Goal: Information Seeking & Learning: Learn about a topic

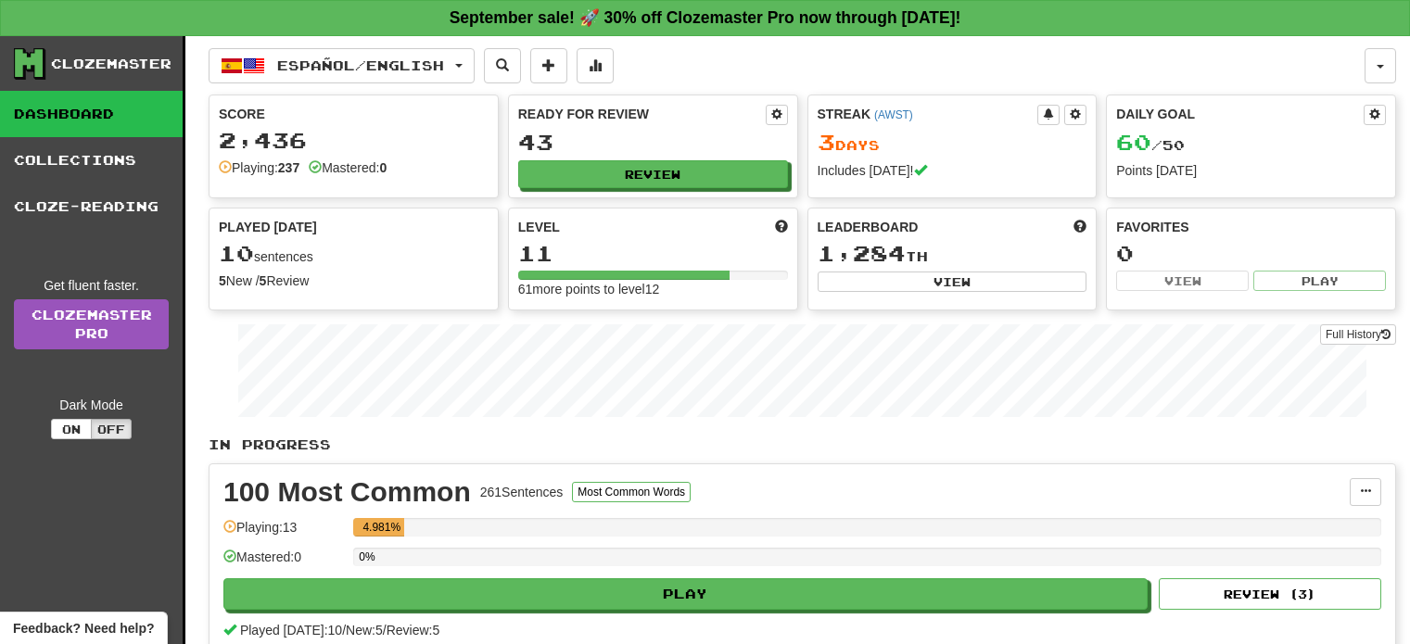
scroll to position [17, 0]
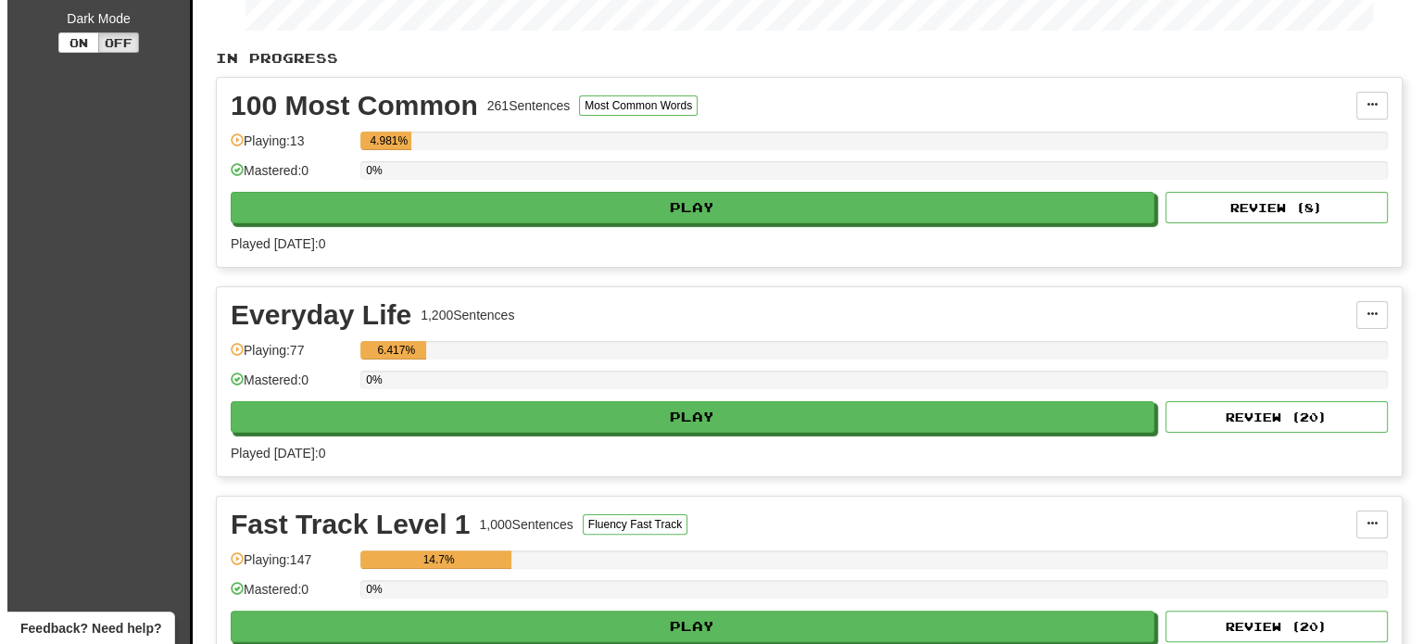
scroll to position [371, 0]
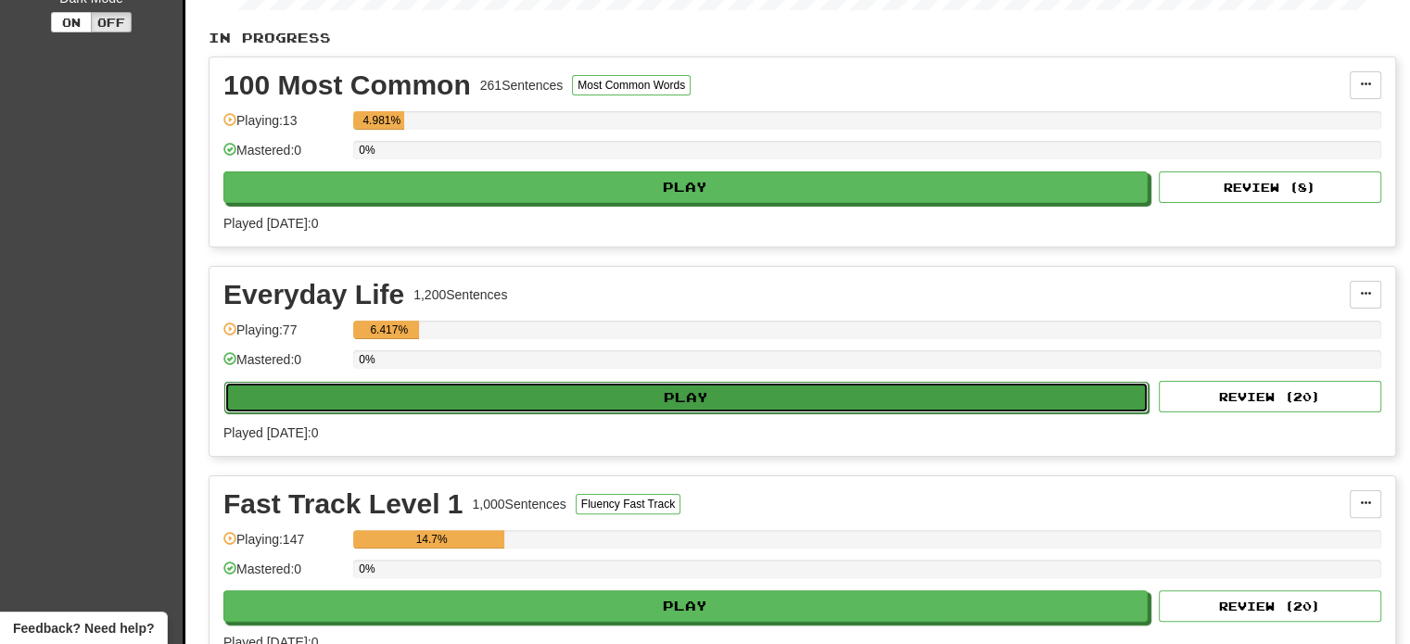
click at [684, 399] on button "Play" at bounding box center [686, 398] width 924 height 32
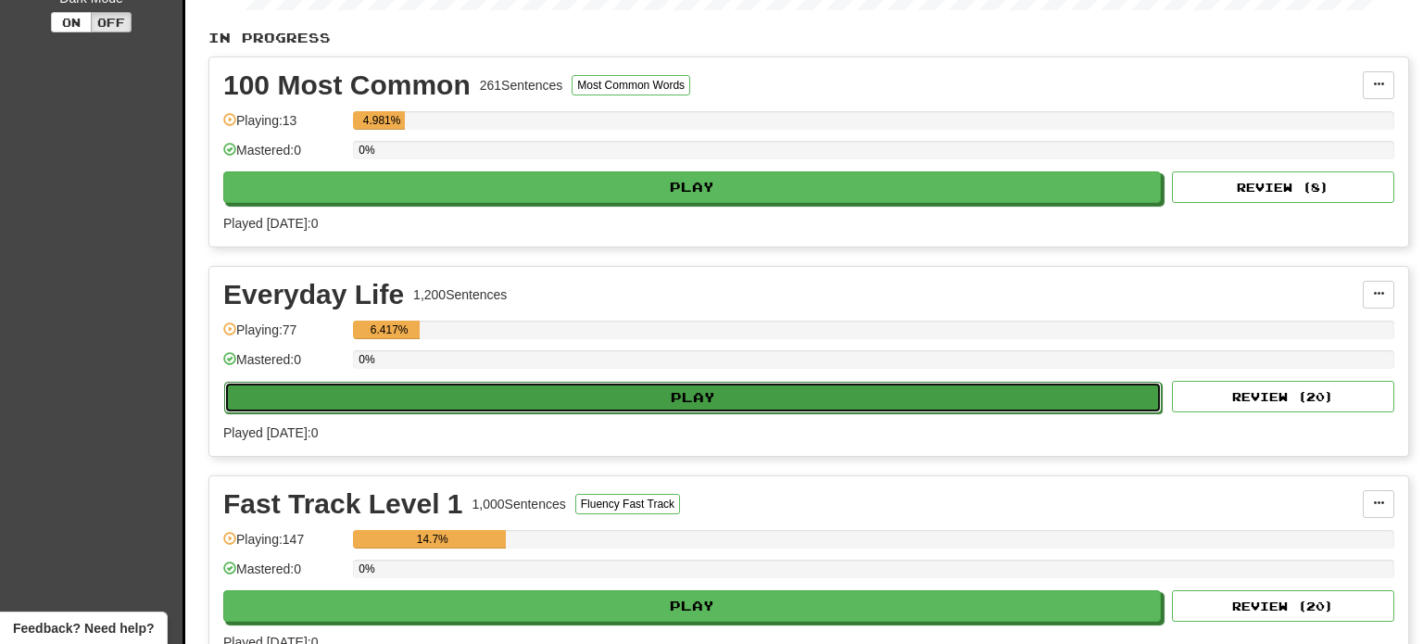
select select "**"
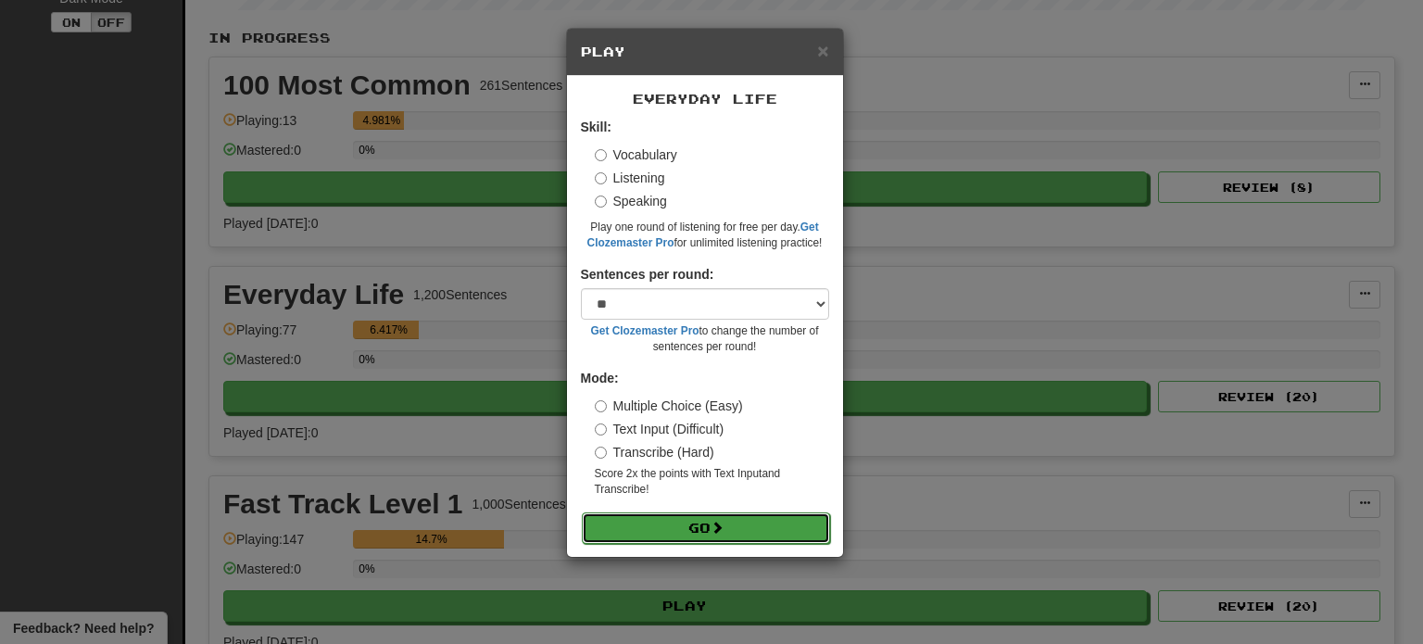
click at [695, 528] on button "Go" at bounding box center [706, 528] width 248 height 32
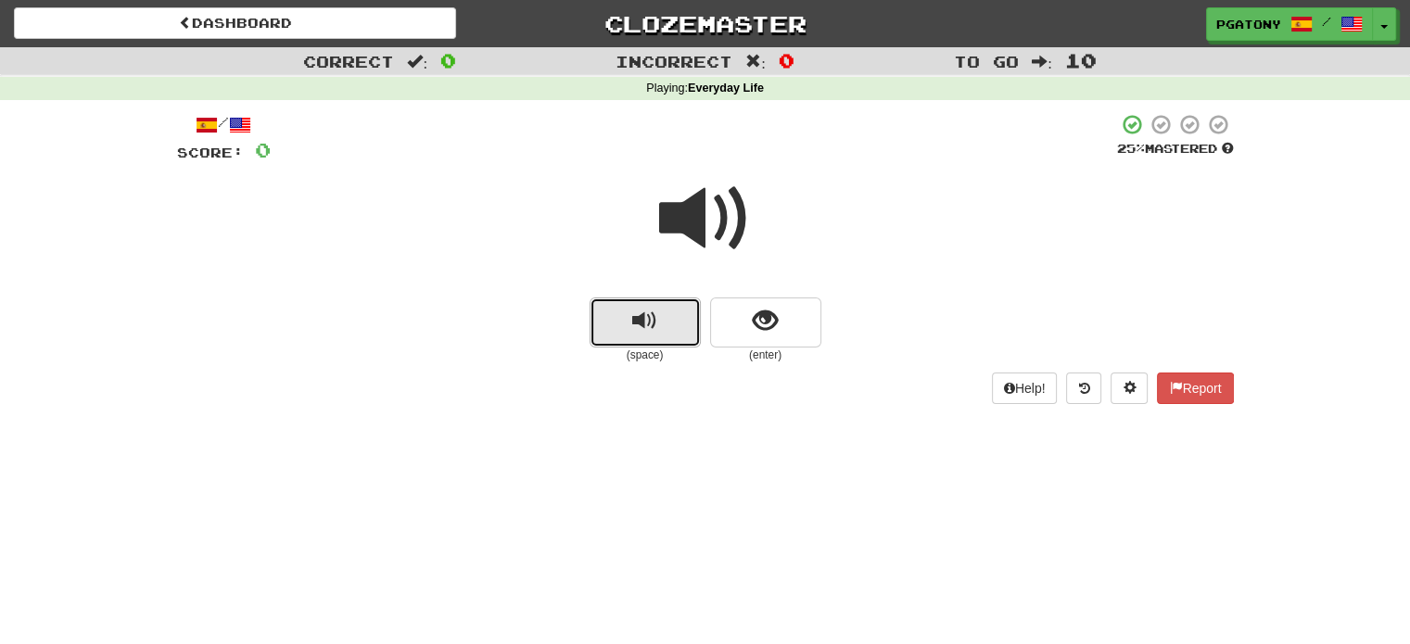
click at [641, 329] on span "replay audio" at bounding box center [644, 321] width 25 height 25
click at [654, 322] on span "replay audio" at bounding box center [644, 321] width 25 height 25
click at [648, 320] on span "replay audio" at bounding box center [644, 321] width 25 height 25
click at [647, 320] on span "replay audio" at bounding box center [644, 321] width 25 height 25
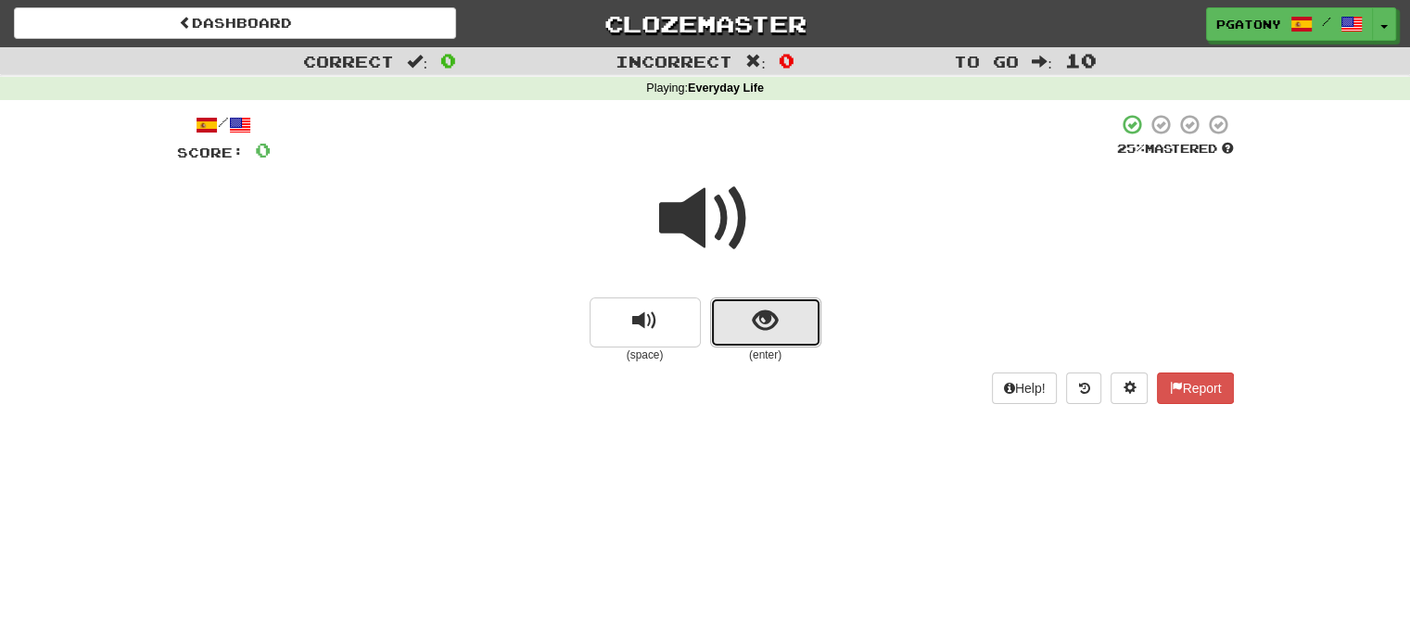
click at [766, 317] on span "show sentence" at bounding box center [764, 321] width 25 height 25
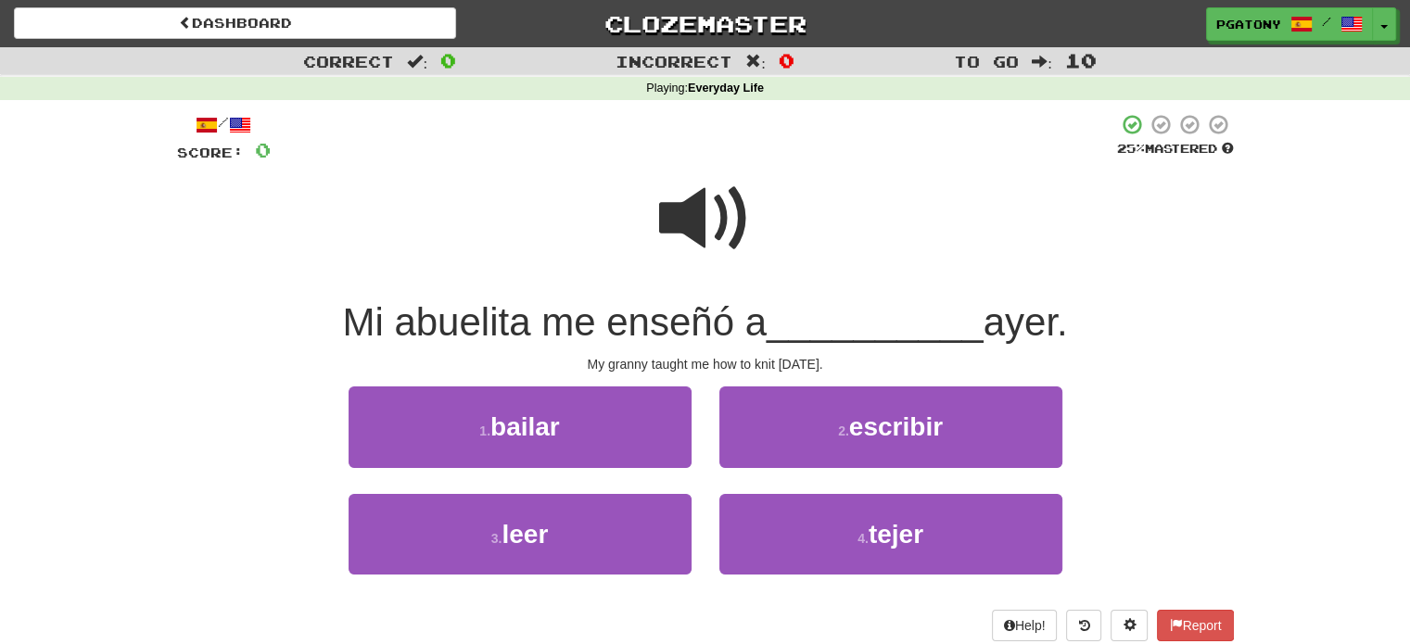
click at [689, 232] on span at bounding box center [705, 218] width 93 height 93
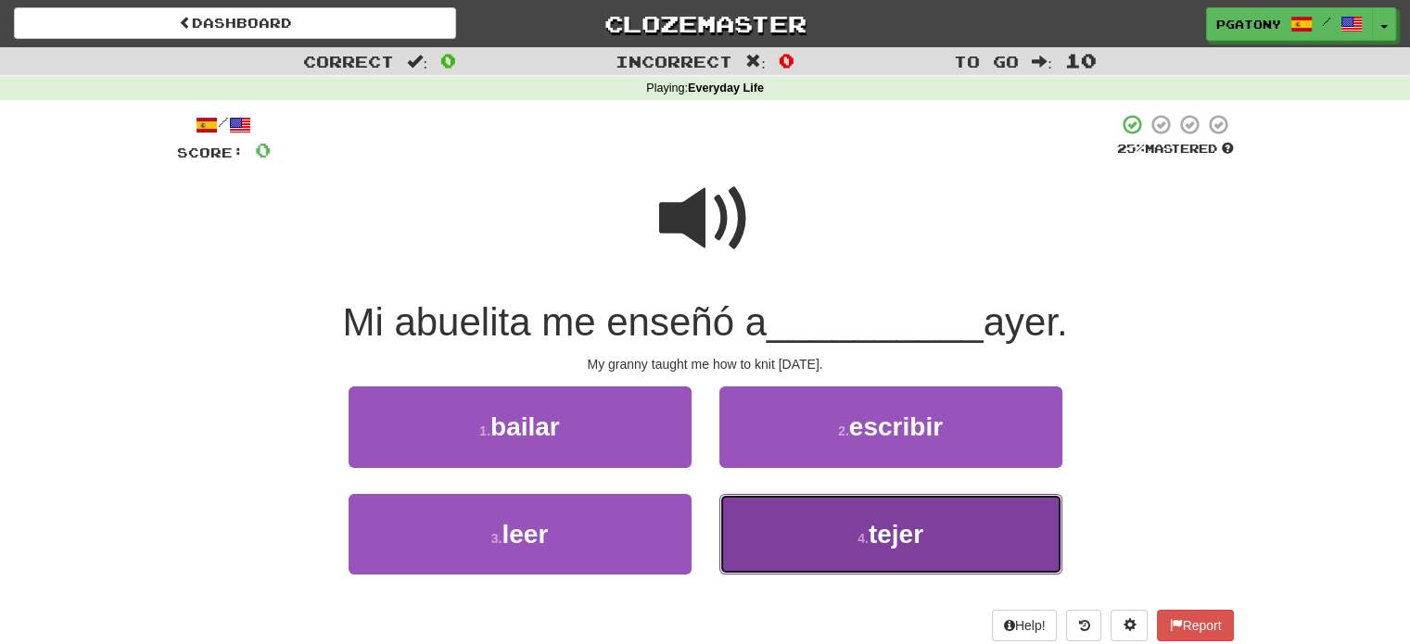
click at [882, 531] on span "tejer" at bounding box center [895, 534] width 55 height 29
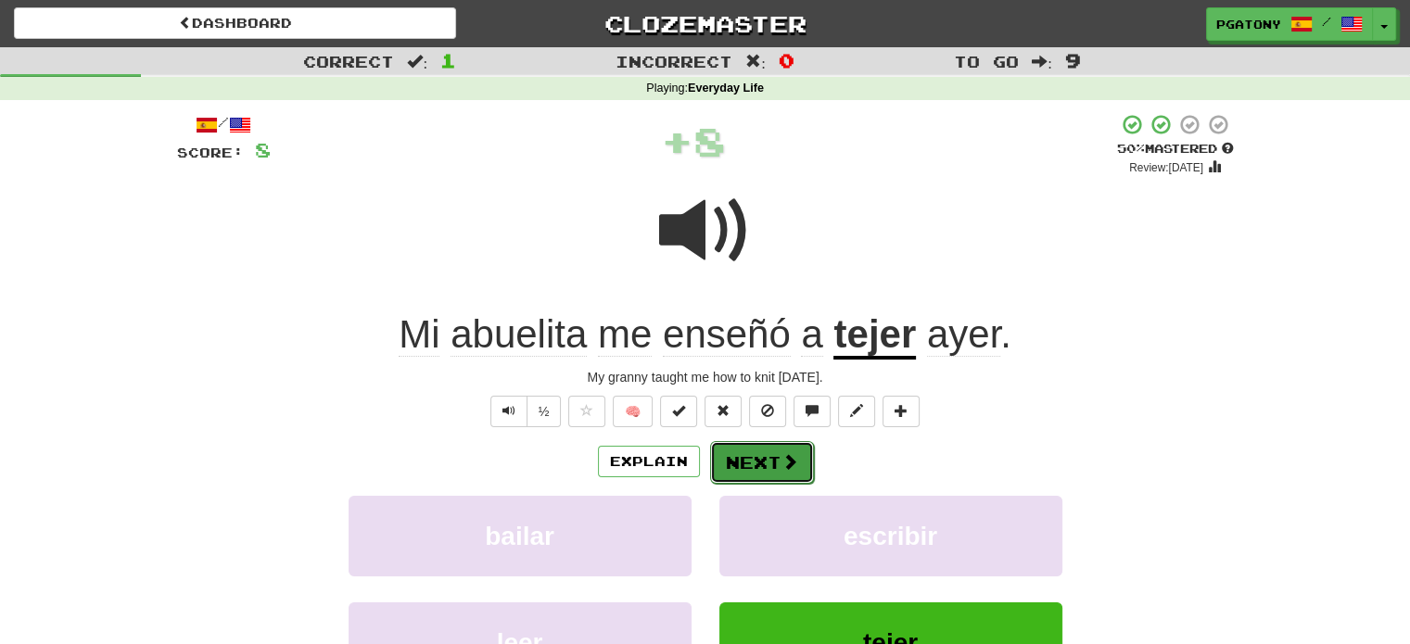
click at [768, 465] on button "Next" at bounding box center [762, 462] width 104 height 43
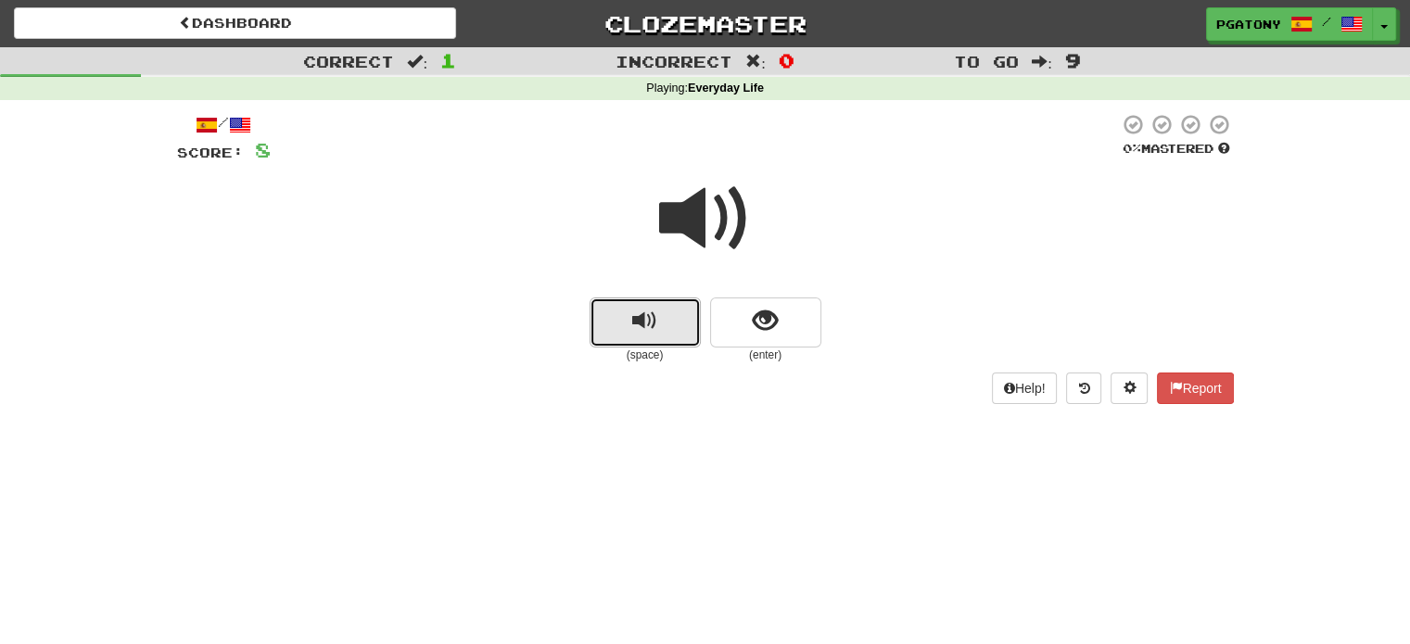
click at [645, 327] on span "replay audio" at bounding box center [644, 321] width 25 height 25
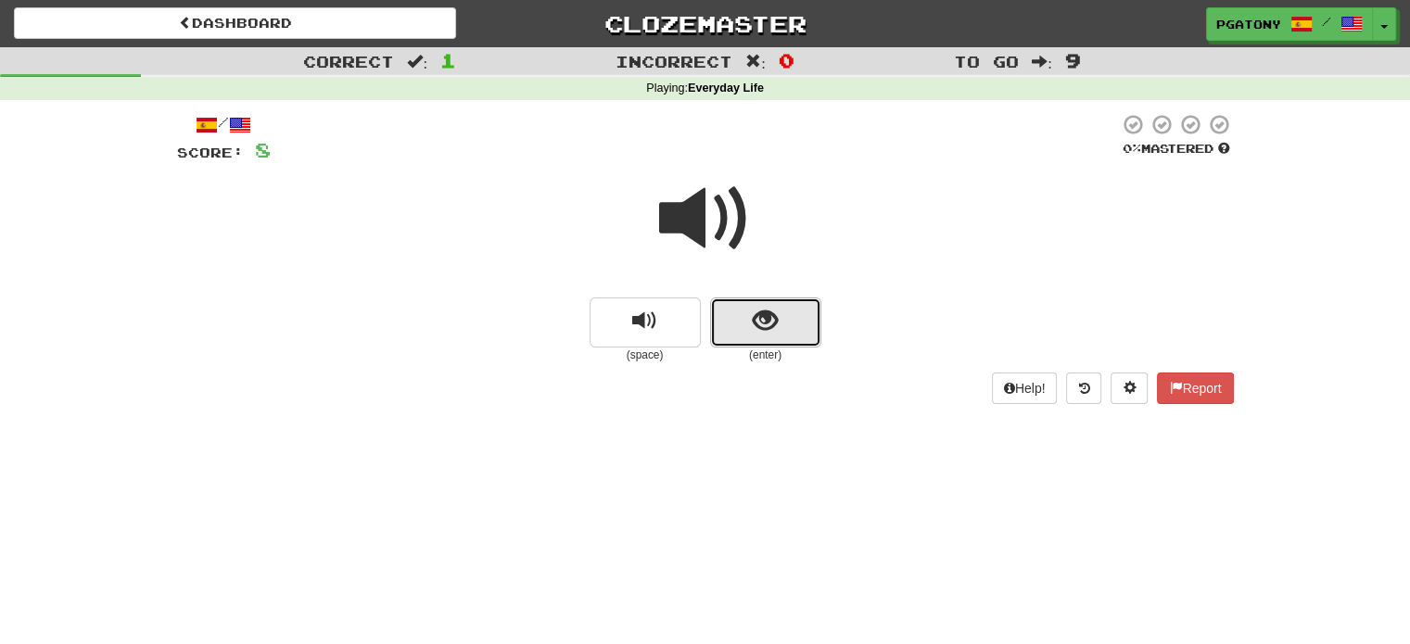
click at [743, 316] on button "show sentence" at bounding box center [765, 322] width 111 height 50
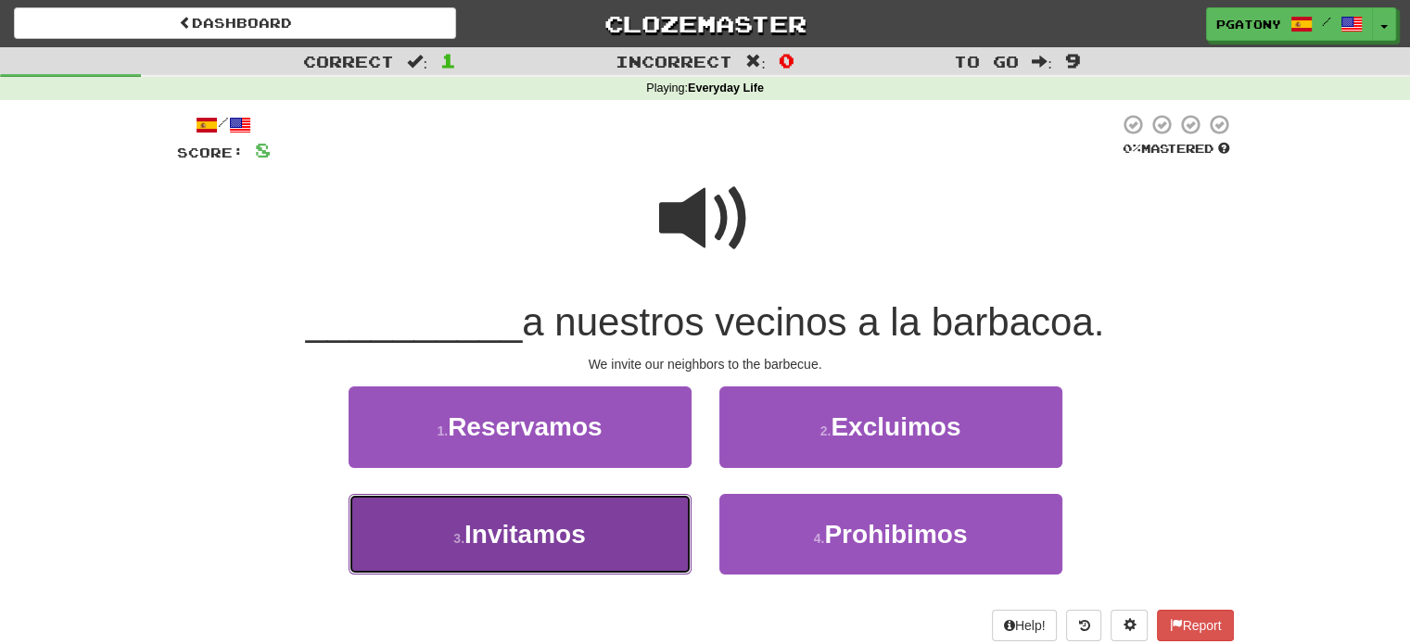
click at [519, 546] on span "Invitamos" at bounding box center [524, 534] width 121 height 29
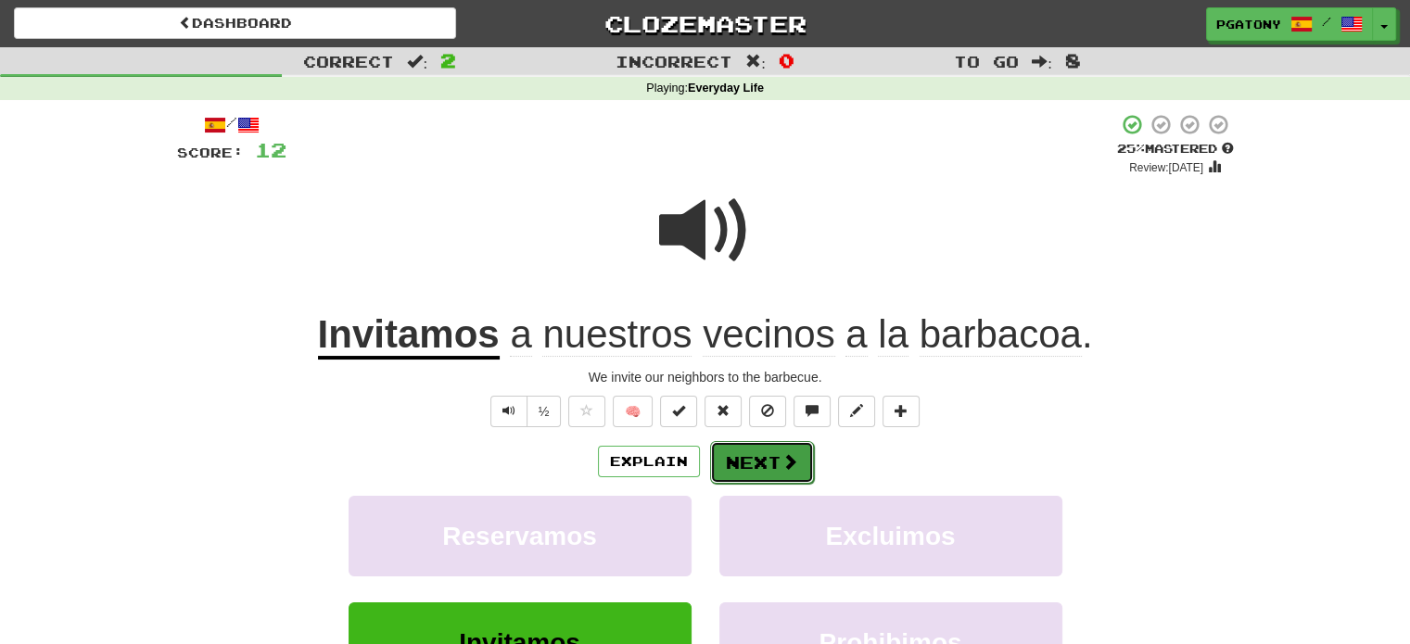
click at [756, 470] on button "Next" at bounding box center [762, 462] width 104 height 43
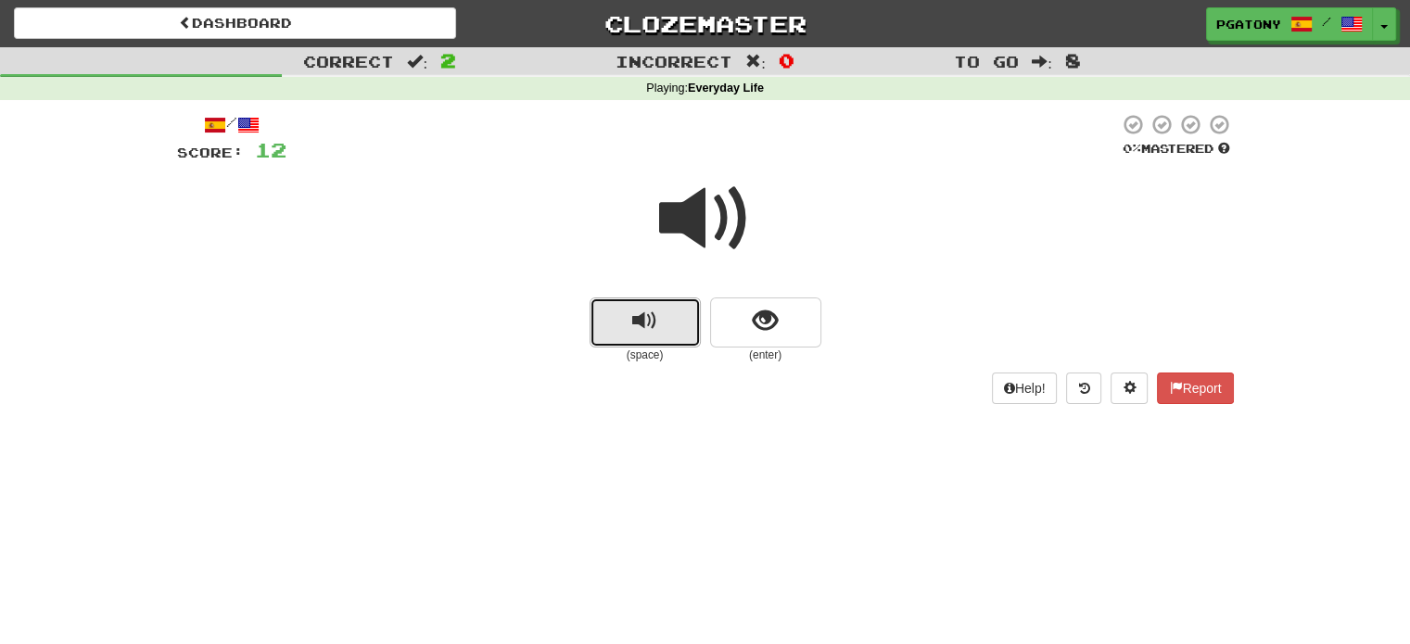
click at [648, 325] on span "replay audio" at bounding box center [644, 321] width 25 height 25
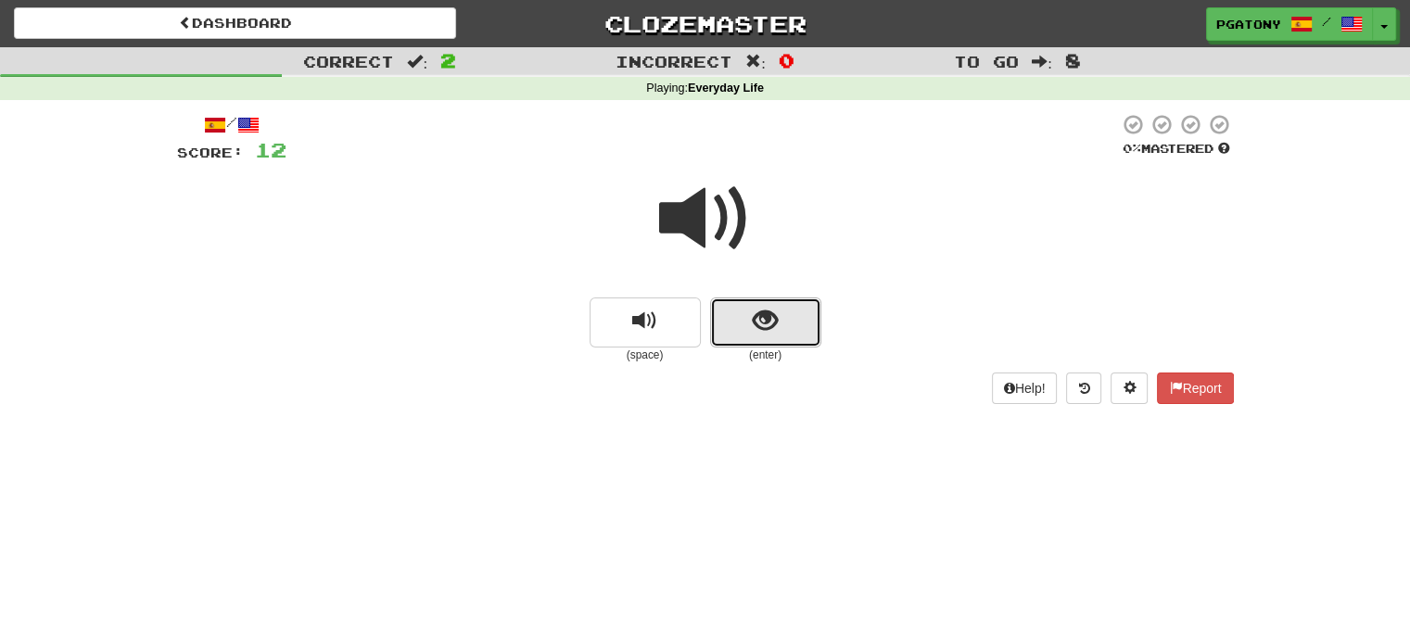
click at [759, 322] on span "show sentence" at bounding box center [764, 321] width 25 height 25
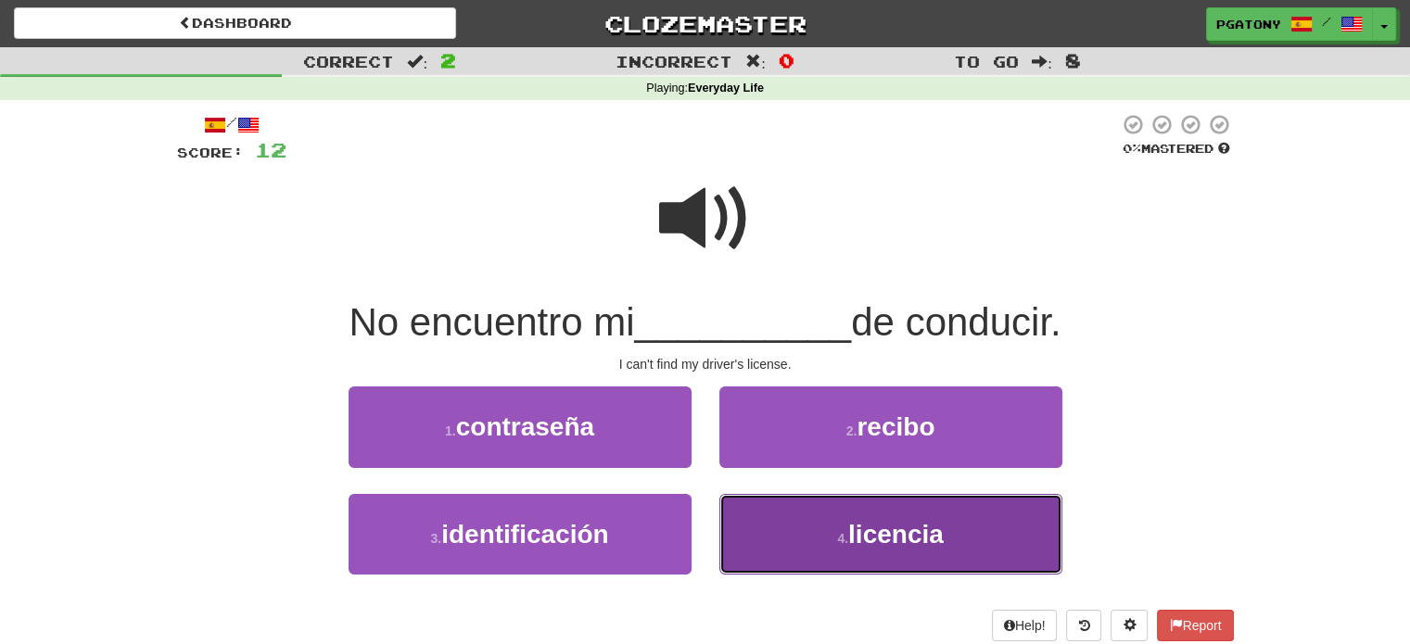
click at [912, 536] on span "licencia" at bounding box center [895, 534] width 95 height 29
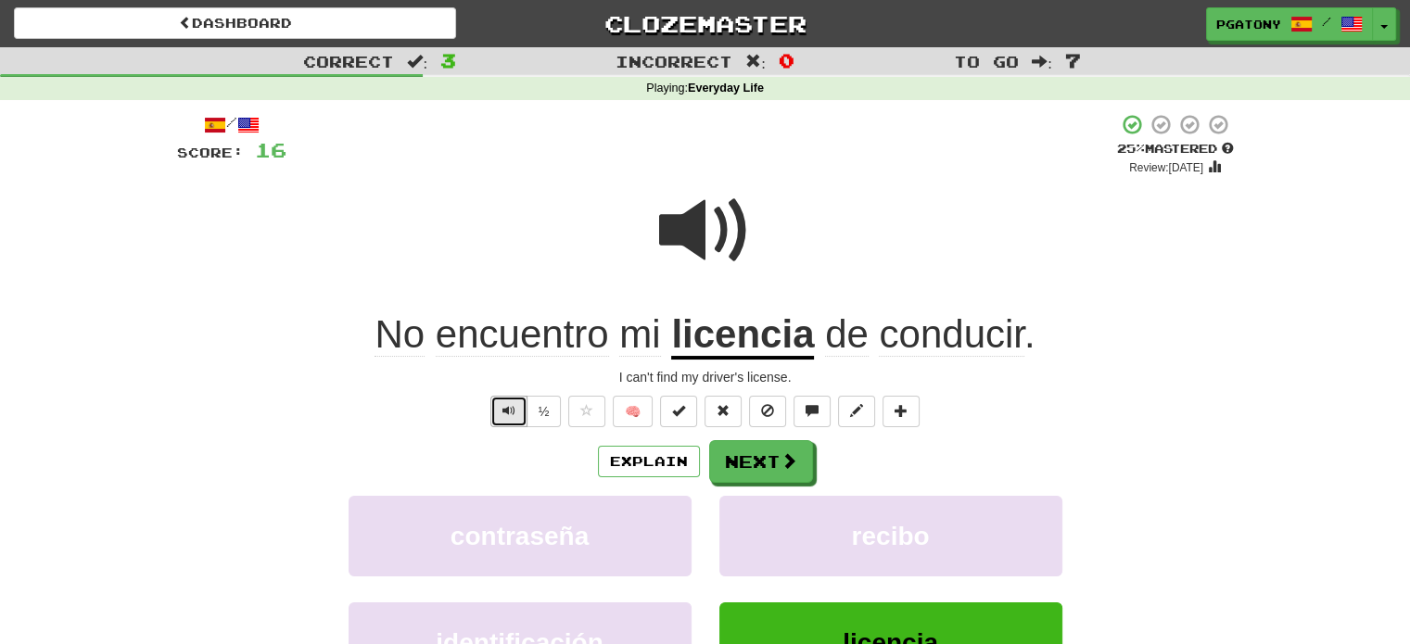
click at [514, 407] on span "Text-to-speech controls" at bounding box center [508, 410] width 13 height 13
click at [749, 456] on button "Next" at bounding box center [762, 462] width 104 height 43
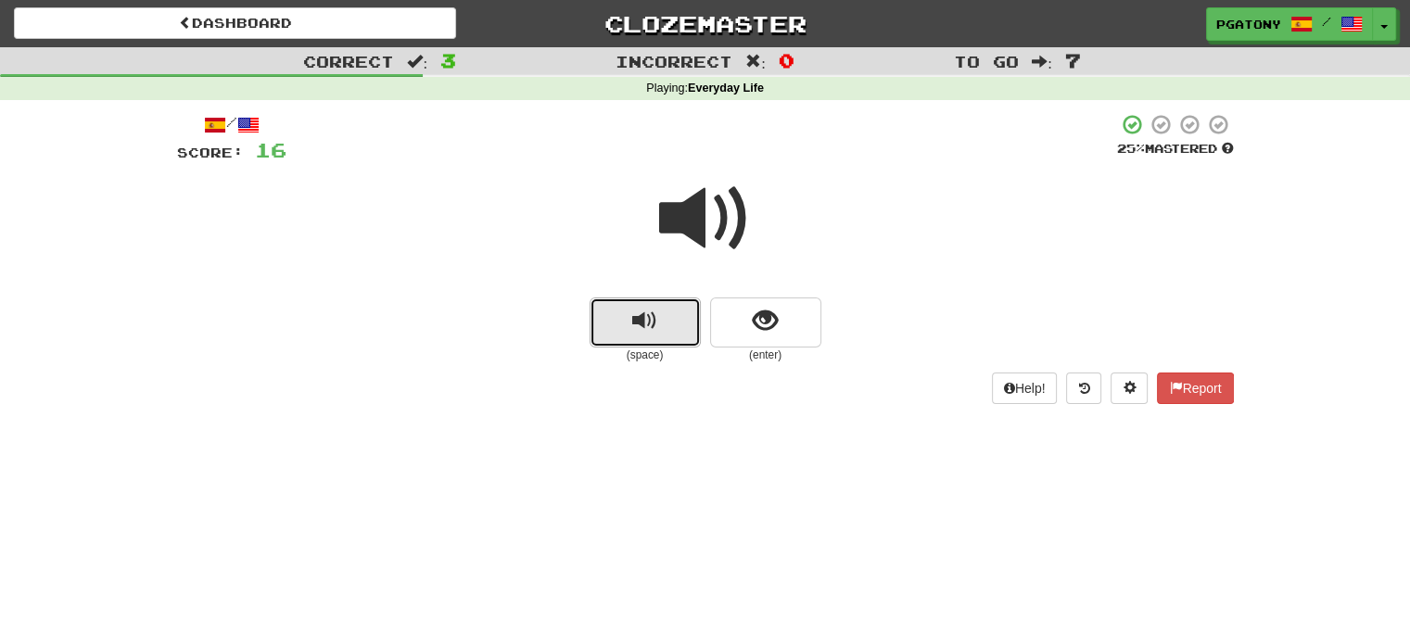
click at [649, 329] on span "replay audio" at bounding box center [644, 321] width 25 height 25
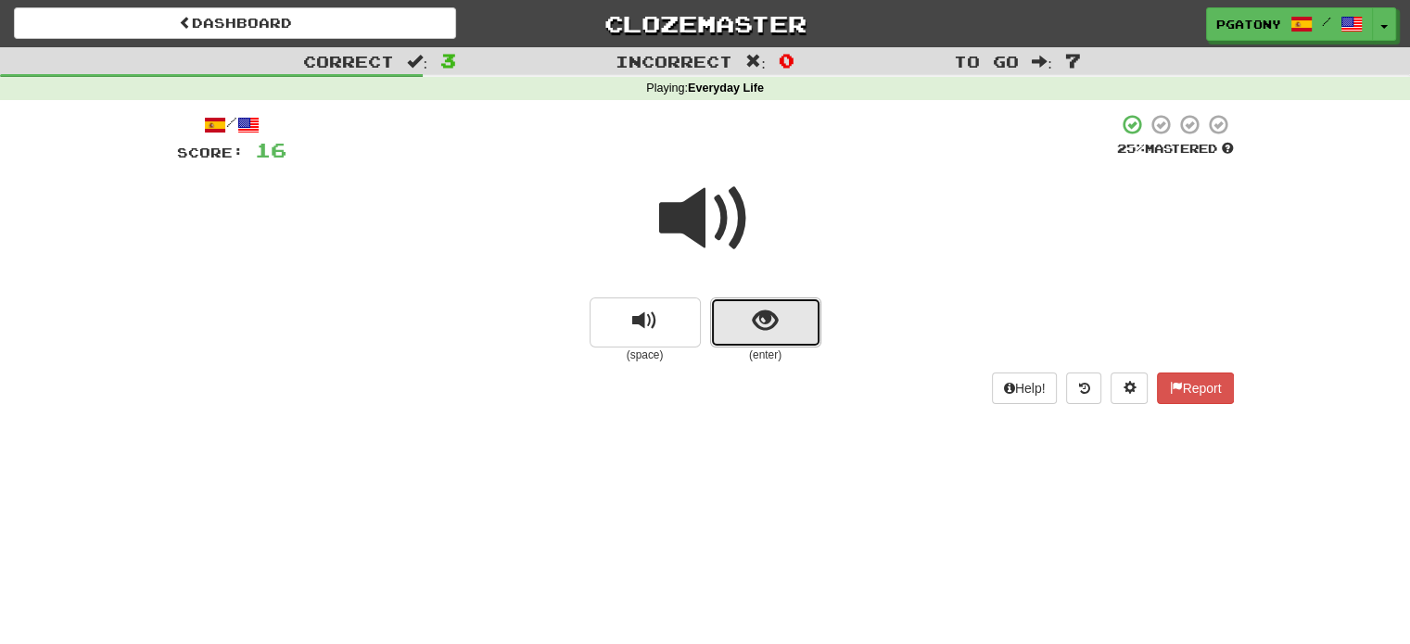
click at [756, 325] on span "show sentence" at bounding box center [764, 321] width 25 height 25
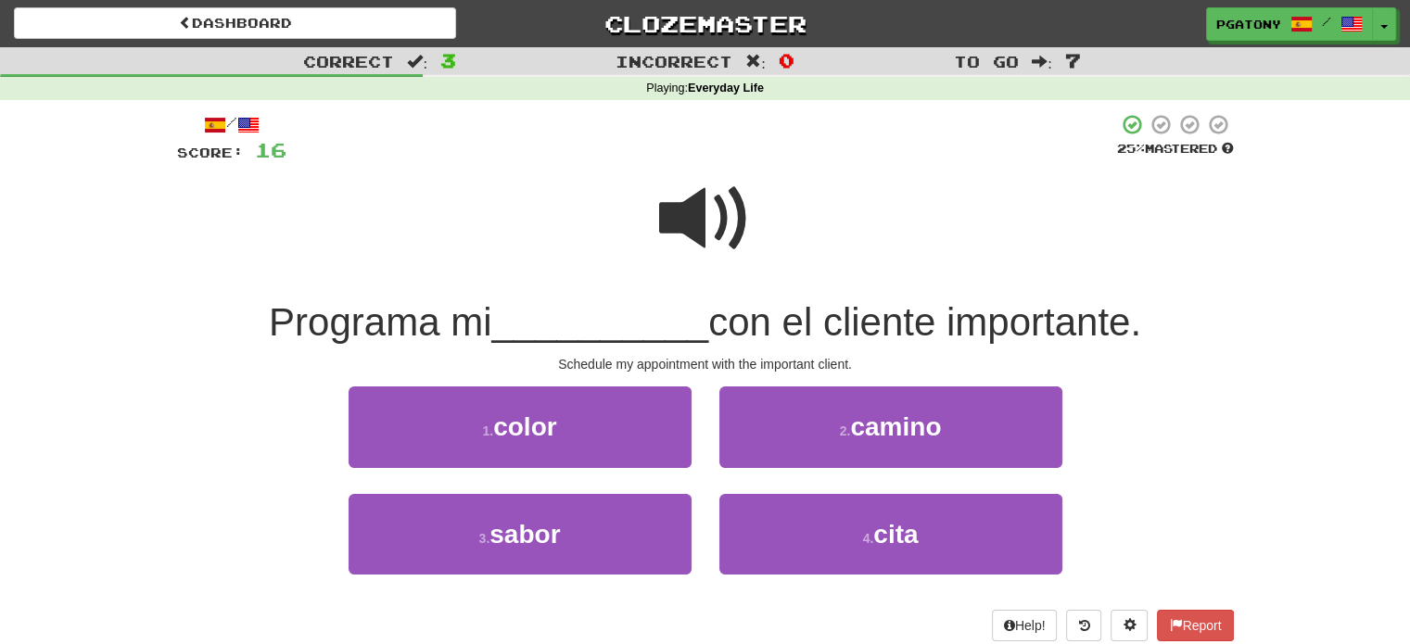
click at [702, 221] on span at bounding box center [705, 218] width 93 height 93
click at [701, 221] on span at bounding box center [705, 218] width 93 height 93
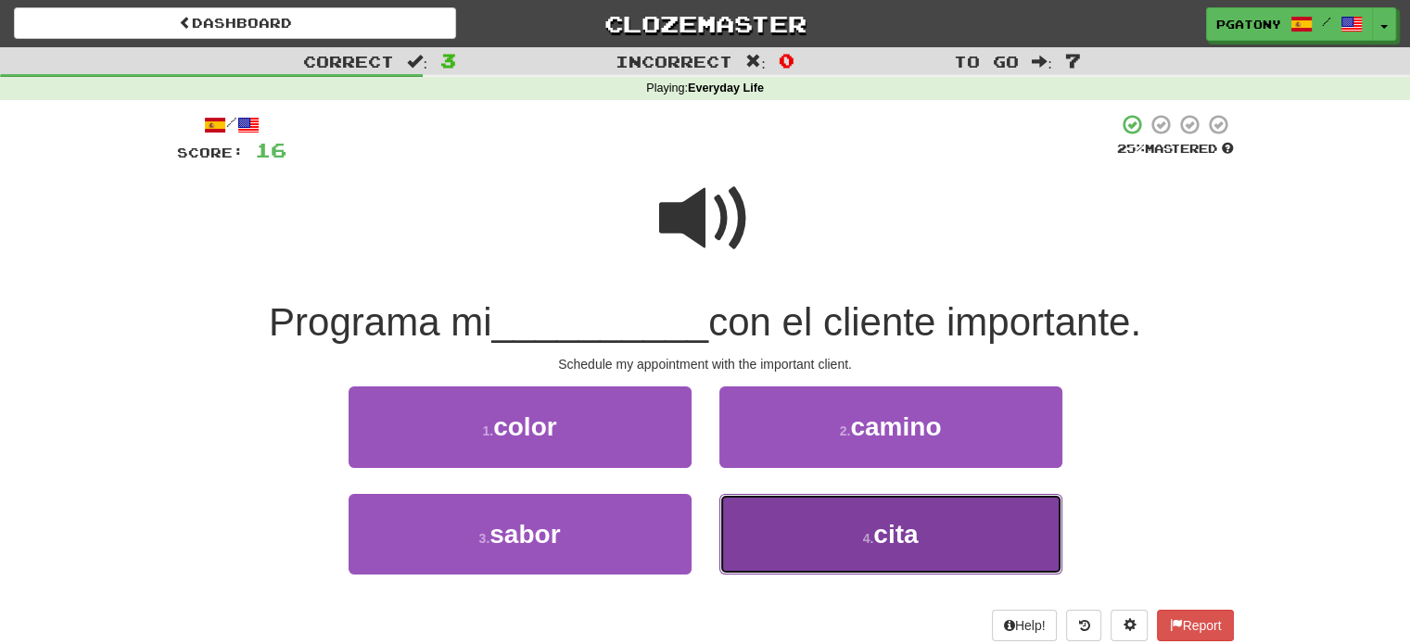
click at [886, 534] on span "cita" at bounding box center [895, 534] width 44 height 29
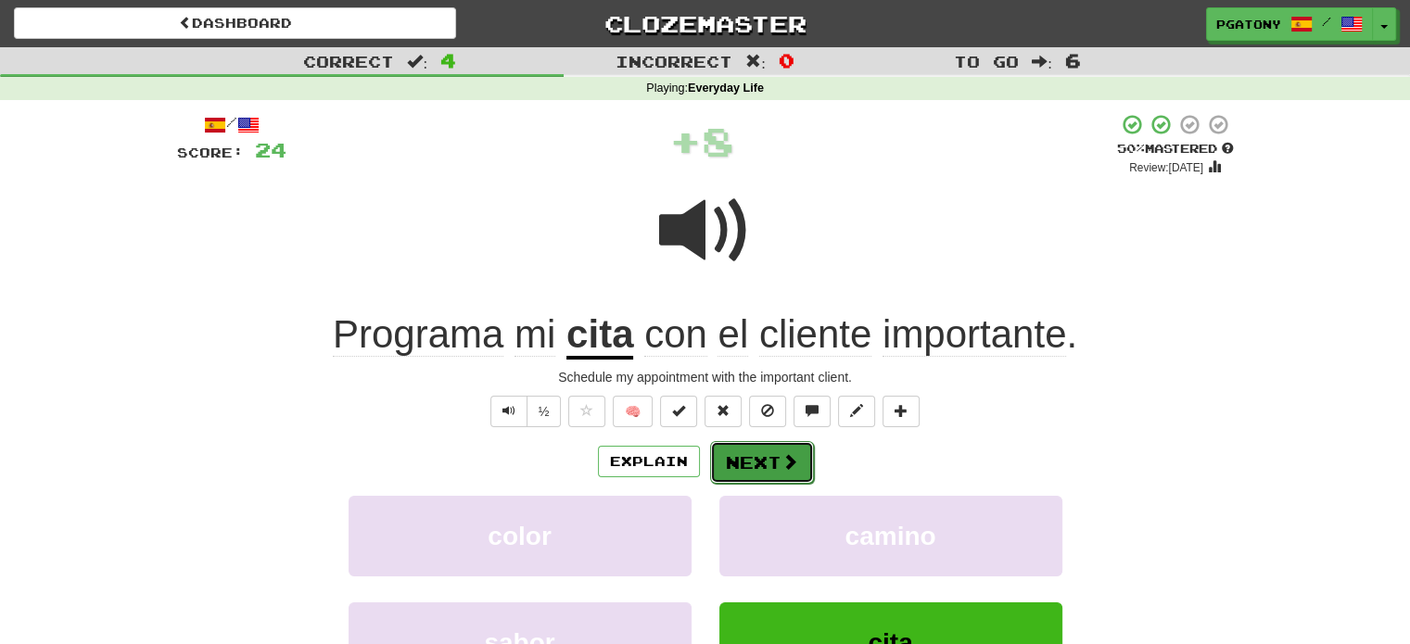
click at [764, 460] on button "Next" at bounding box center [762, 462] width 104 height 43
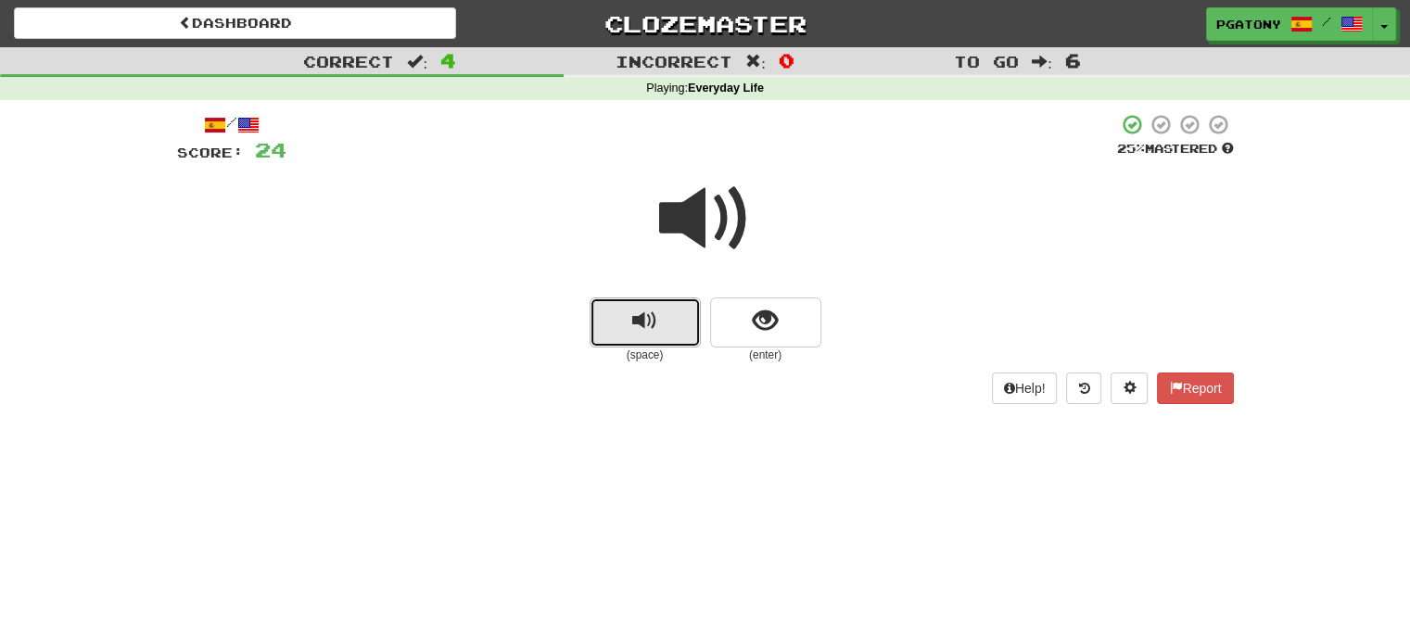
click at [655, 315] on span "replay audio" at bounding box center [644, 321] width 25 height 25
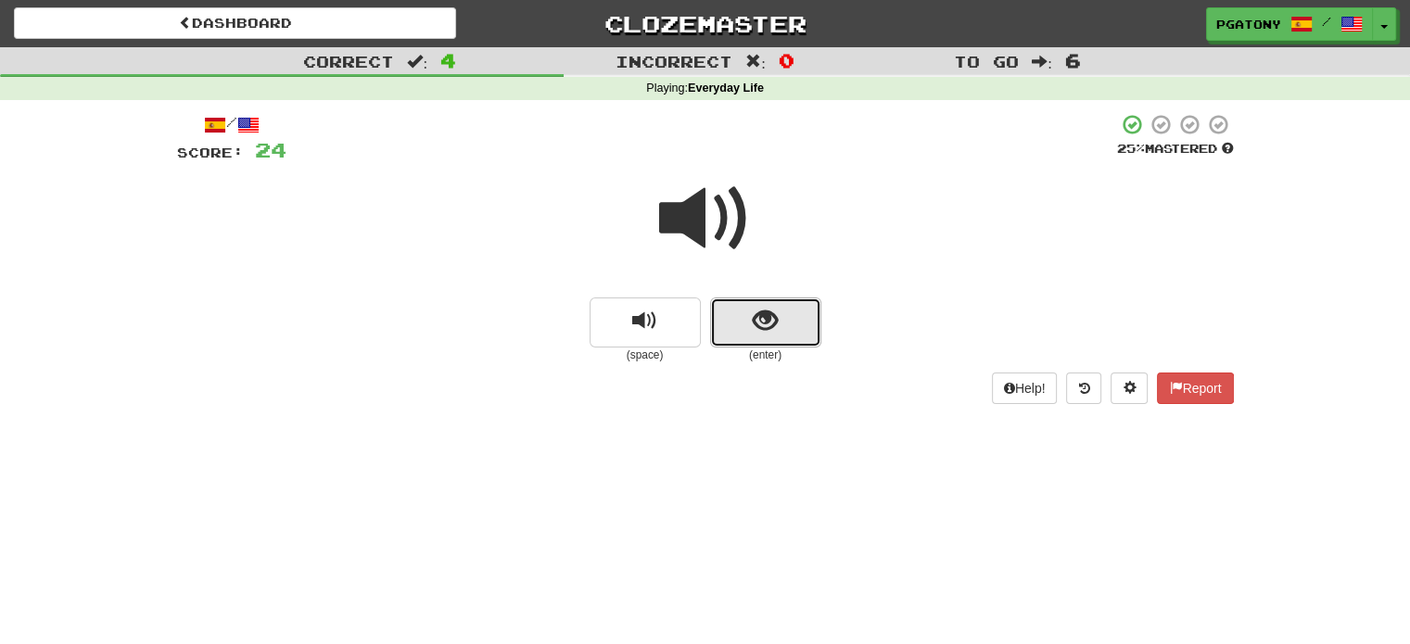
click at [741, 335] on button "show sentence" at bounding box center [765, 322] width 111 height 50
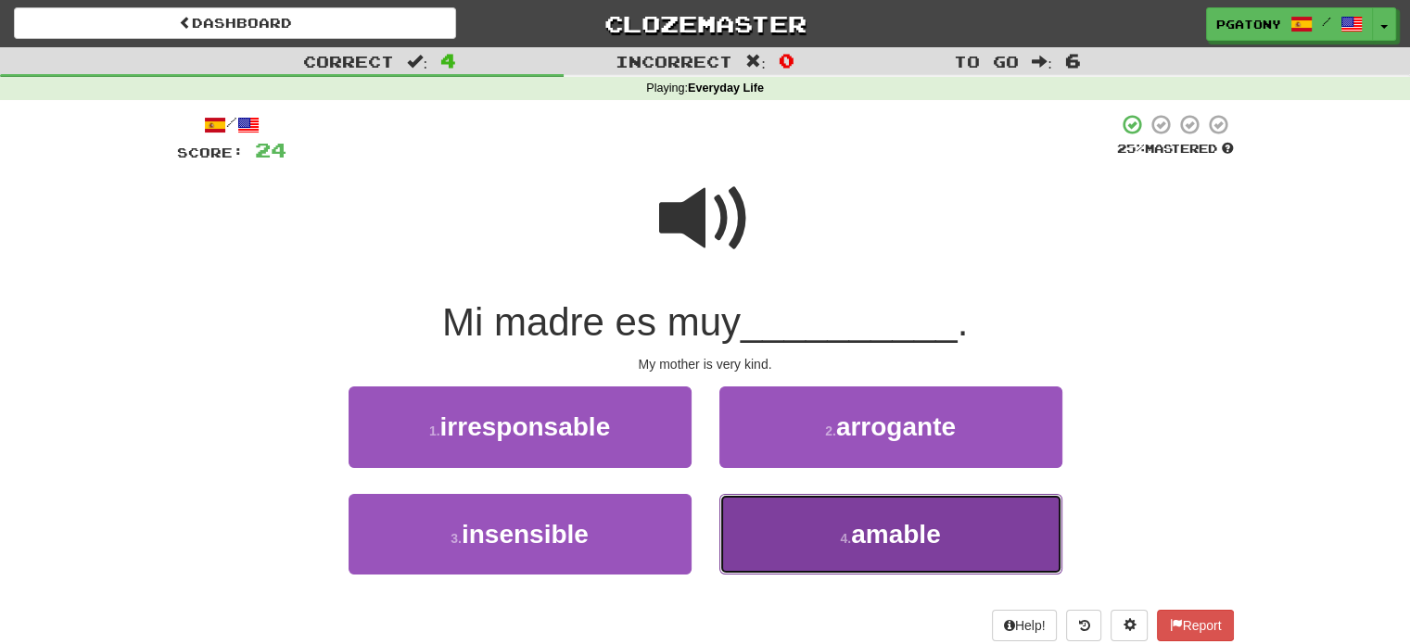
click at [917, 533] on span "amable" at bounding box center [896, 534] width 90 height 29
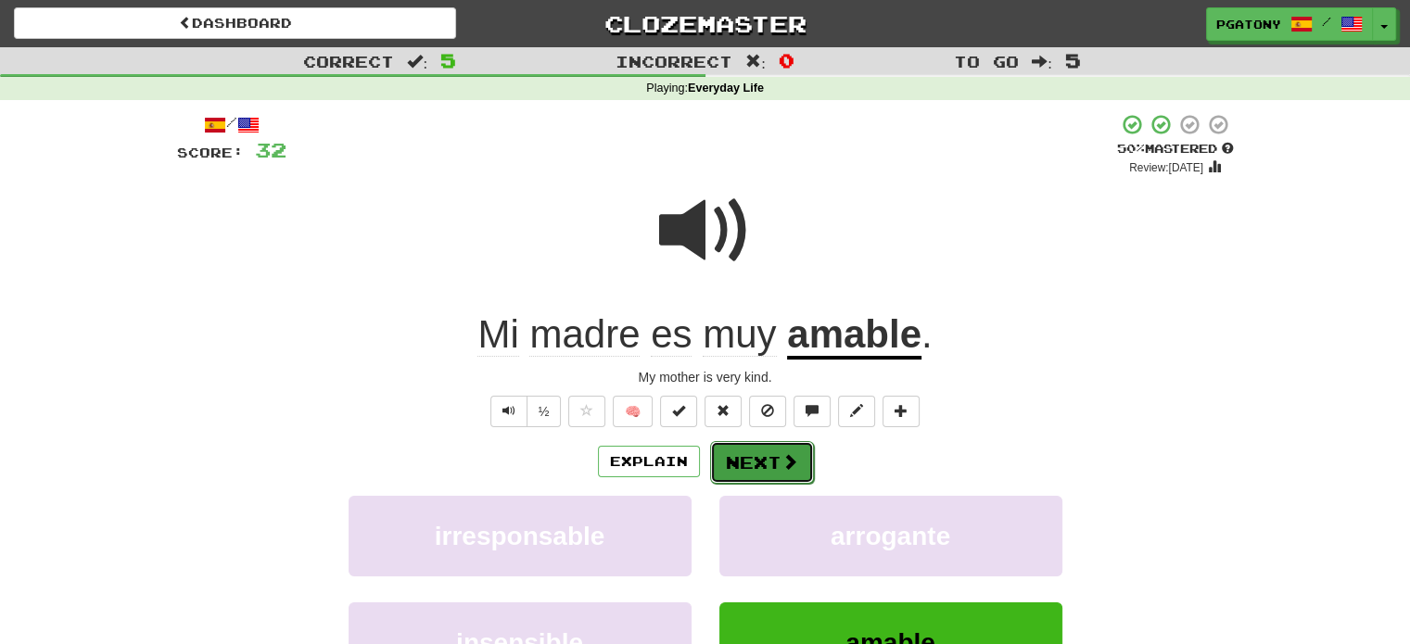
click at [754, 458] on button "Next" at bounding box center [762, 462] width 104 height 43
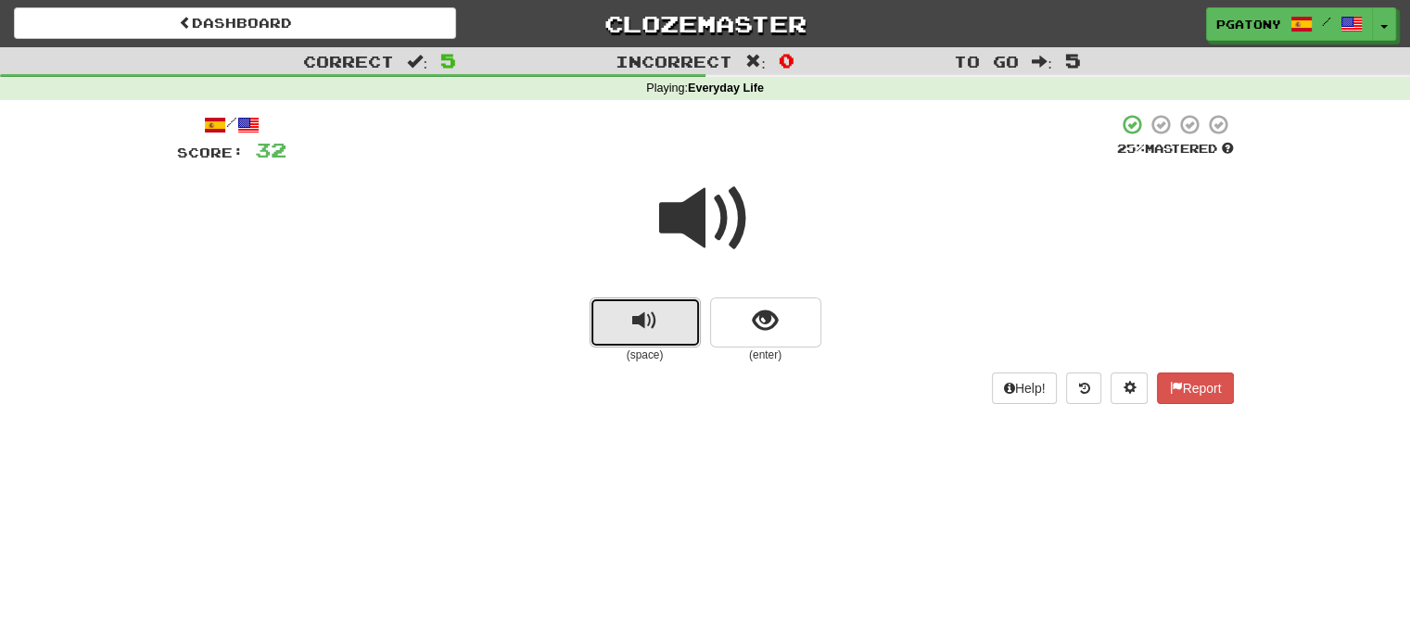
click at [646, 322] on span "replay audio" at bounding box center [644, 321] width 25 height 25
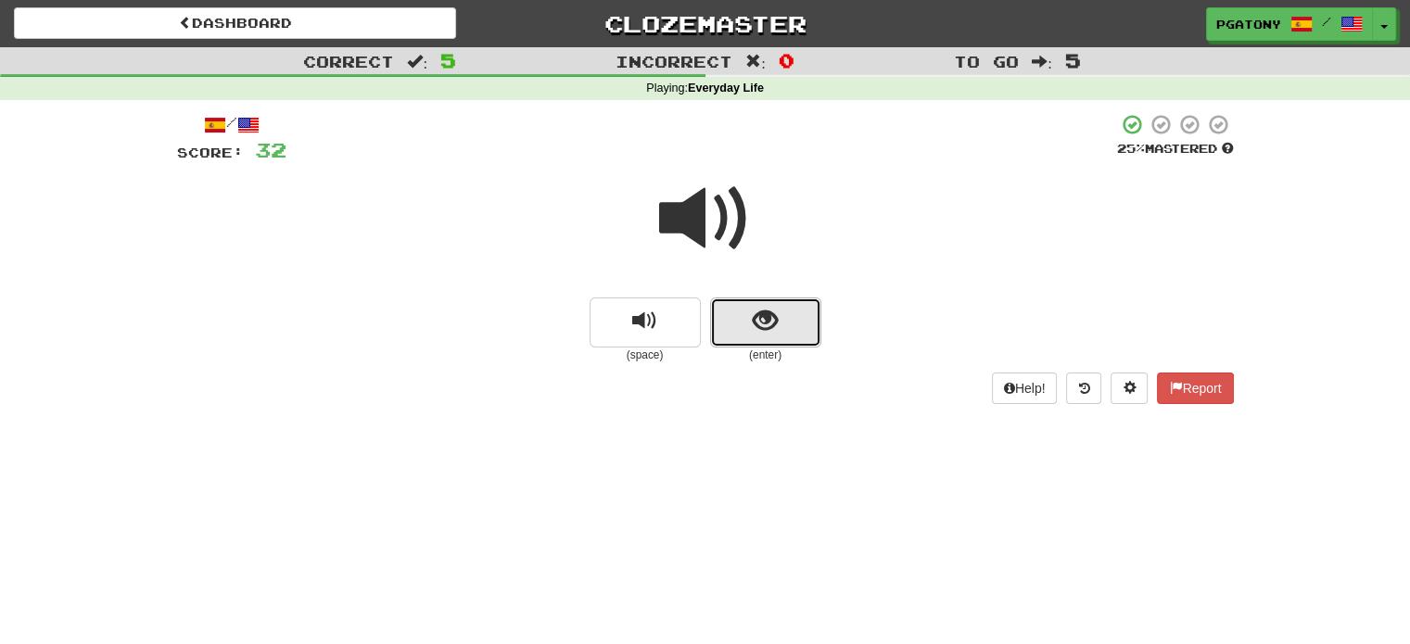
click at [746, 326] on button "show sentence" at bounding box center [765, 322] width 111 height 50
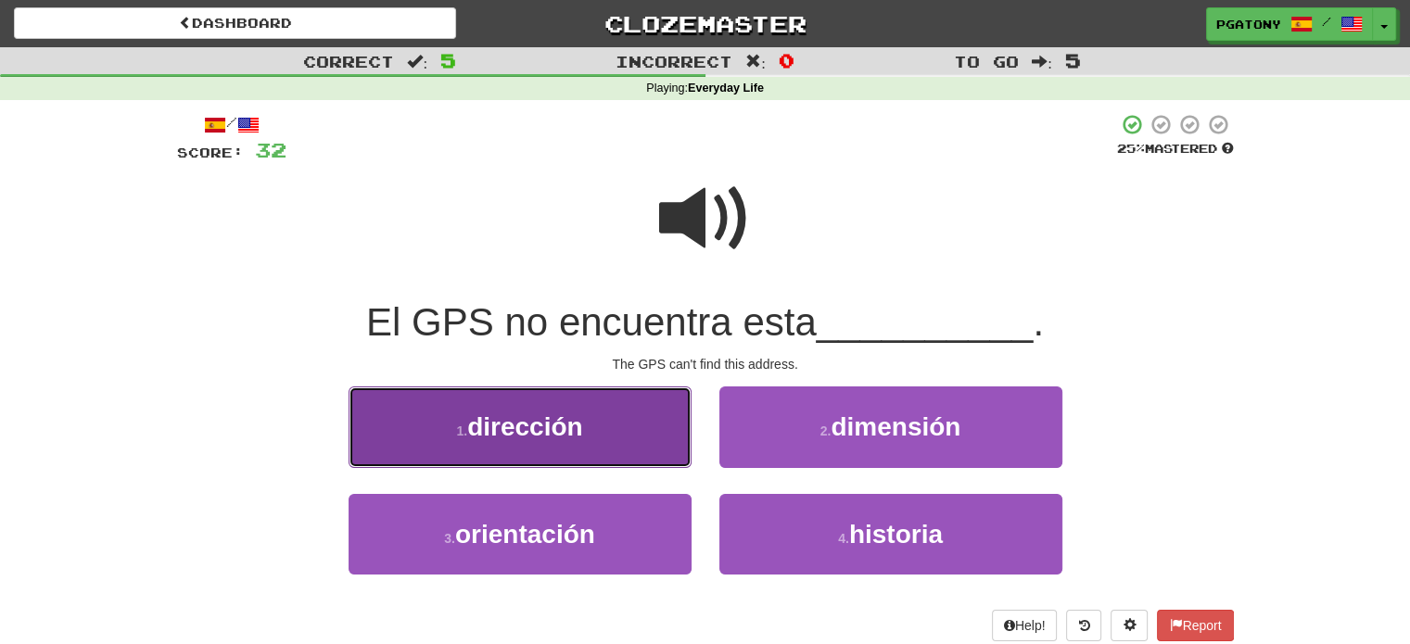
click at [553, 426] on span "dirección" at bounding box center [524, 426] width 115 height 29
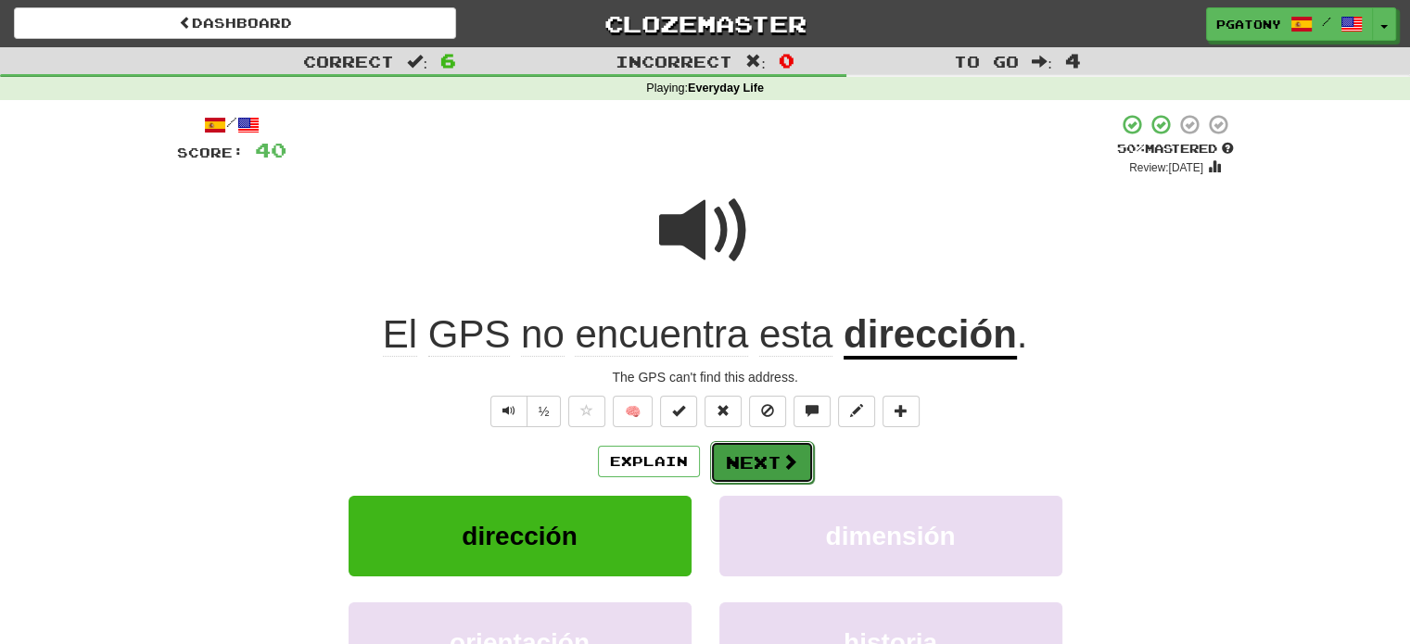
click at [766, 453] on button "Next" at bounding box center [762, 462] width 104 height 43
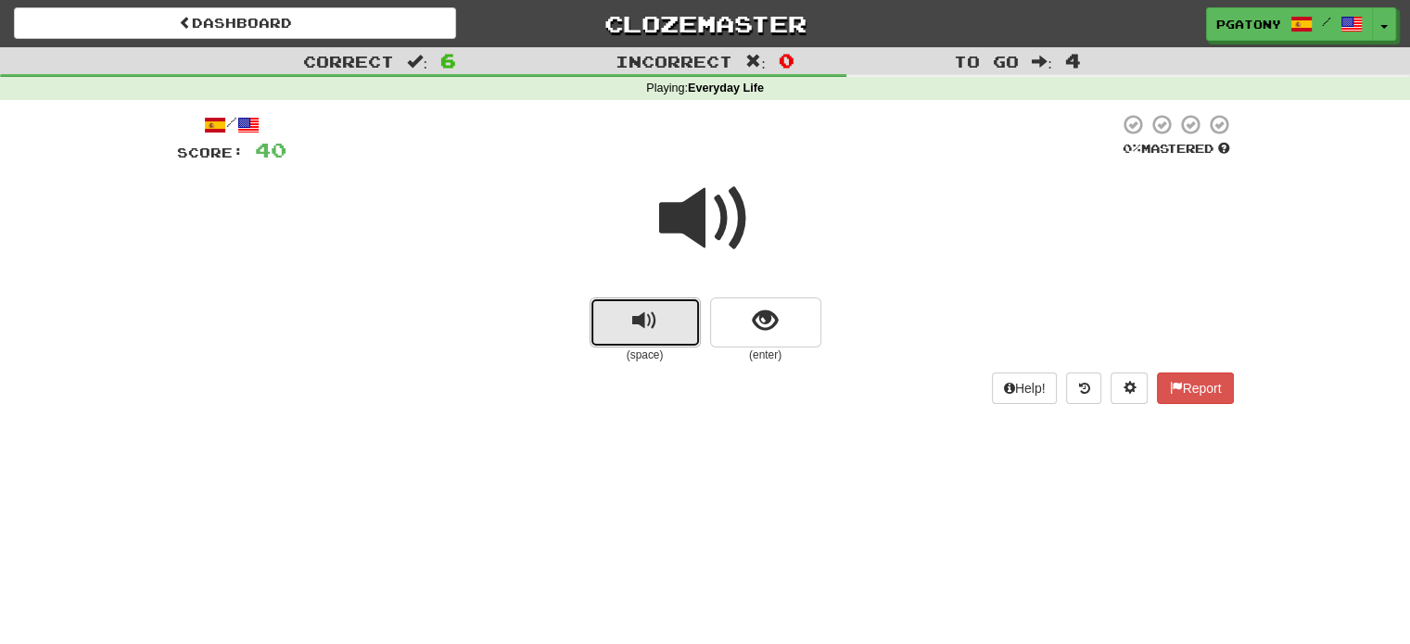
click at [630, 314] on button "replay audio" at bounding box center [644, 322] width 111 height 50
click at [630, 315] on button "replay audio" at bounding box center [644, 322] width 111 height 50
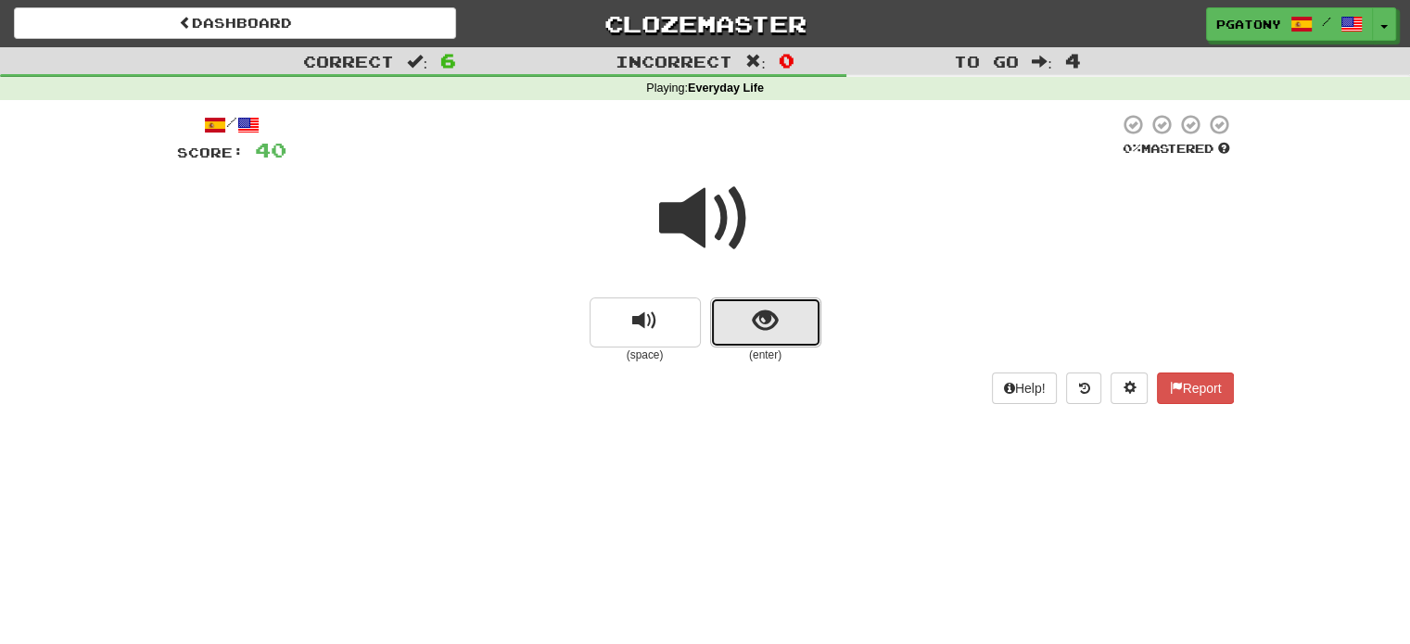
click at [749, 322] on button "show sentence" at bounding box center [765, 322] width 111 height 50
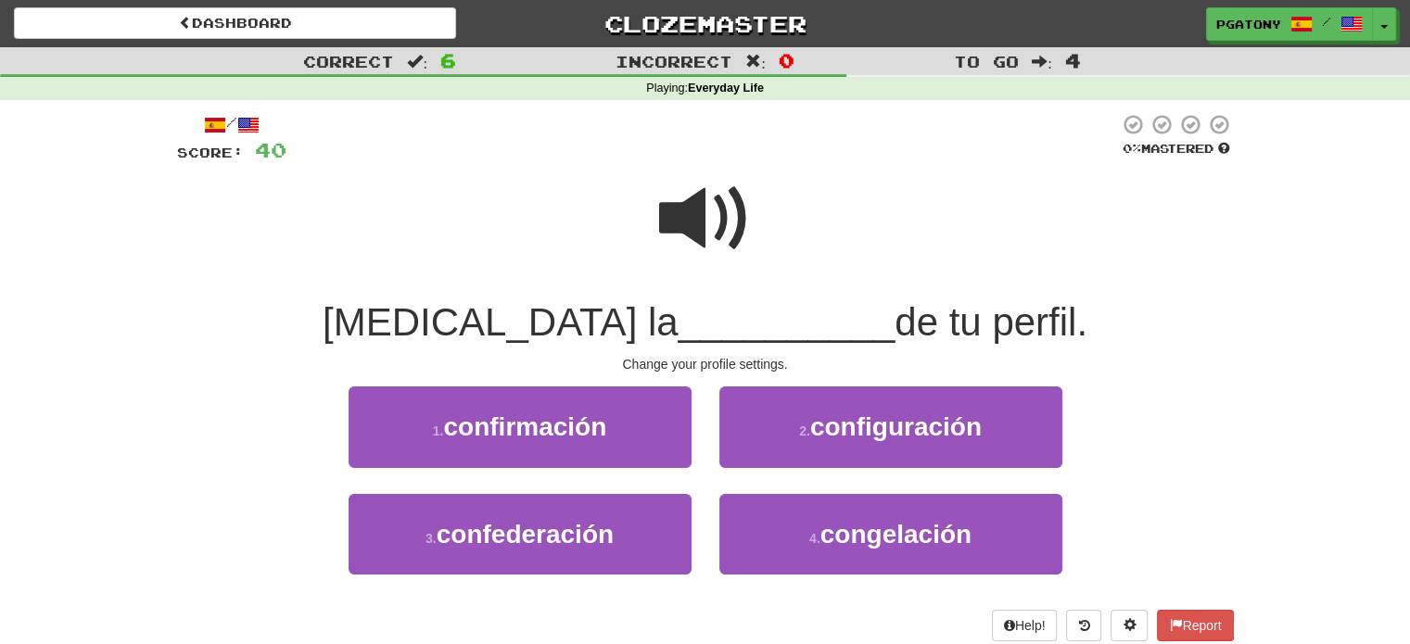
click at [692, 221] on span at bounding box center [705, 218] width 93 height 93
click at [690, 221] on span at bounding box center [705, 218] width 93 height 93
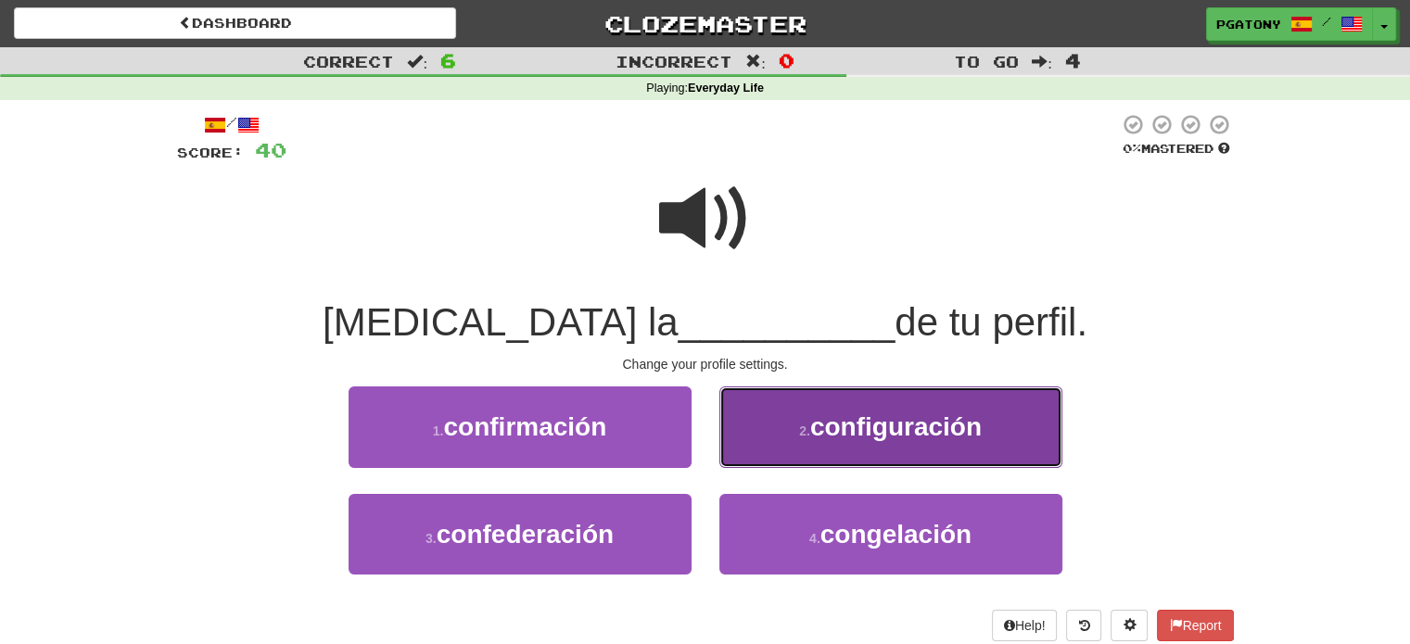
click at [875, 429] on span "configuración" at bounding box center [895, 426] width 171 height 29
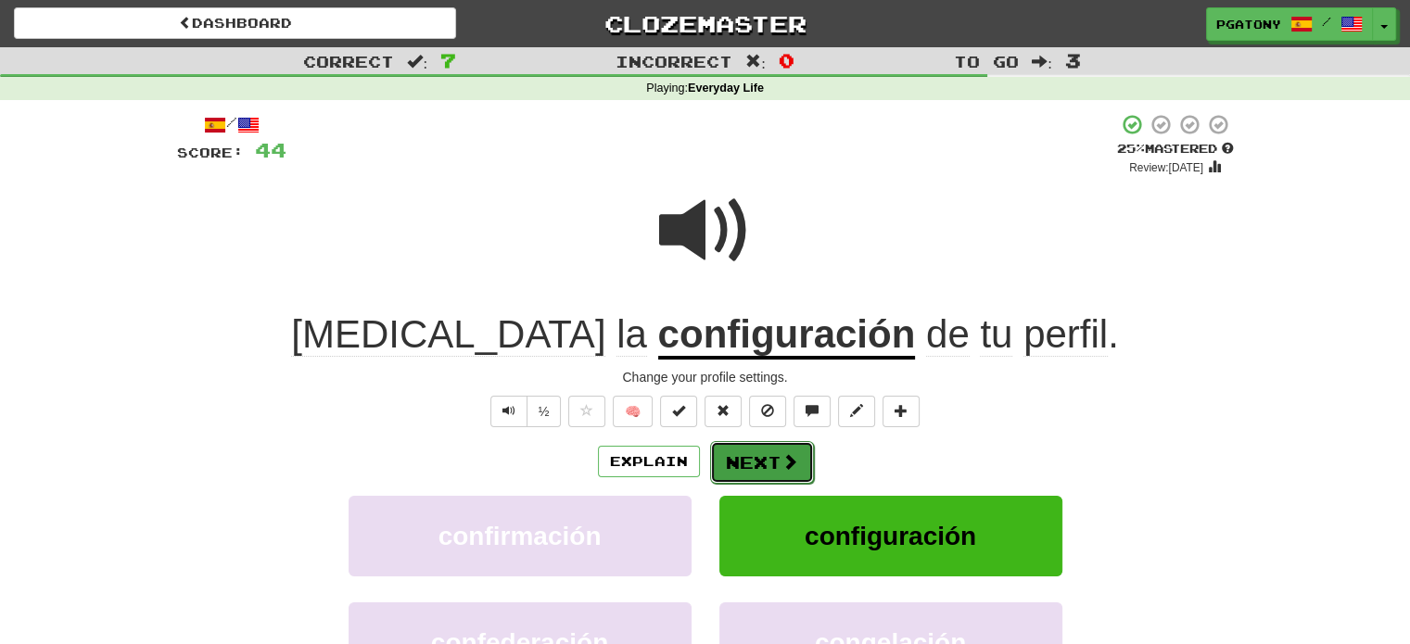
click at [759, 451] on button "Next" at bounding box center [762, 462] width 104 height 43
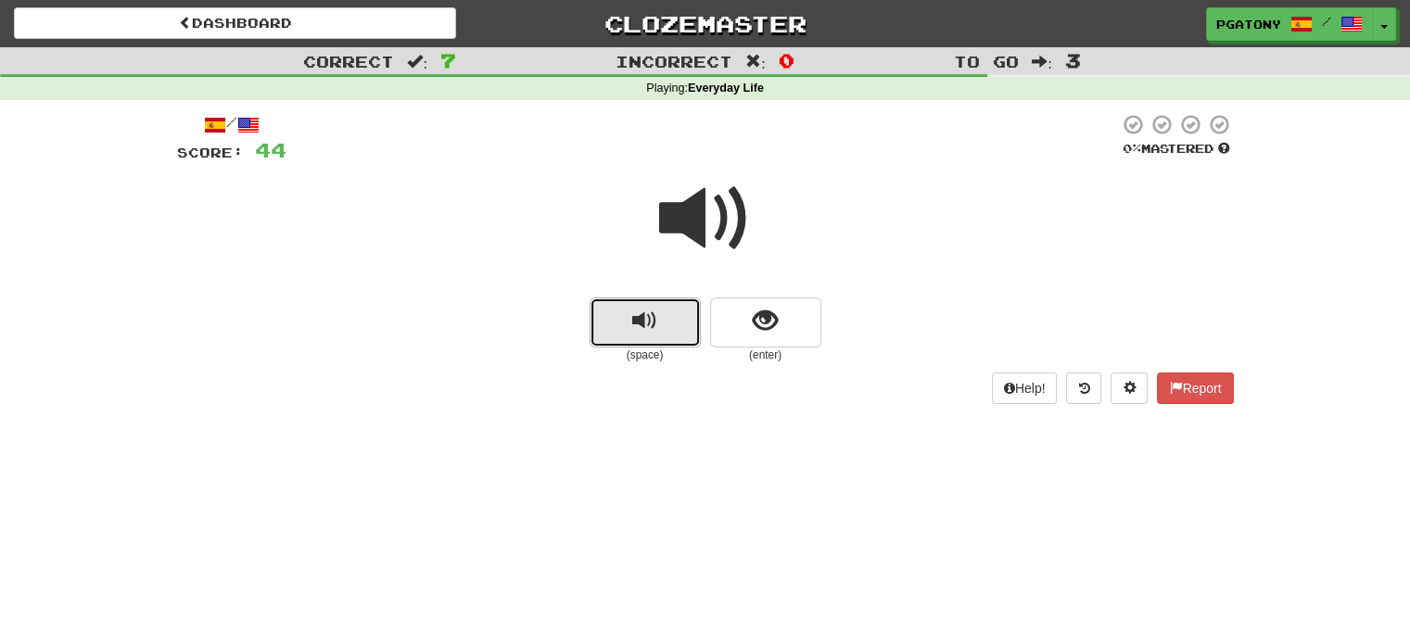
click at [651, 323] on span "replay audio" at bounding box center [644, 321] width 25 height 25
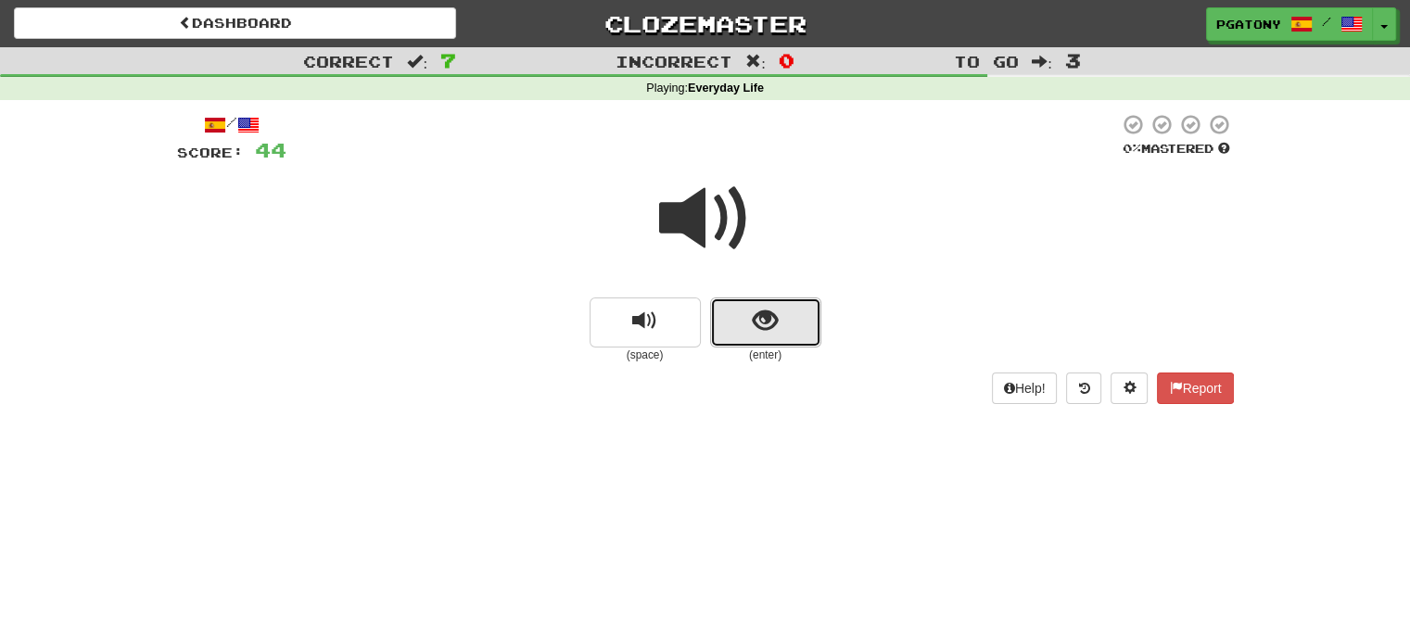
click at [749, 320] on button "show sentence" at bounding box center [765, 322] width 111 height 50
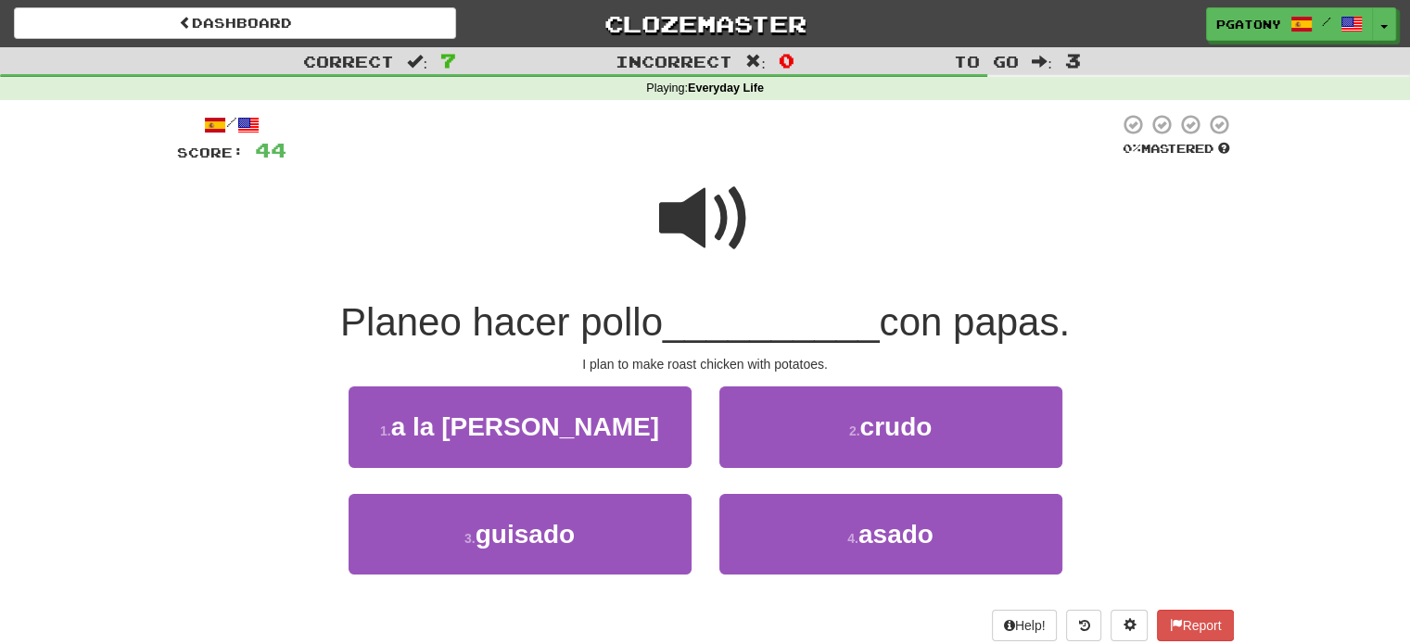
click at [693, 226] on span at bounding box center [705, 218] width 93 height 93
click at [691, 226] on span at bounding box center [705, 218] width 93 height 93
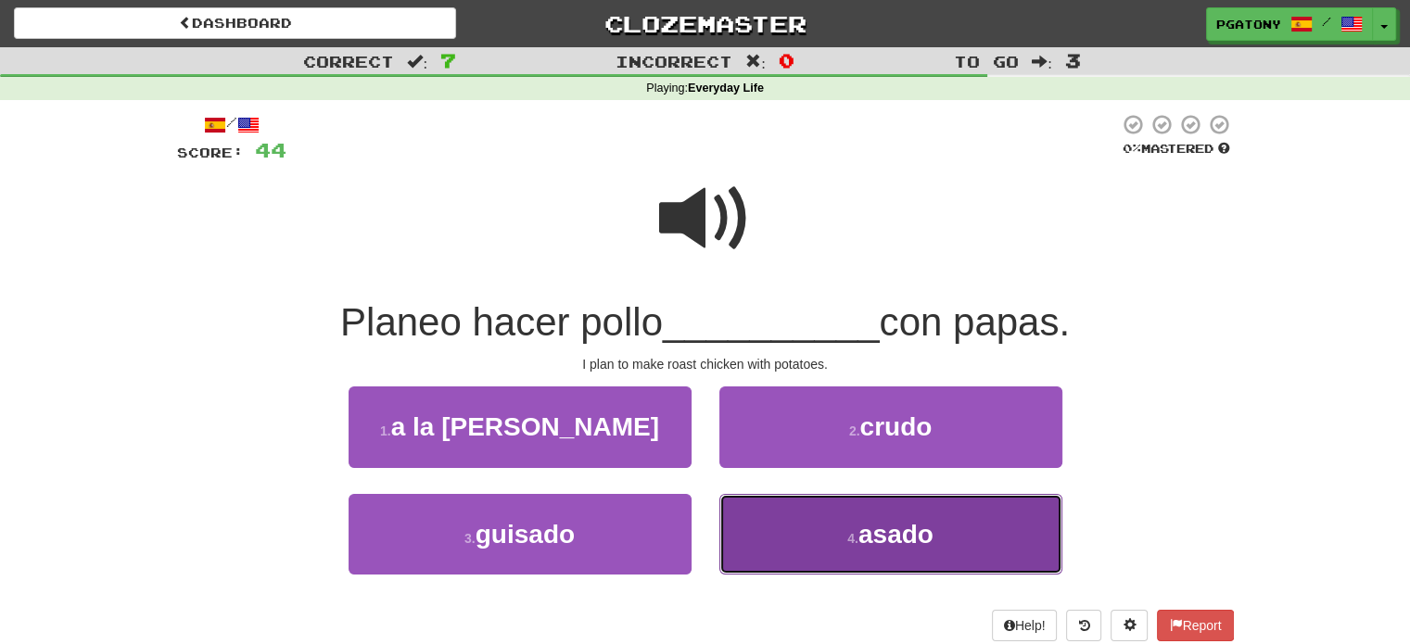
click at [885, 537] on span "asado" at bounding box center [895, 534] width 75 height 29
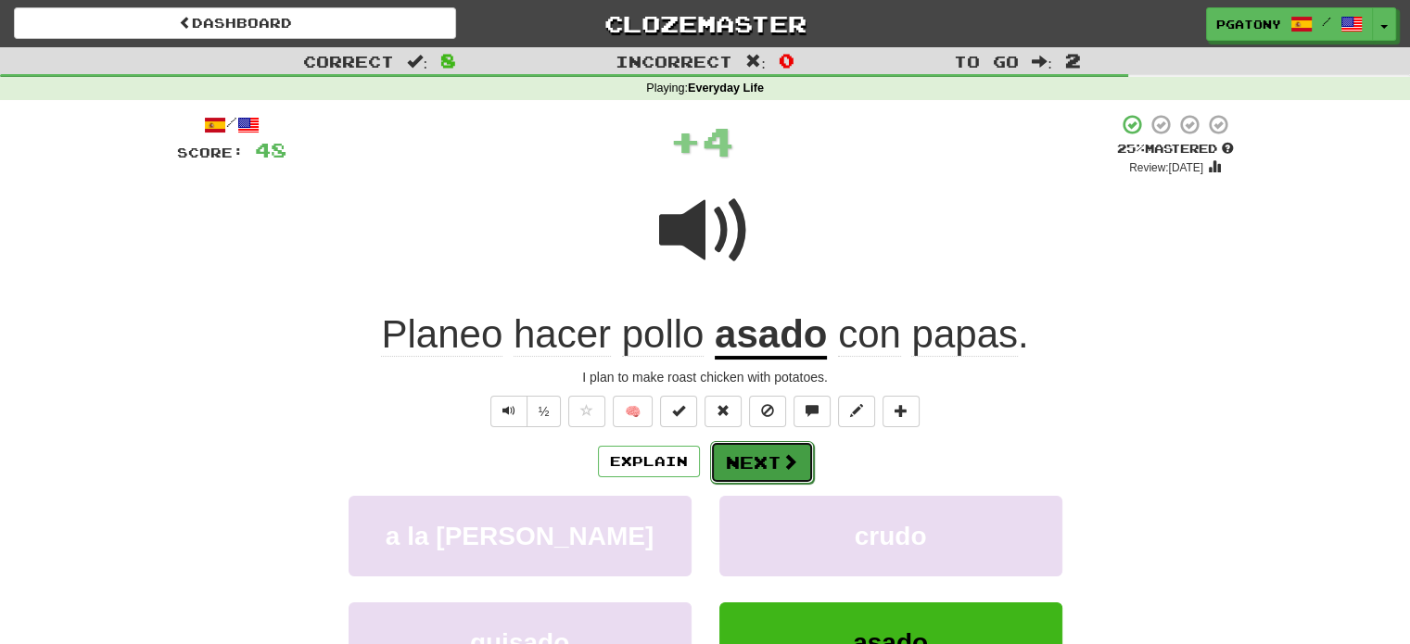
click at [761, 461] on button "Next" at bounding box center [762, 462] width 104 height 43
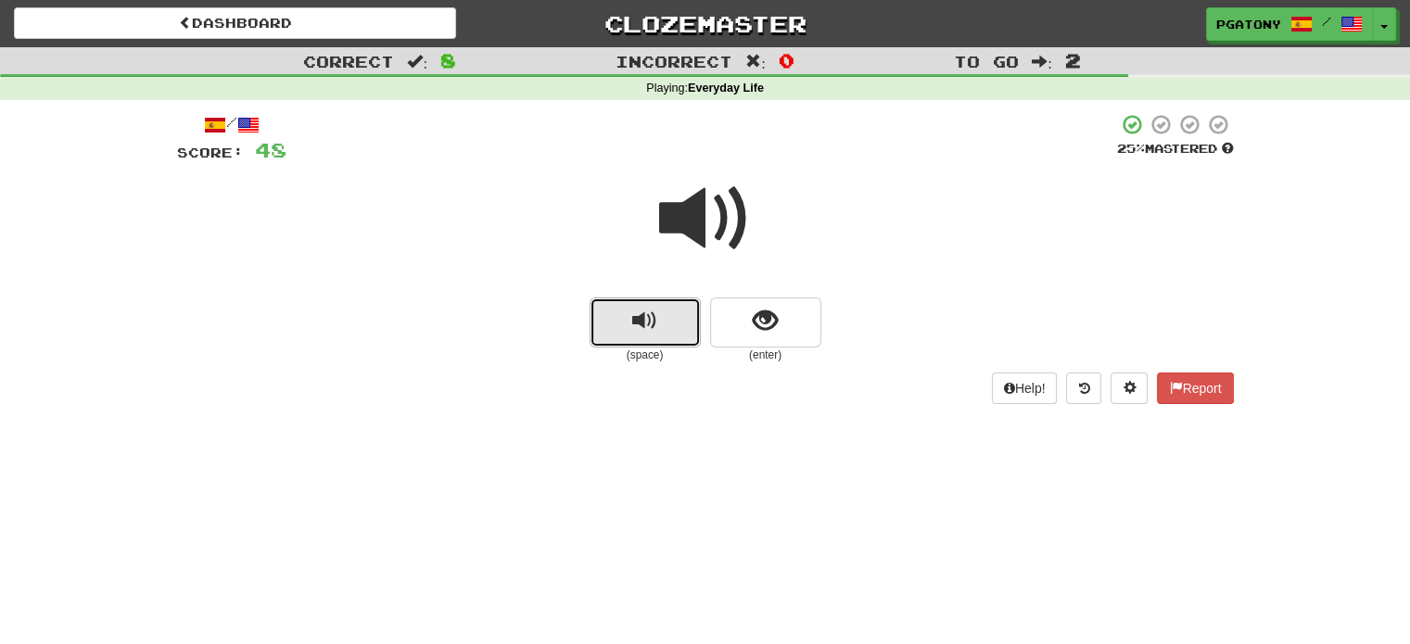
click at [642, 331] on span "replay audio" at bounding box center [644, 321] width 25 height 25
click at [641, 331] on span "replay audio" at bounding box center [644, 321] width 25 height 25
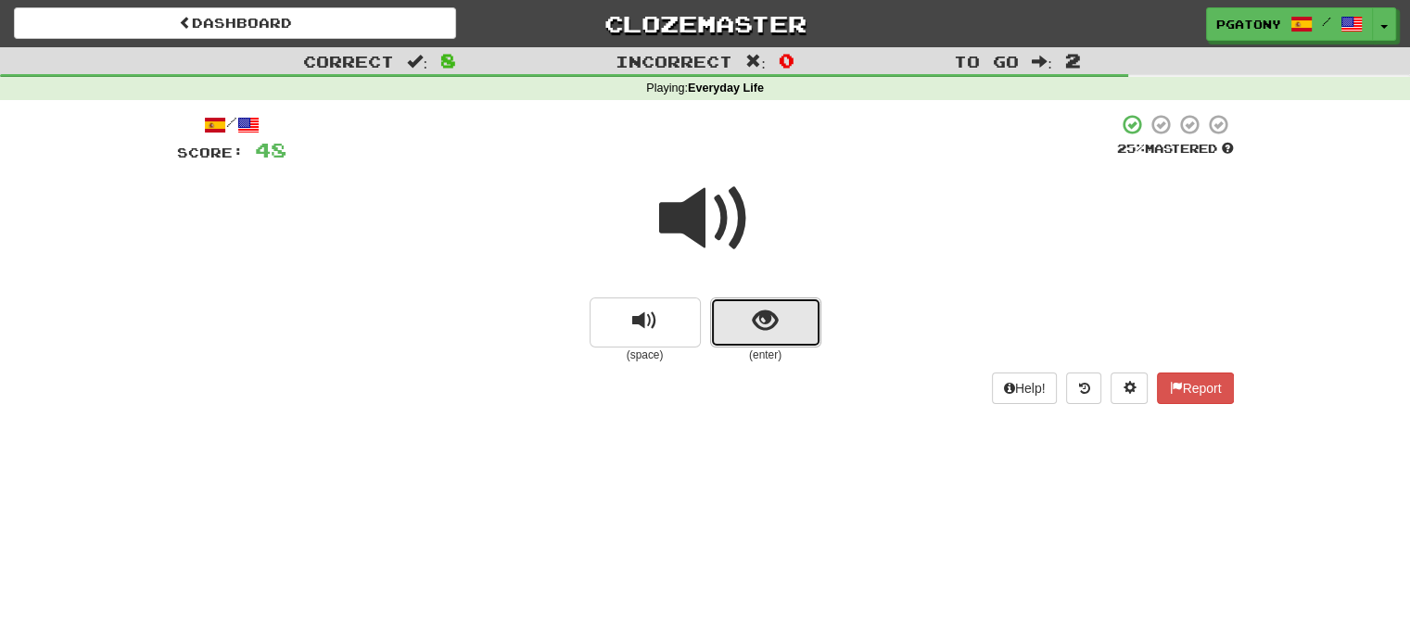
click at [745, 331] on button "show sentence" at bounding box center [765, 322] width 111 height 50
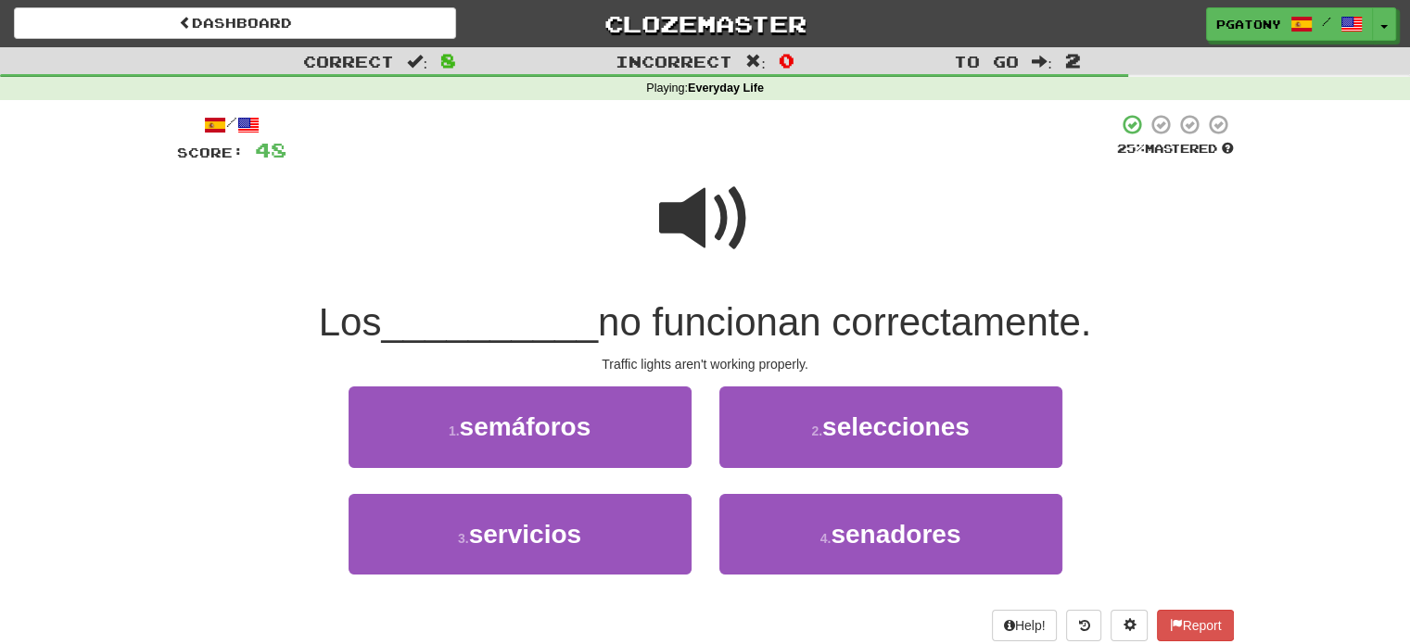
click at [707, 243] on span at bounding box center [705, 218] width 93 height 93
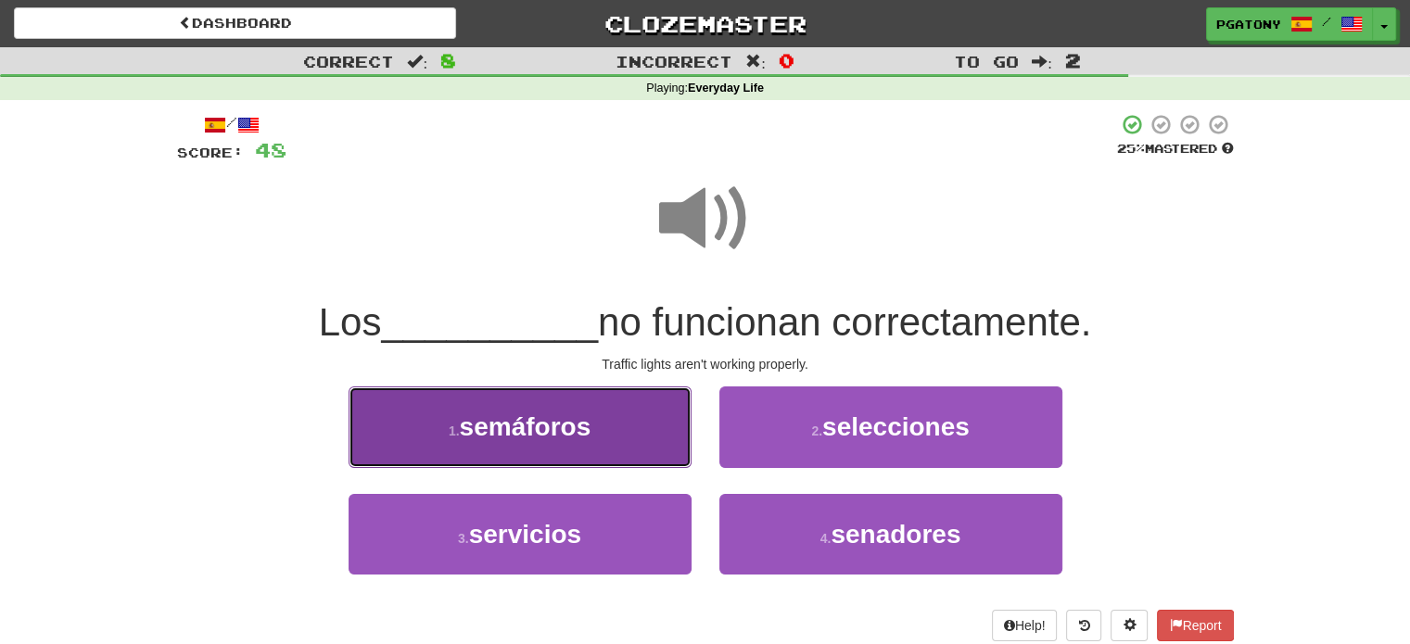
click at [559, 422] on span "semáforos" at bounding box center [526, 426] width 132 height 29
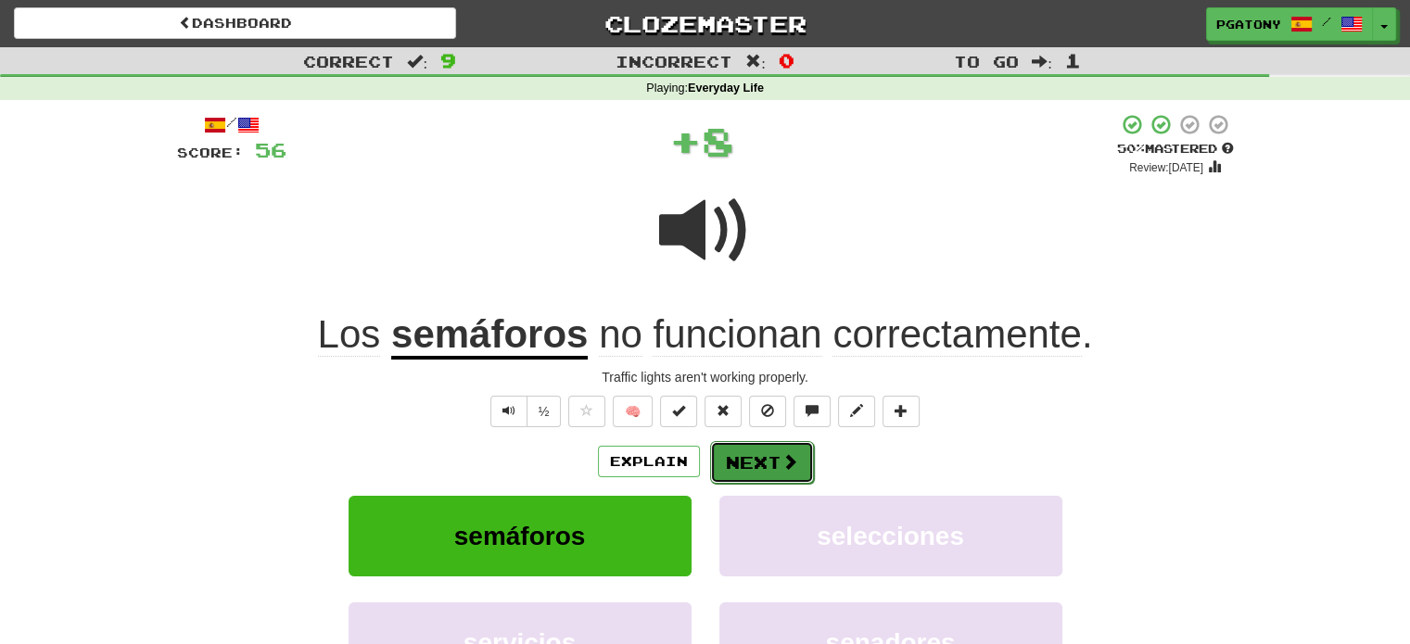
click at [738, 458] on button "Next" at bounding box center [762, 462] width 104 height 43
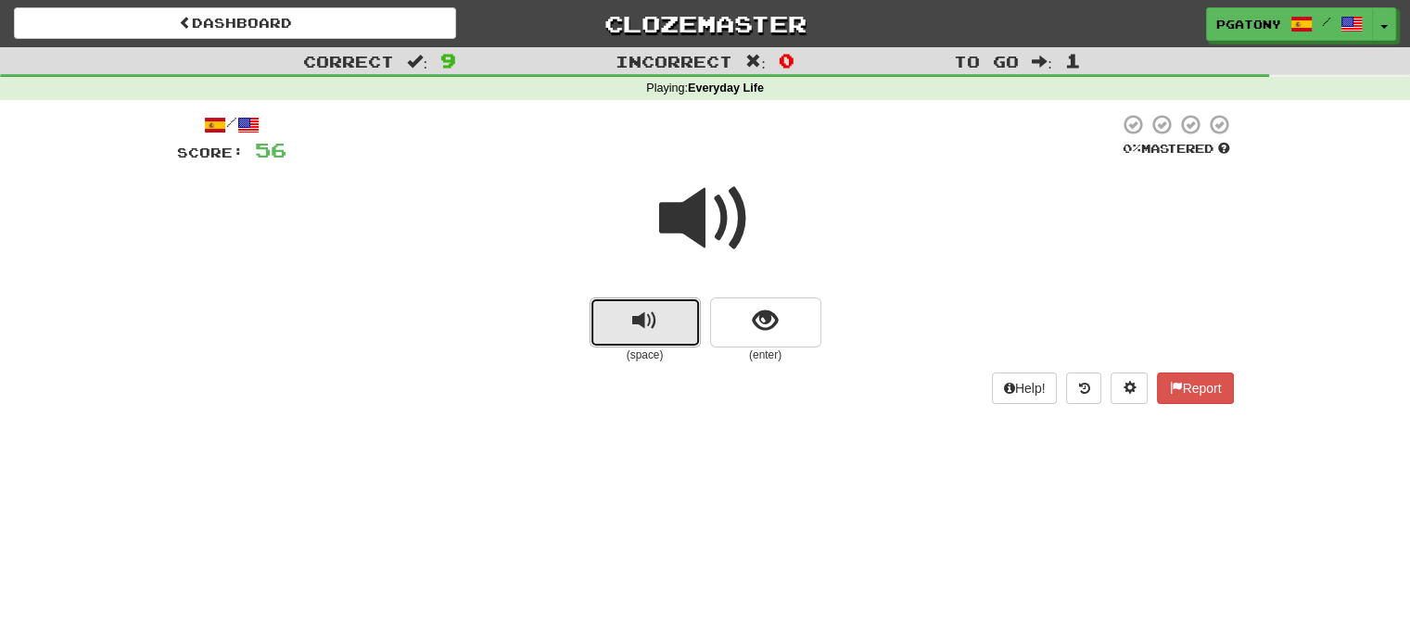
click at [652, 330] on span "replay audio" at bounding box center [644, 321] width 25 height 25
click at [645, 331] on span "replay audio" at bounding box center [644, 321] width 25 height 25
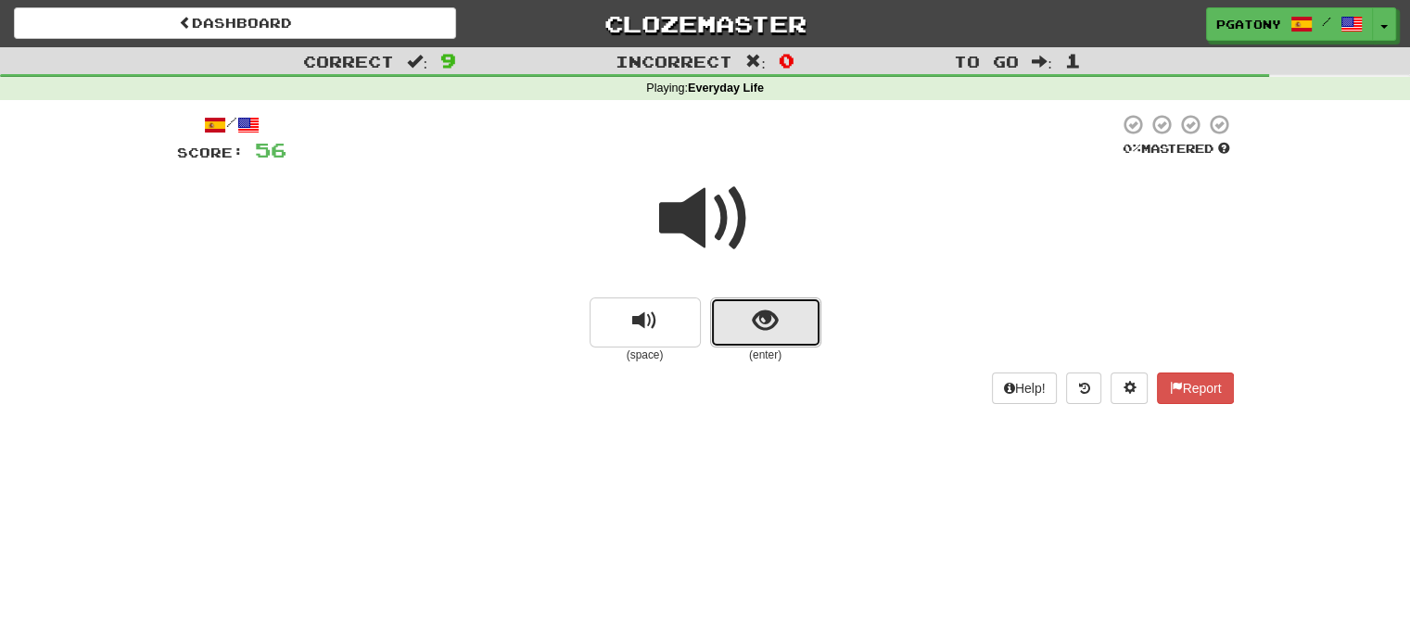
click at [752, 323] on span "show sentence" at bounding box center [764, 321] width 25 height 25
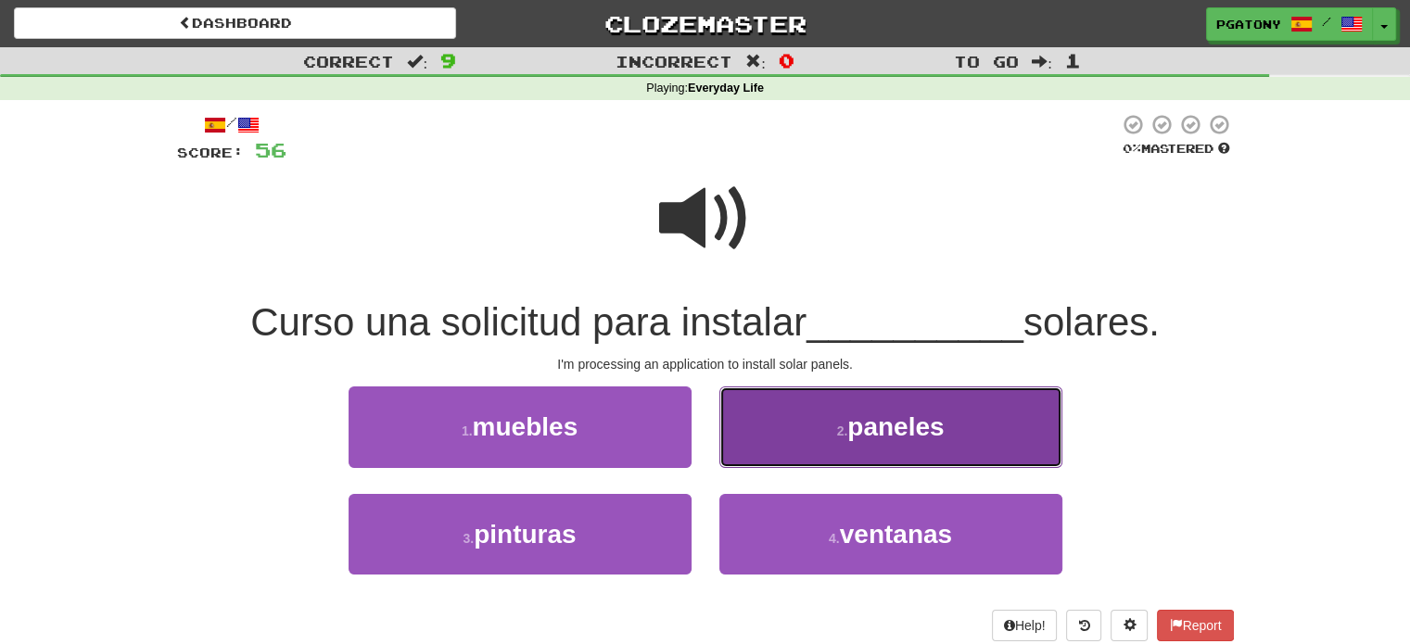
click at [890, 432] on span "paneles" at bounding box center [895, 426] width 96 height 29
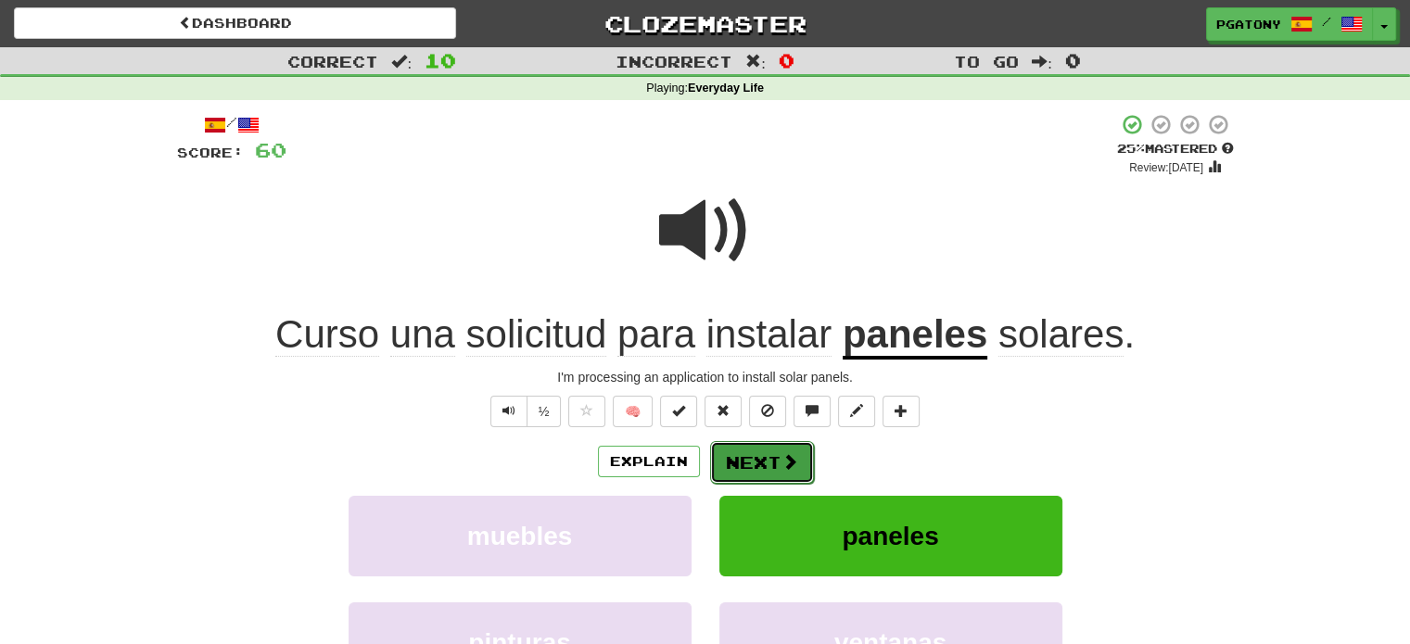
click at [768, 457] on button "Next" at bounding box center [762, 462] width 104 height 43
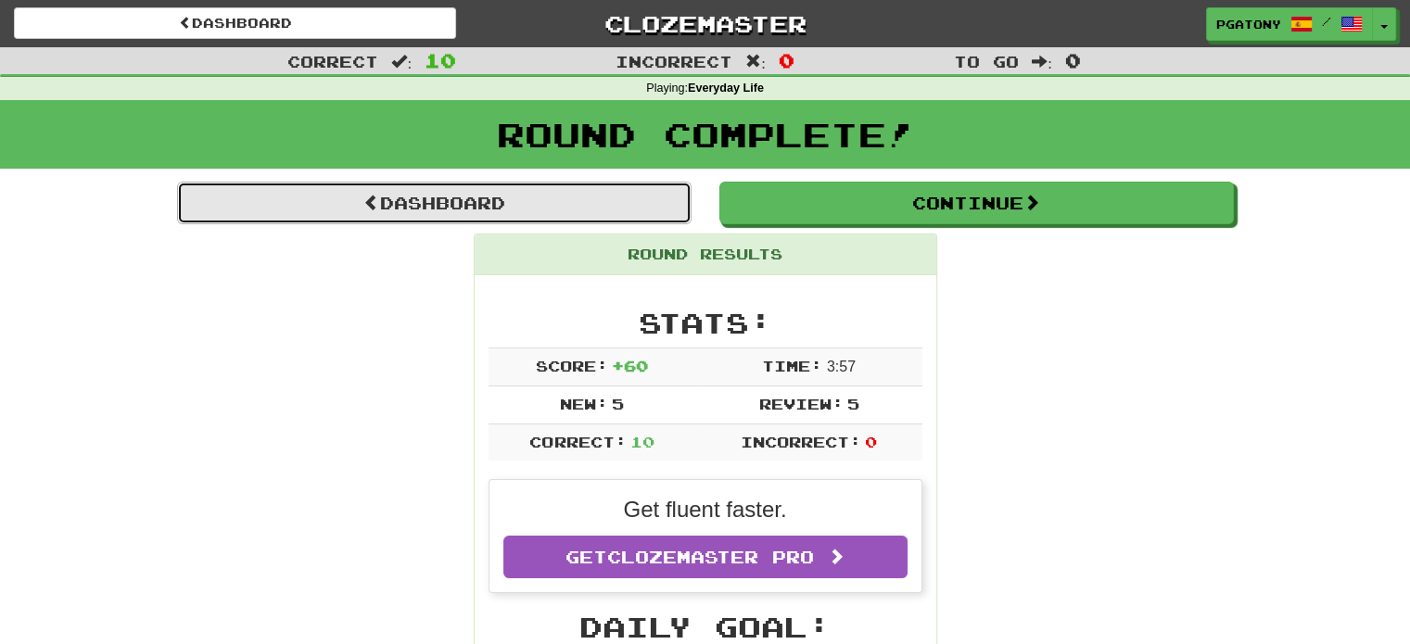
click at [580, 207] on link "Dashboard" at bounding box center [434, 203] width 514 height 43
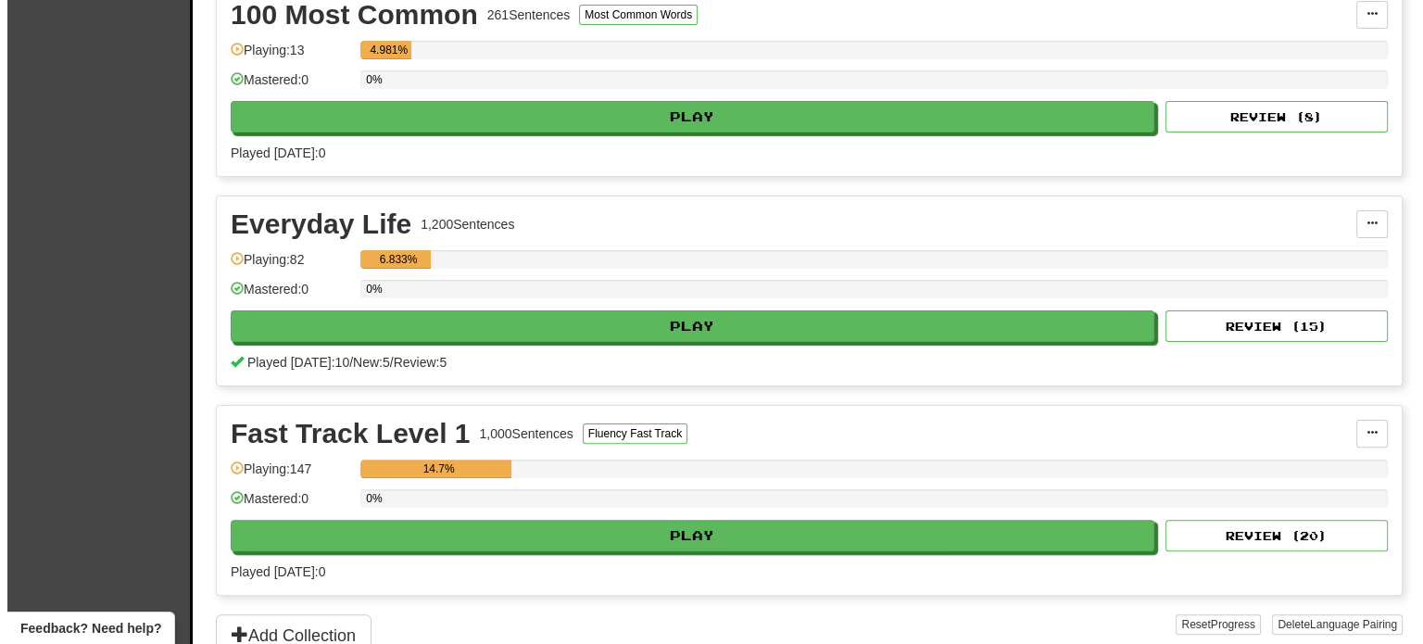
scroll to position [525, 0]
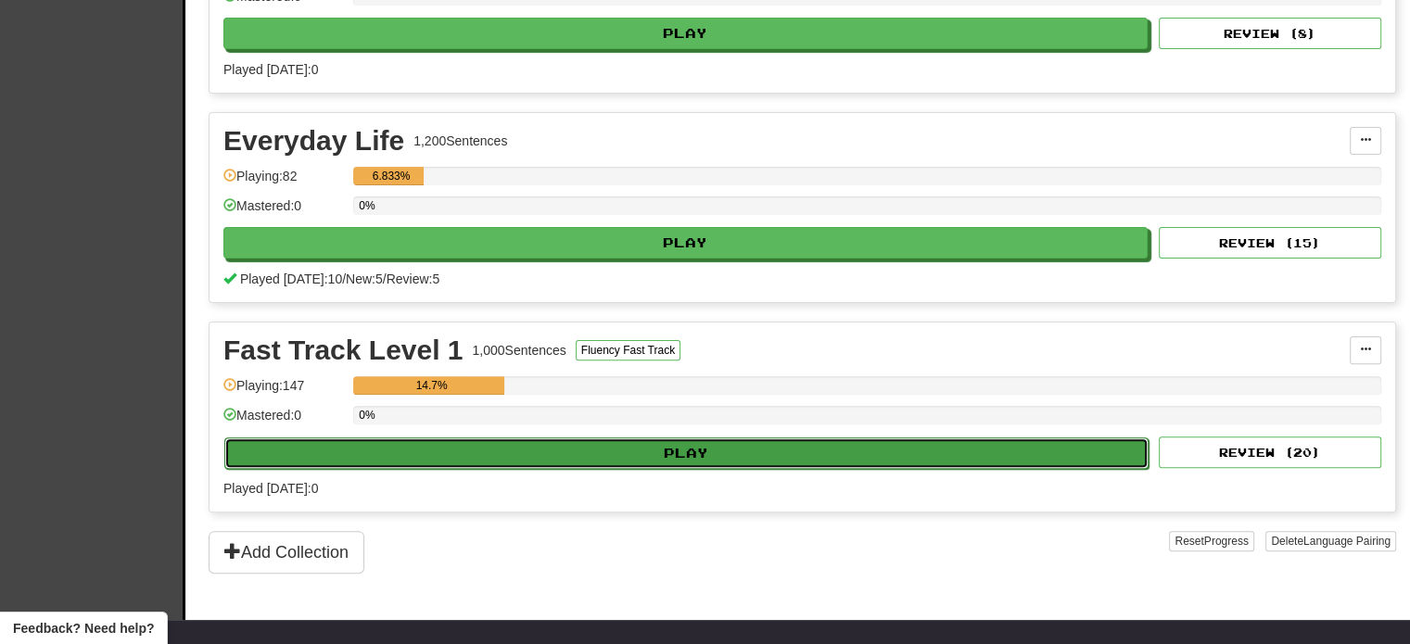
click at [669, 442] on button "Play" at bounding box center [686, 453] width 924 height 32
select select "**"
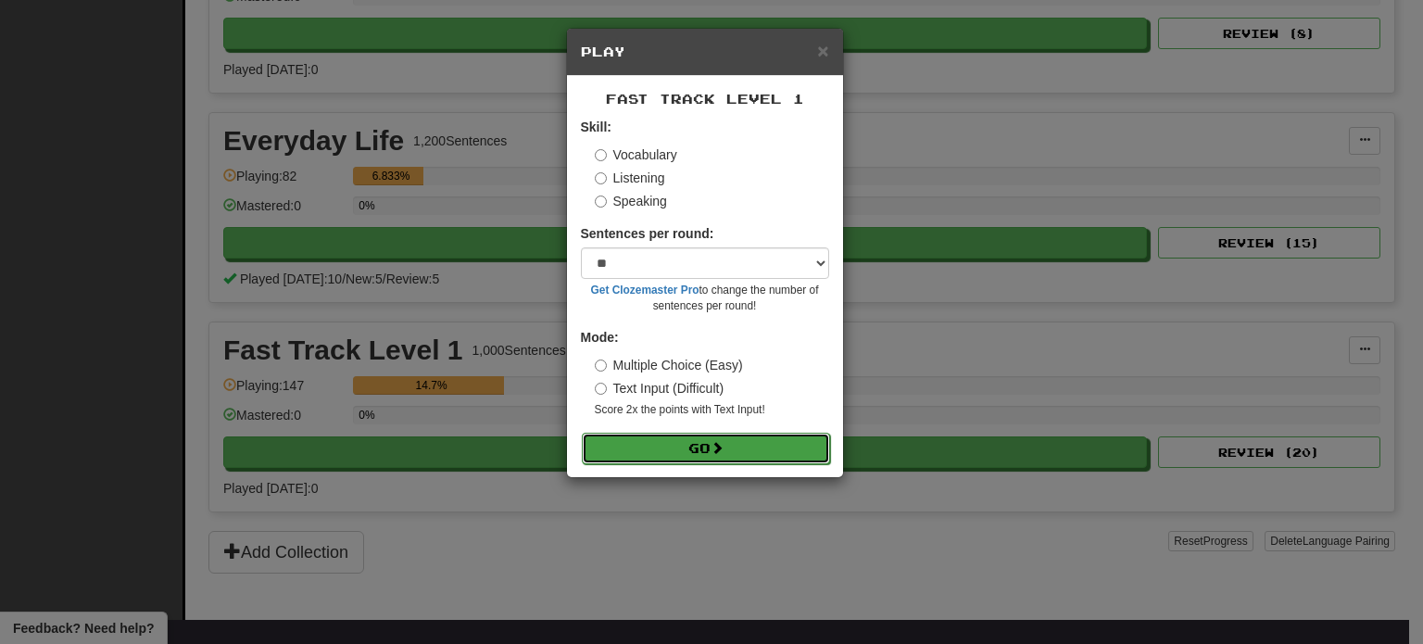
click at [704, 451] on button "Go" at bounding box center [706, 449] width 248 height 32
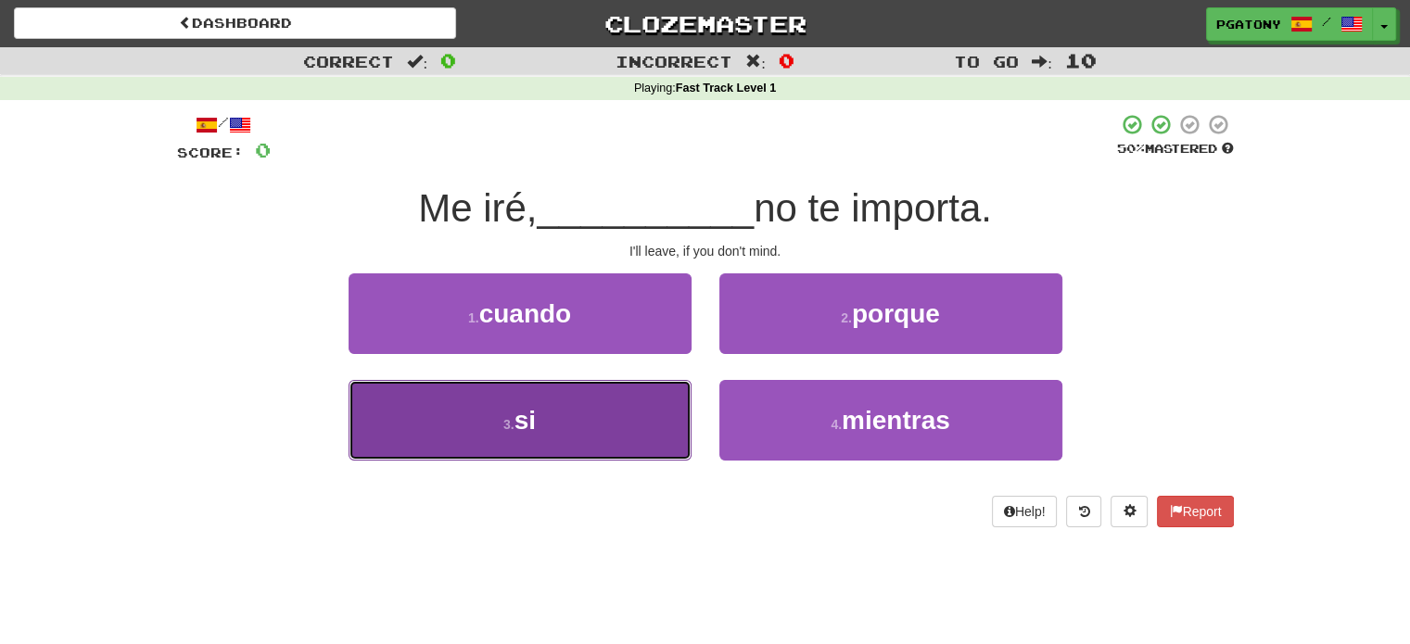
click at [509, 424] on small "3 ." at bounding box center [508, 424] width 11 height 15
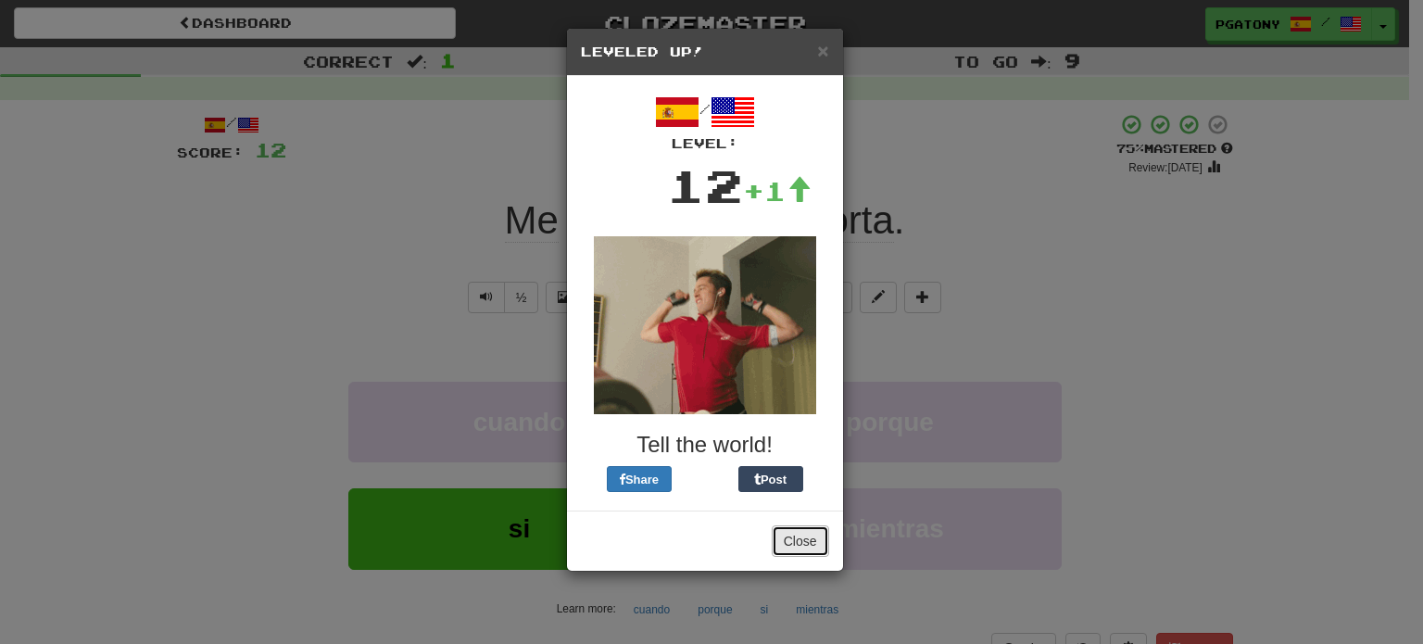
click at [800, 541] on button "Close" at bounding box center [800, 541] width 57 height 32
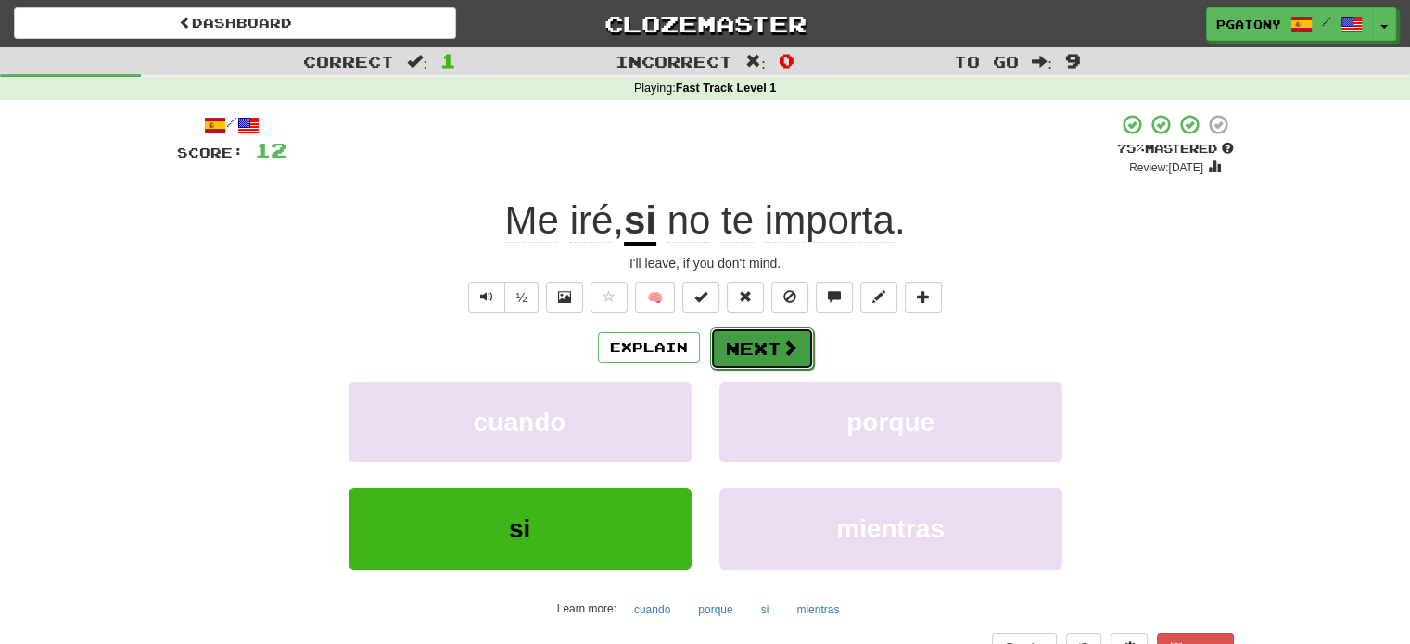
click at [761, 344] on button "Next" at bounding box center [762, 348] width 104 height 43
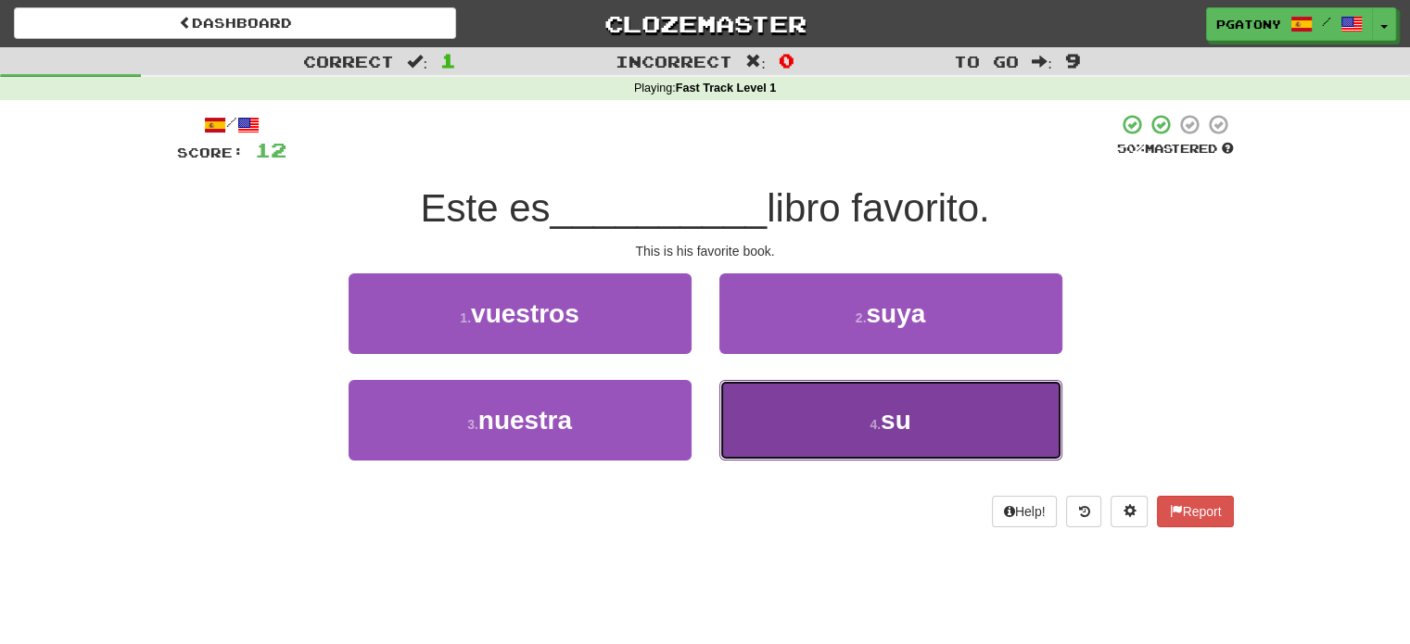
click at [913, 416] on button "4 . su" at bounding box center [890, 420] width 343 height 81
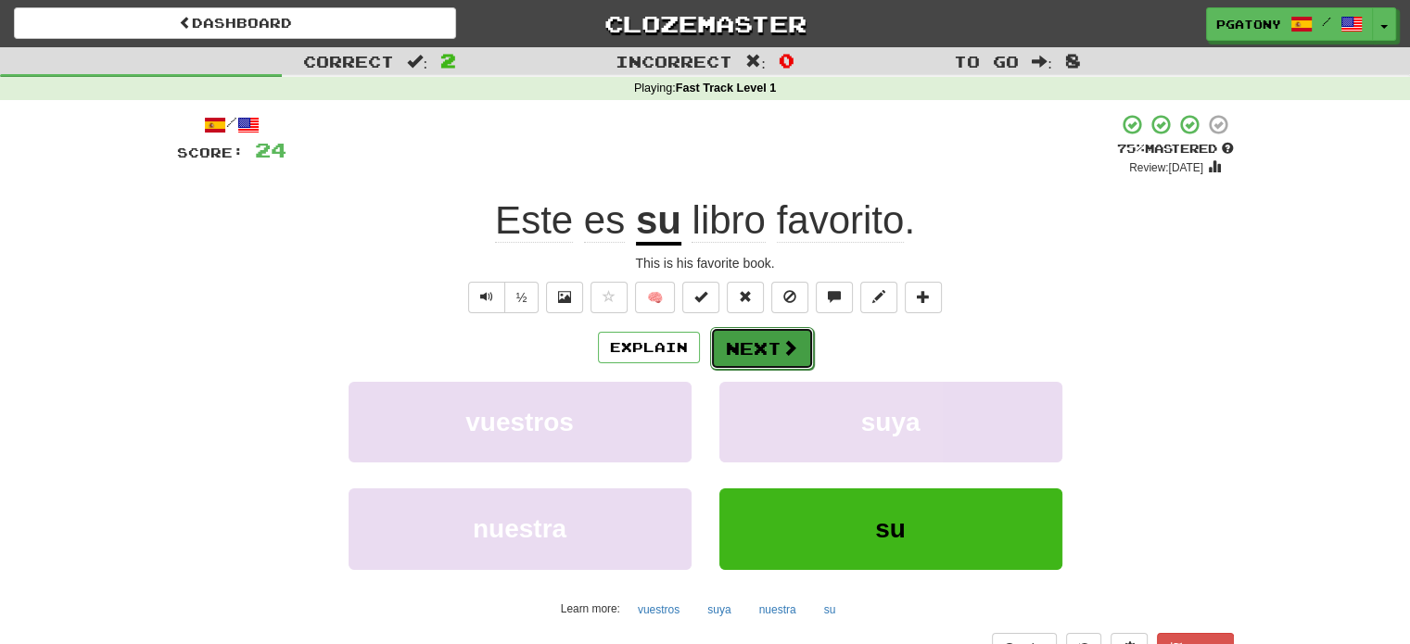
click at [754, 353] on button "Next" at bounding box center [762, 348] width 104 height 43
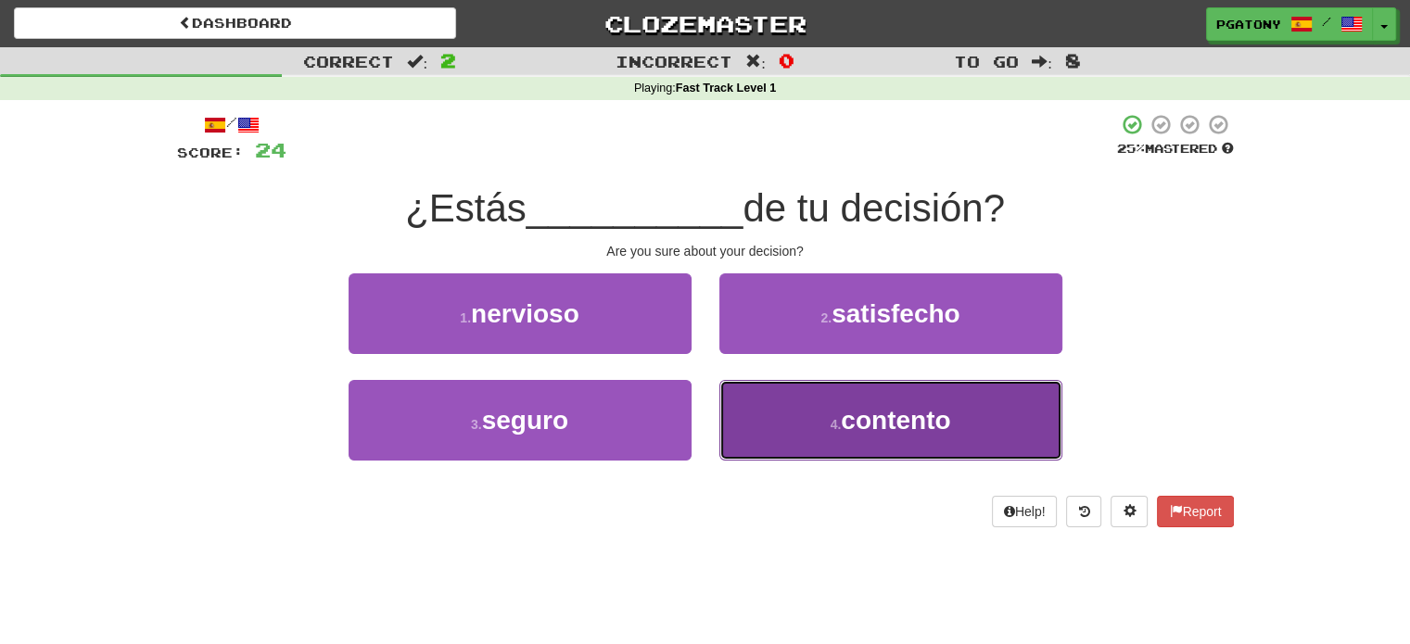
click at [907, 424] on span "contento" at bounding box center [895, 420] width 109 height 29
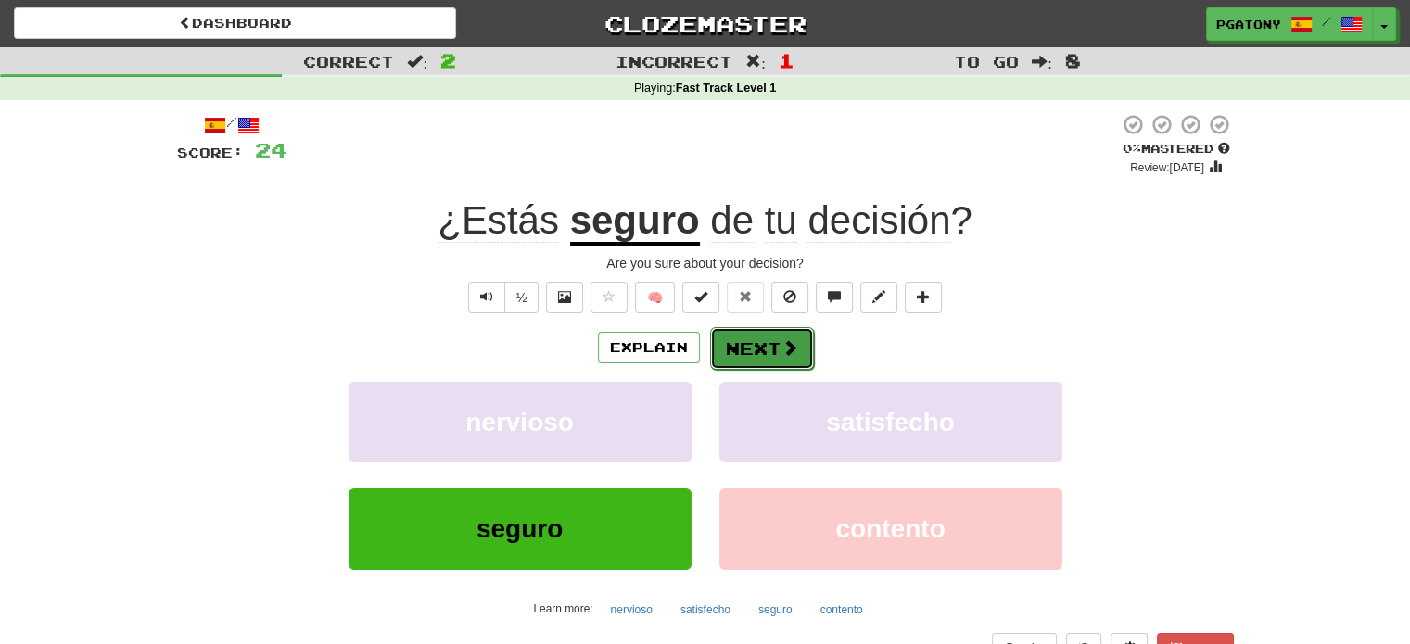
click at [764, 347] on button "Next" at bounding box center [762, 348] width 104 height 43
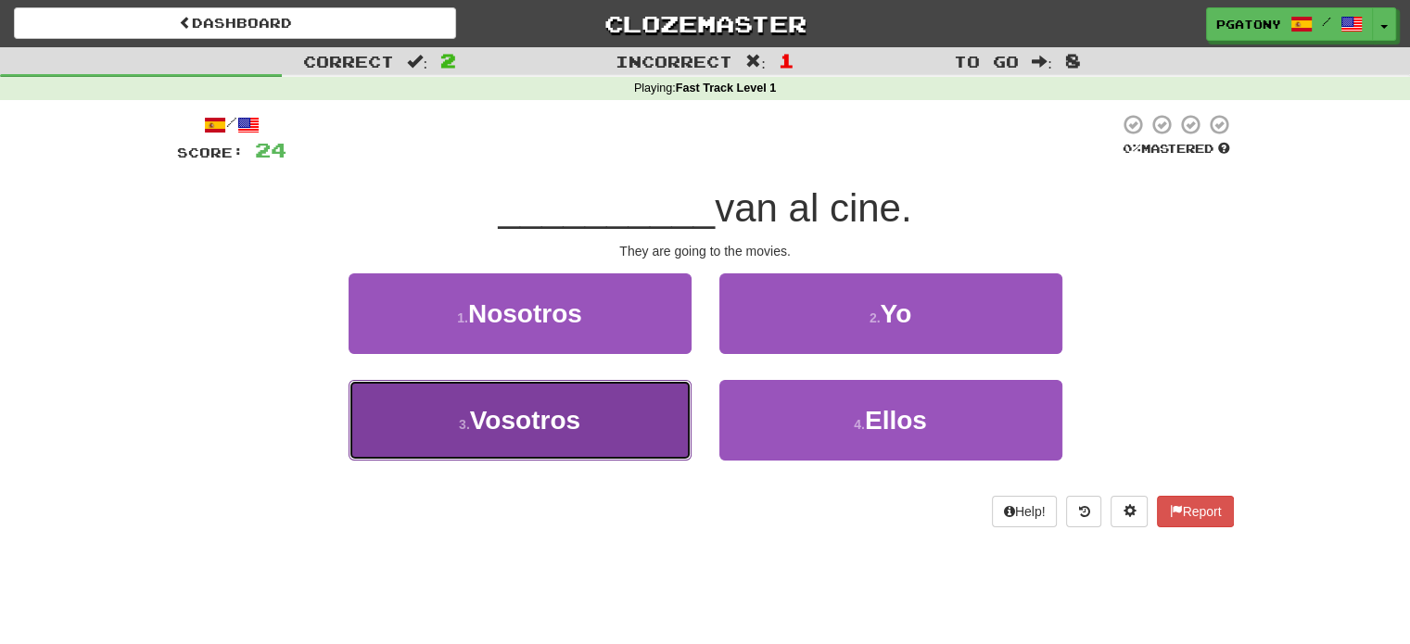
click at [516, 427] on span "Vosotros" at bounding box center [525, 420] width 110 height 29
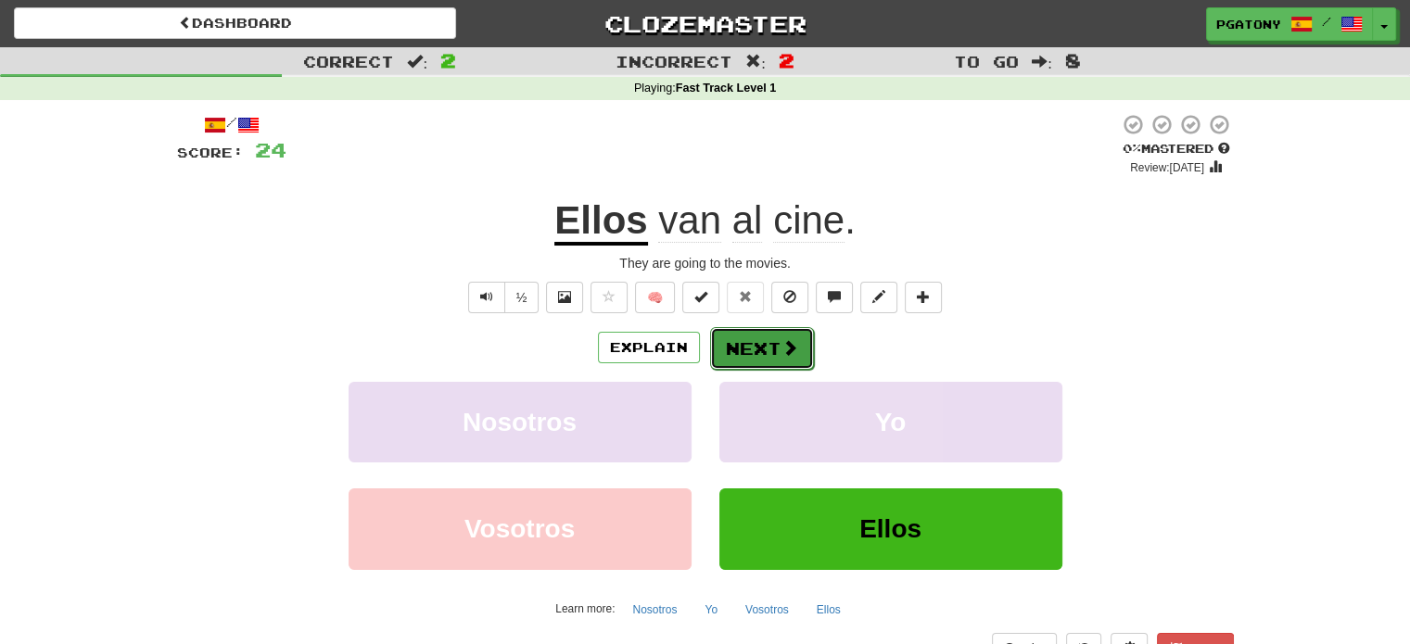
click at [775, 346] on button "Next" at bounding box center [762, 348] width 104 height 43
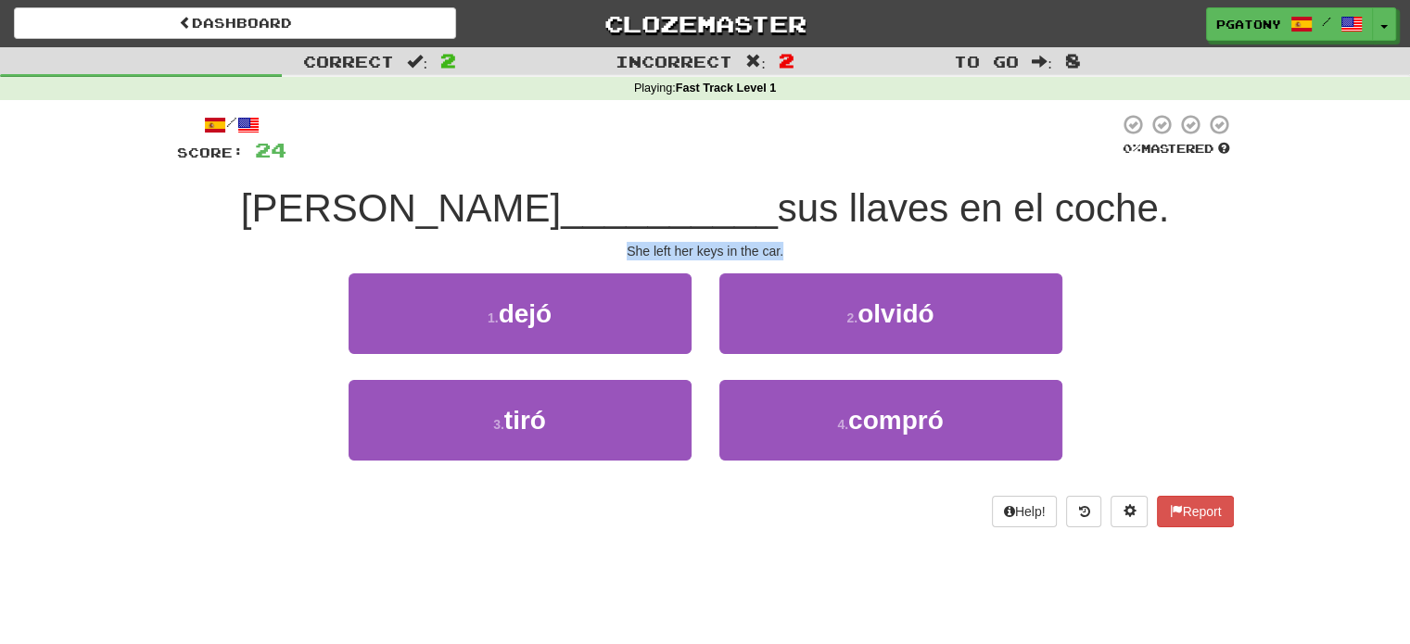
drag, startPoint x: 629, startPoint y: 246, endPoint x: 782, endPoint y: 247, distance: 152.9
click at [782, 247] on div "She left her keys in the car." at bounding box center [705, 251] width 1056 height 19
copy div "She left her keys in the car."
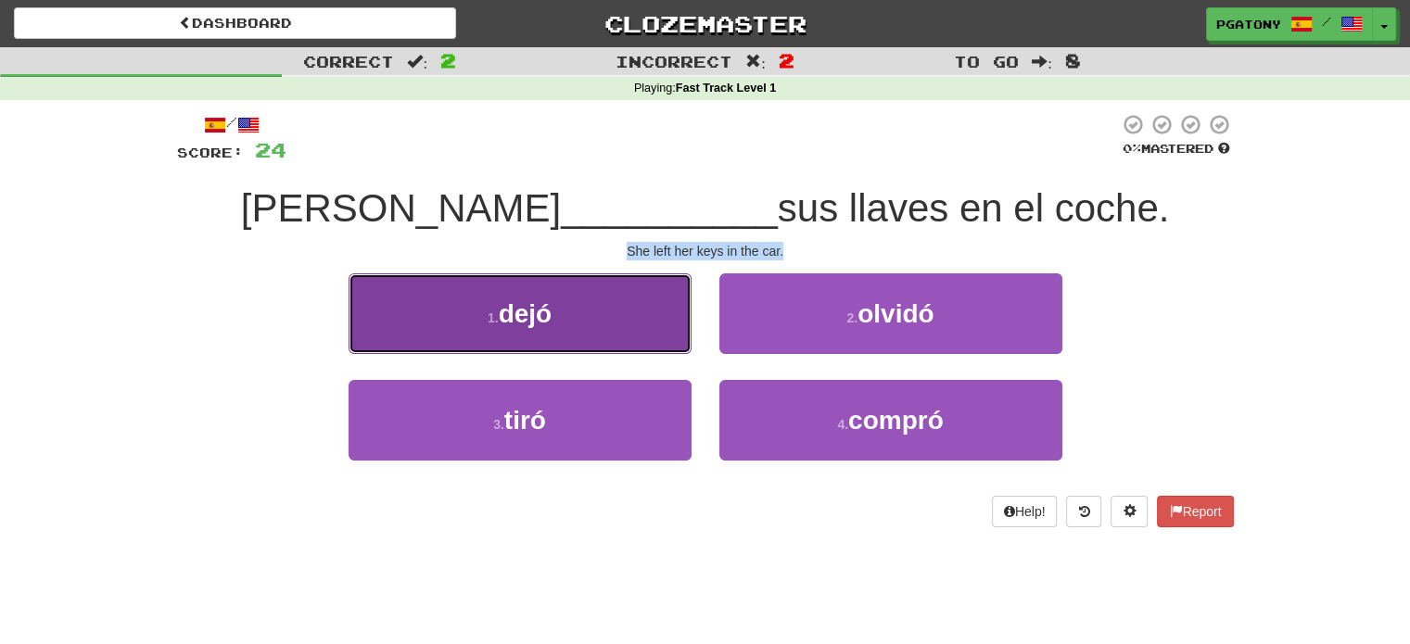
click at [519, 319] on span "dejó" at bounding box center [526, 313] width 54 height 29
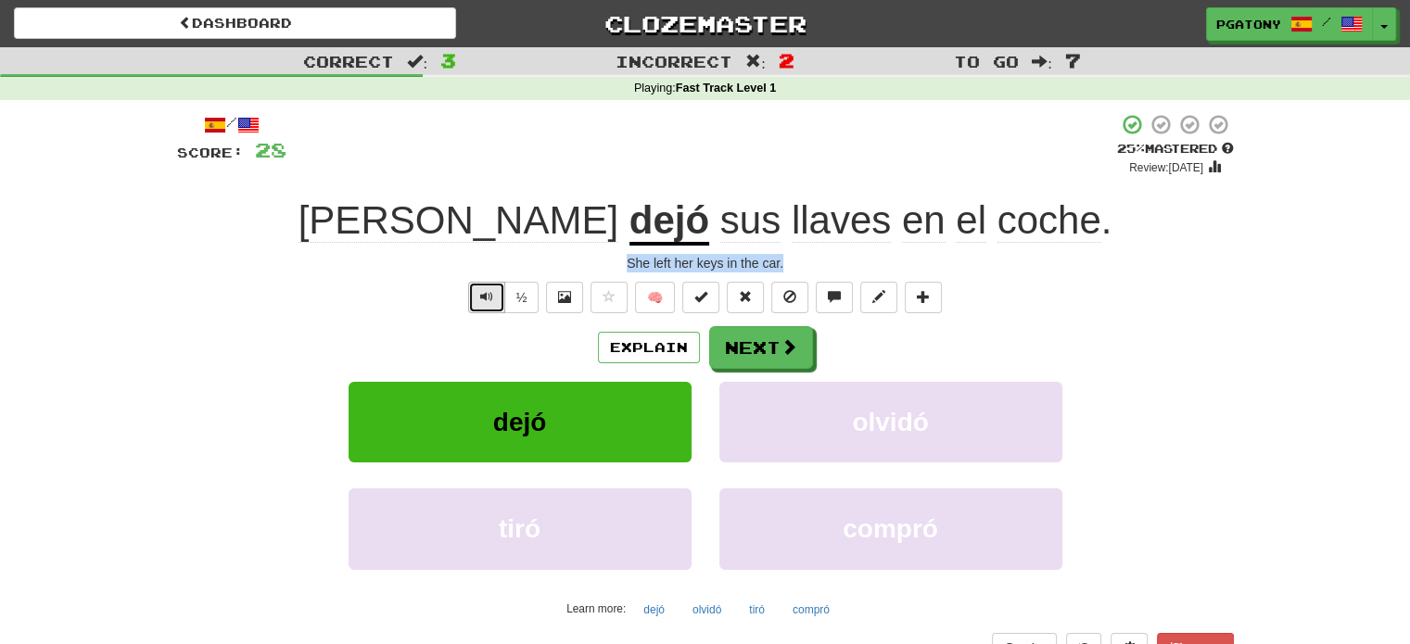
click at [496, 294] on button "Text-to-speech controls" at bounding box center [486, 298] width 37 height 32
click at [739, 345] on button "Next" at bounding box center [762, 348] width 104 height 43
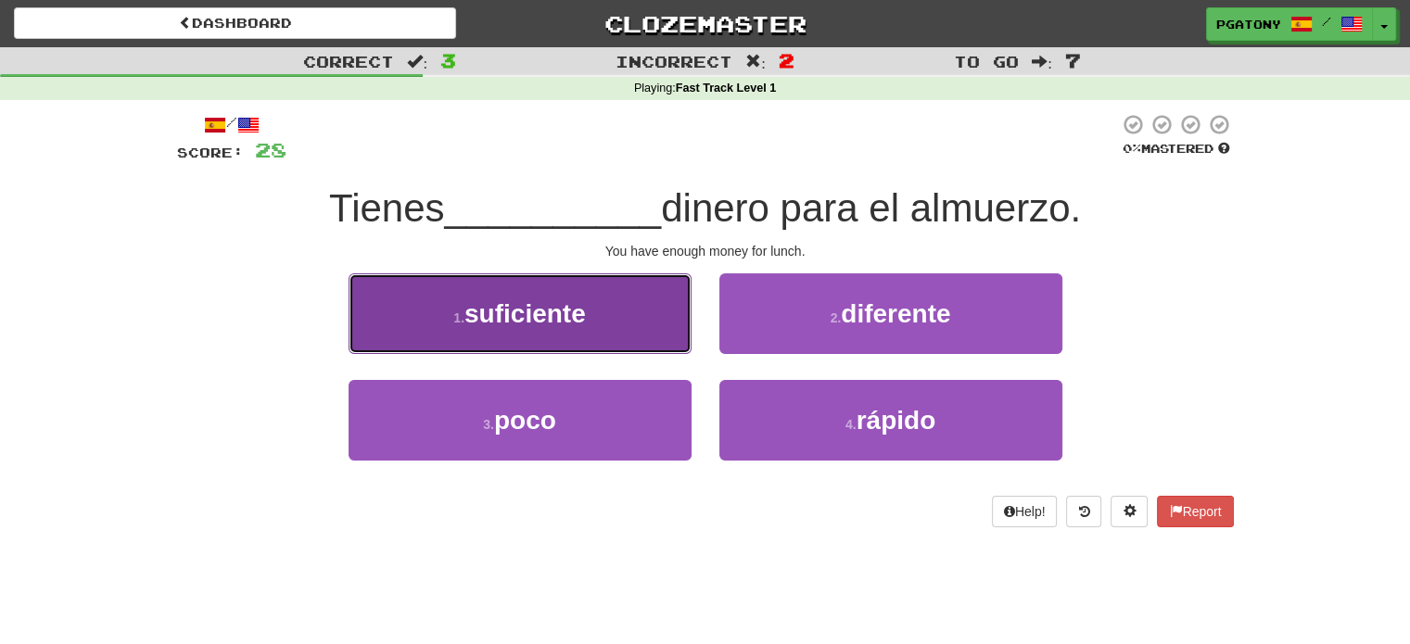
click at [563, 322] on span "suficiente" at bounding box center [524, 313] width 121 height 29
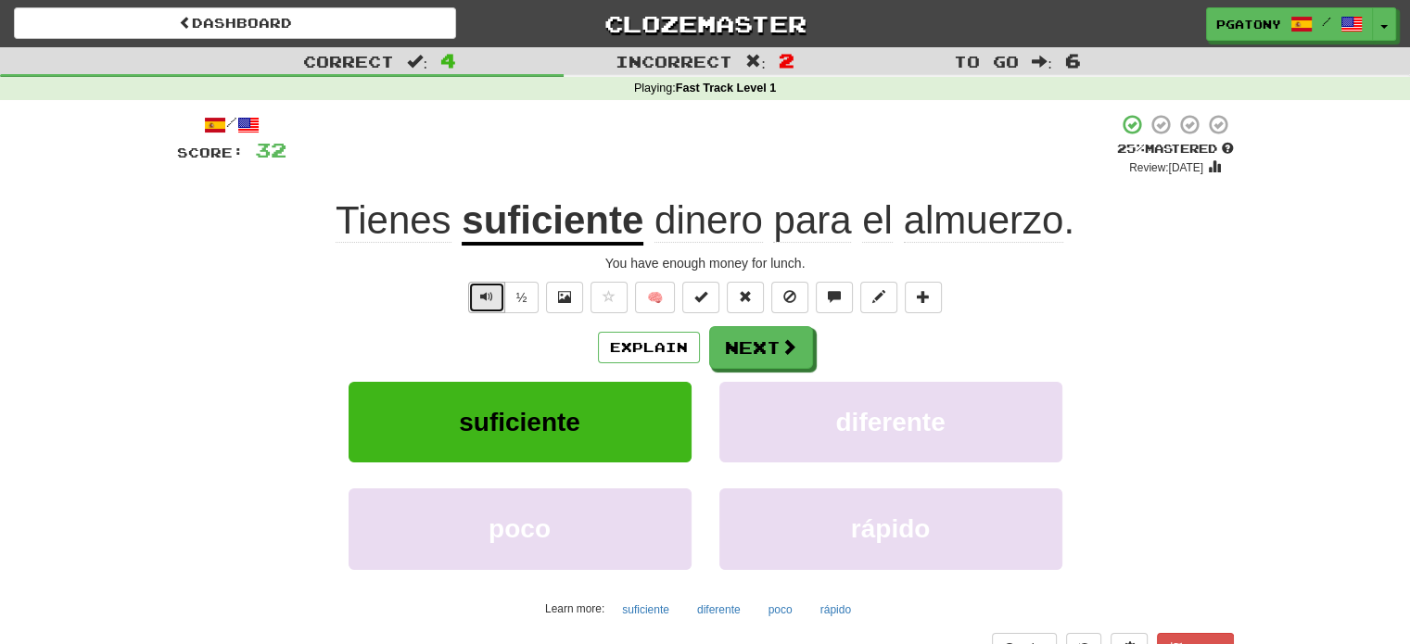
click at [488, 301] on span "Text-to-speech controls" at bounding box center [486, 296] width 13 height 13
click at [754, 348] on button "Next" at bounding box center [762, 348] width 104 height 43
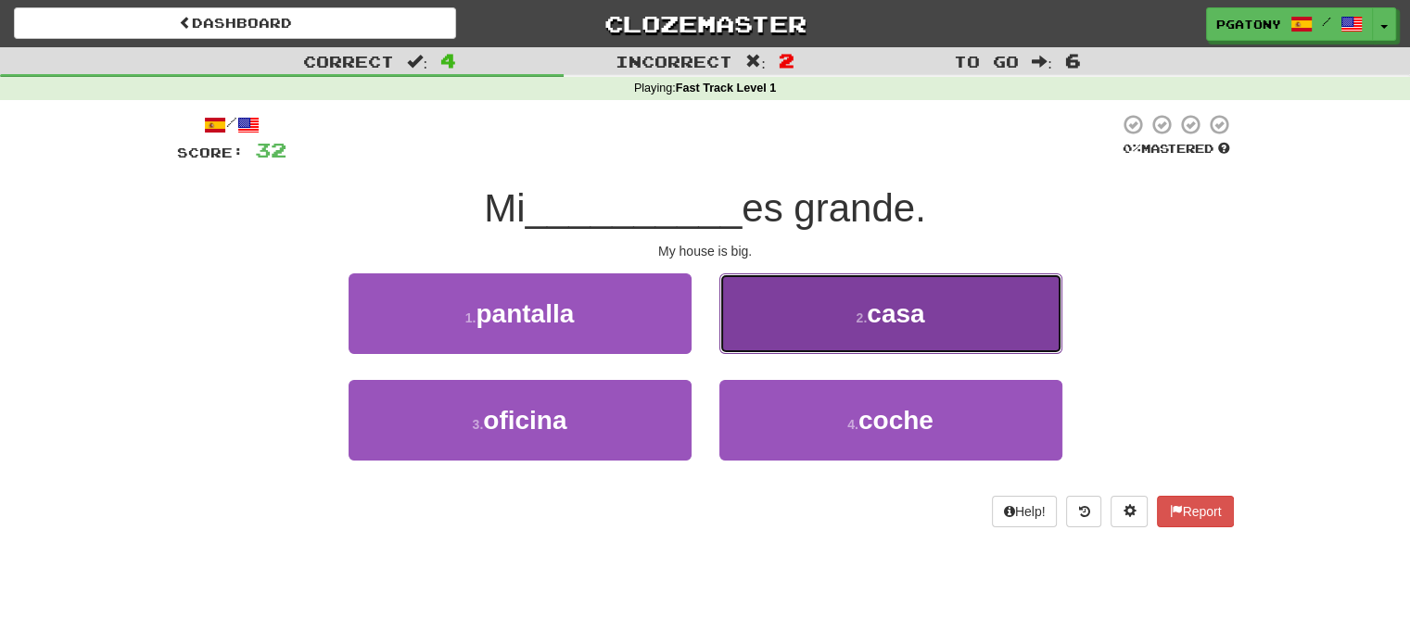
click at [909, 318] on span "casa" at bounding box center [894, 313] width 57 height 29
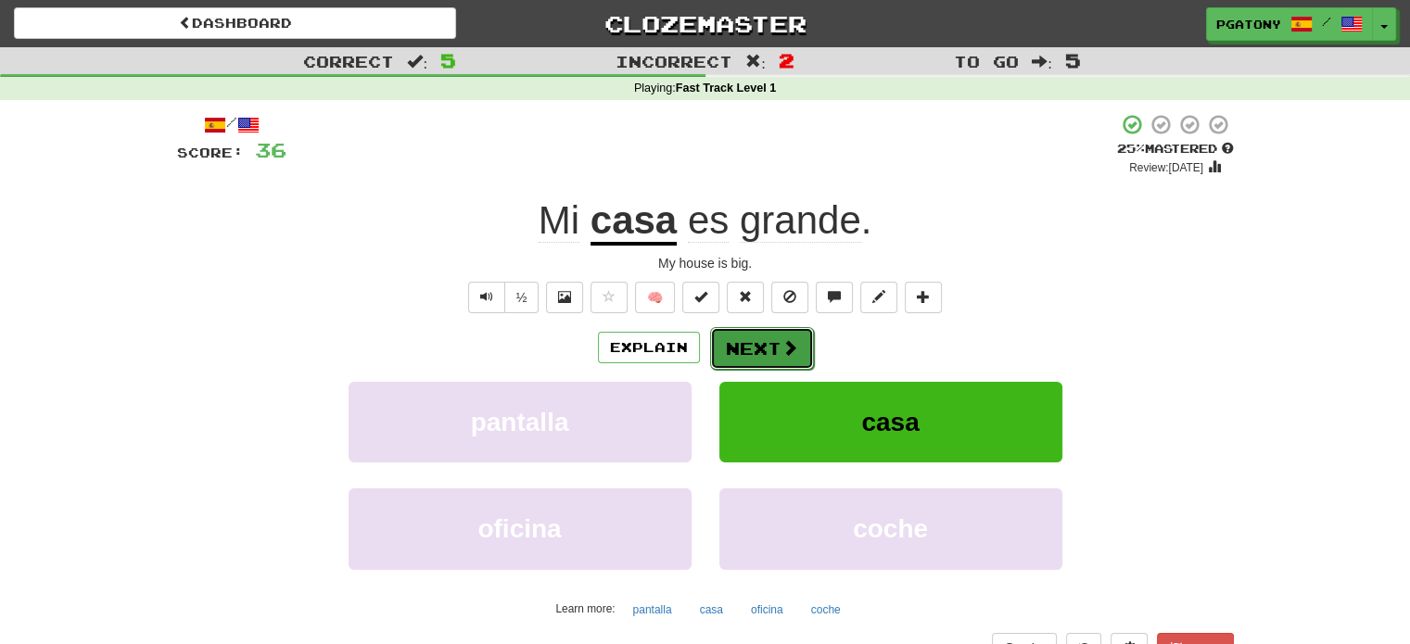
click at [752, 343] on button "Next" at bounding box center [762, 348] width 104 height 43
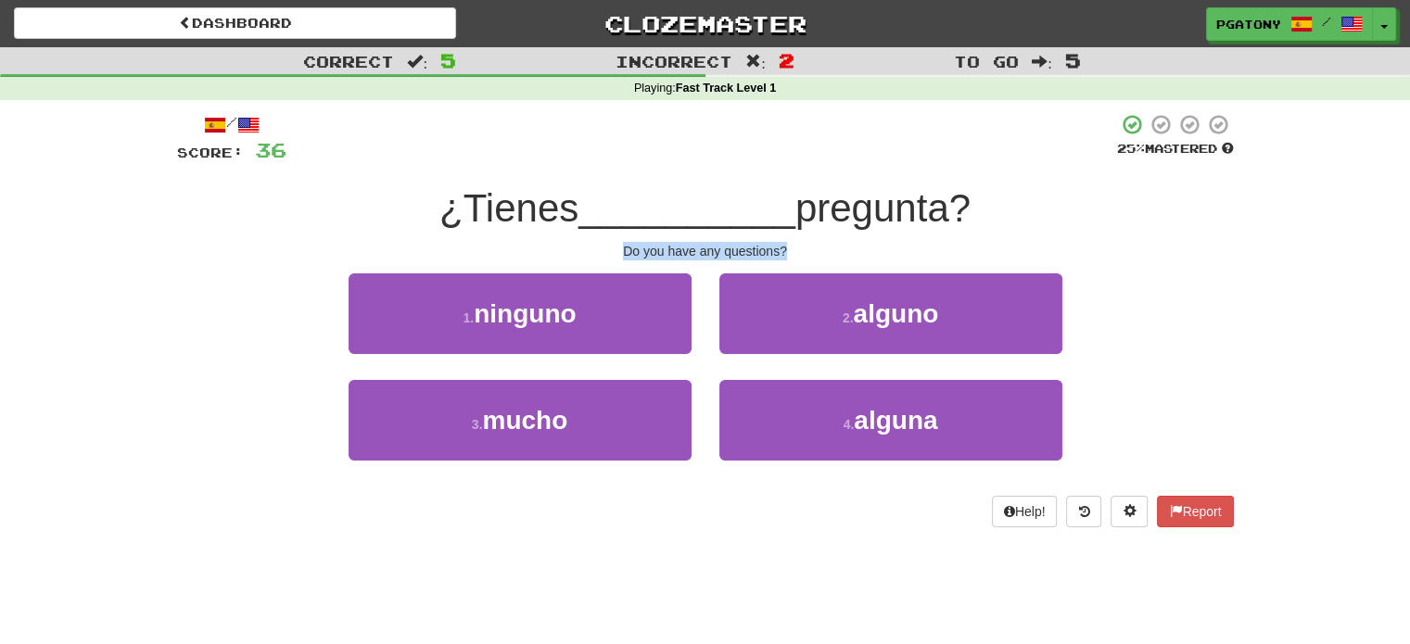
drag, startPoint x: 626, startPoint y: 249, endPoint x: 786, endPoint y: 245, distance: 160.4
click at [786, 245] on div "Do you have any questions?" at bounding box center [705, 251] width 1056 height 19
copy div "Do you have any questions?"
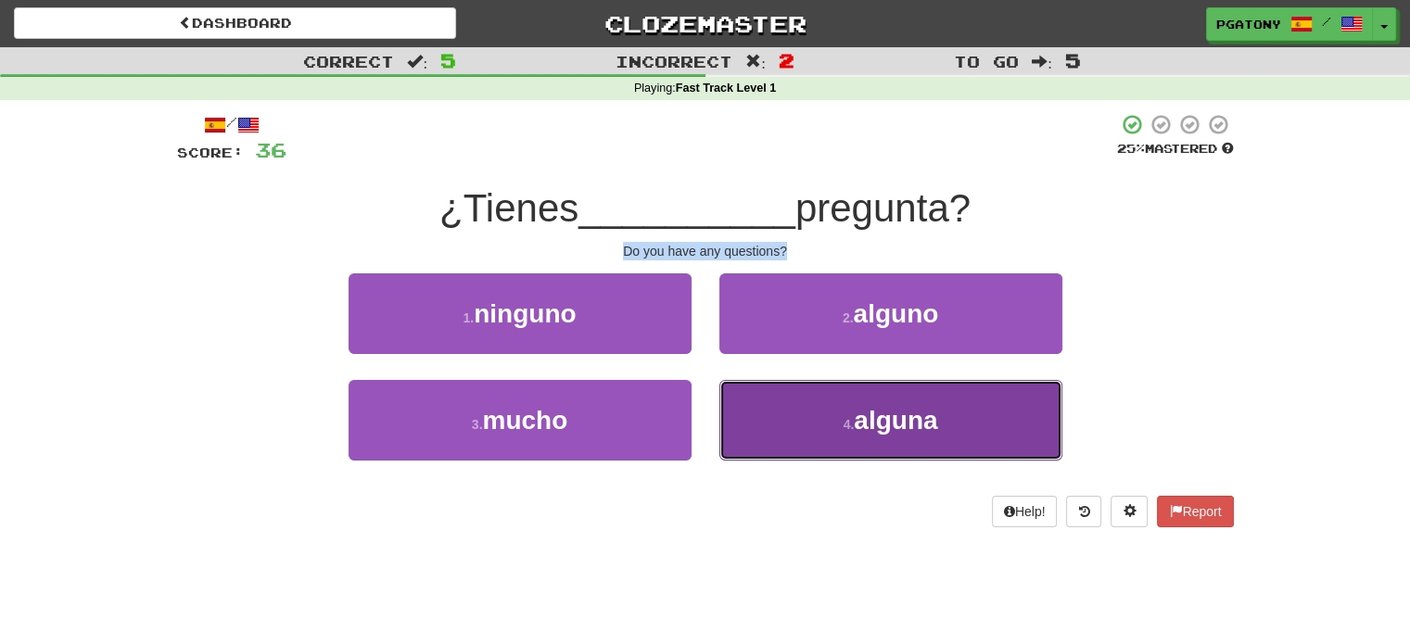
click at [881, 425] on span "alguna" at bounding box center [895, 420] width 83 height 29
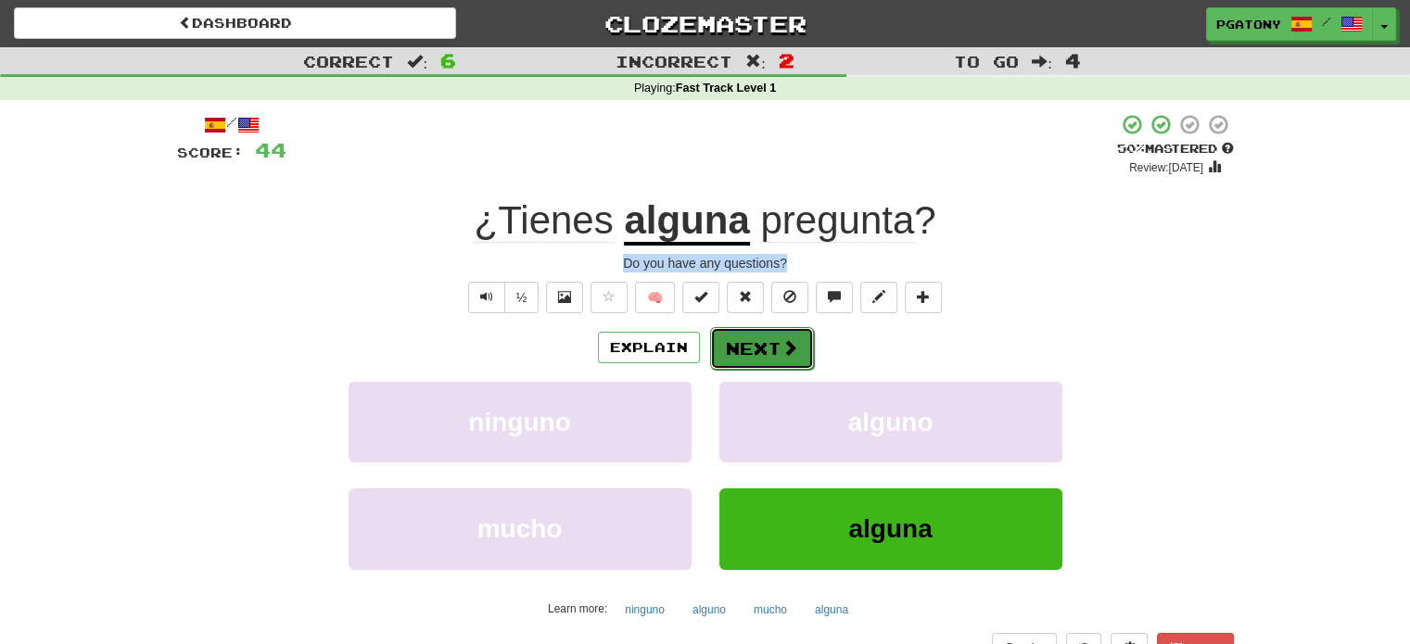
click at [752, 345] on button "Next" at bounding box center [762, 348] width 104 height 43
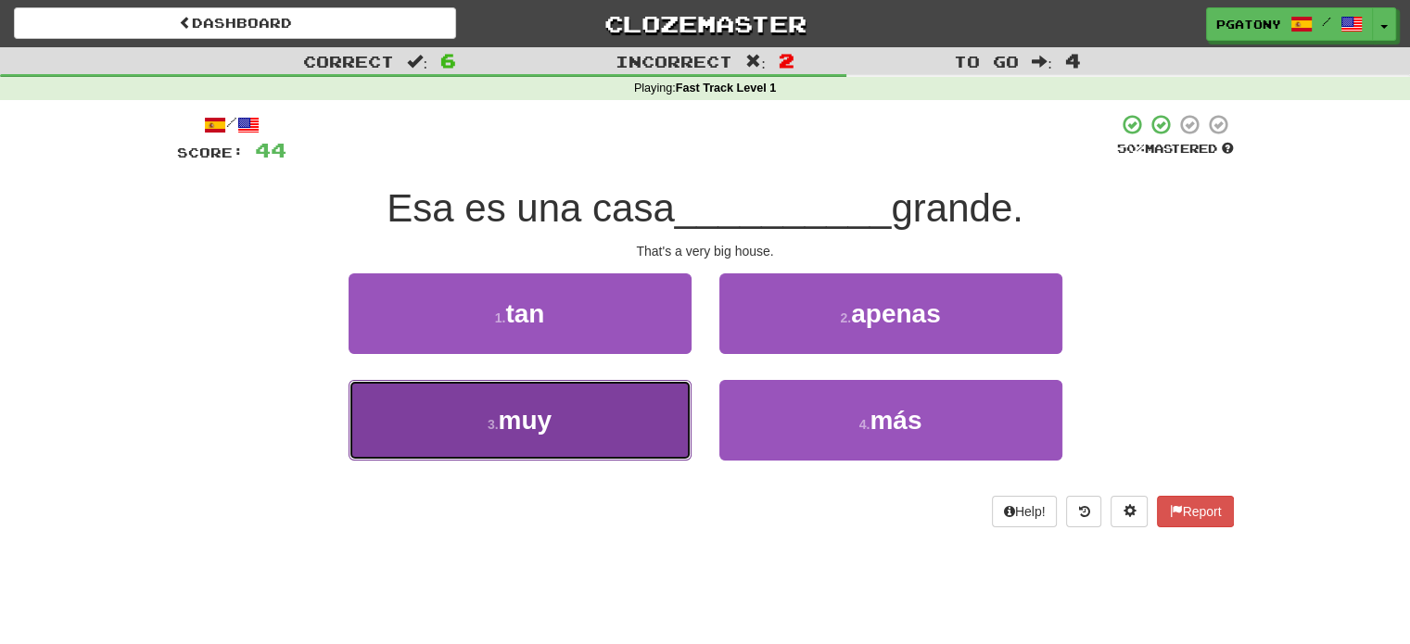
click at [508, 422] on span "muy" at bounding box center [526, 420] width 54 height 29
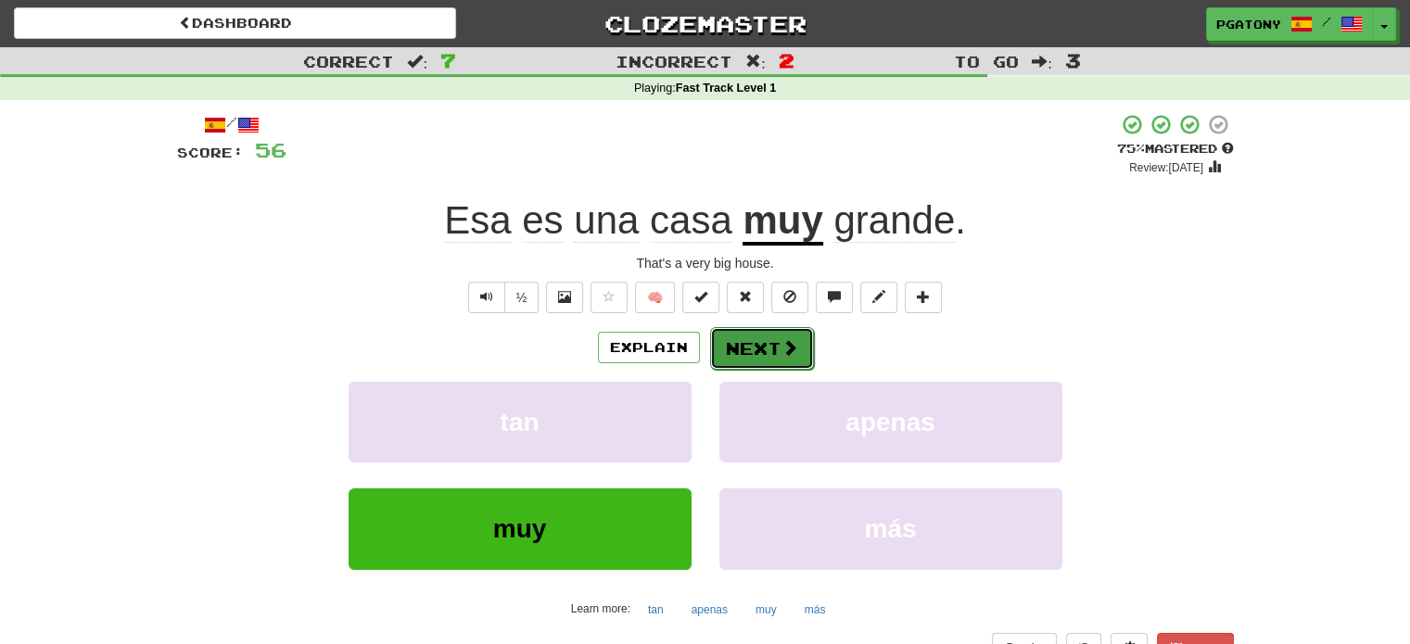
click at [736, 353] on button "Next" at bounding box center [762, 348] width 104 height 43
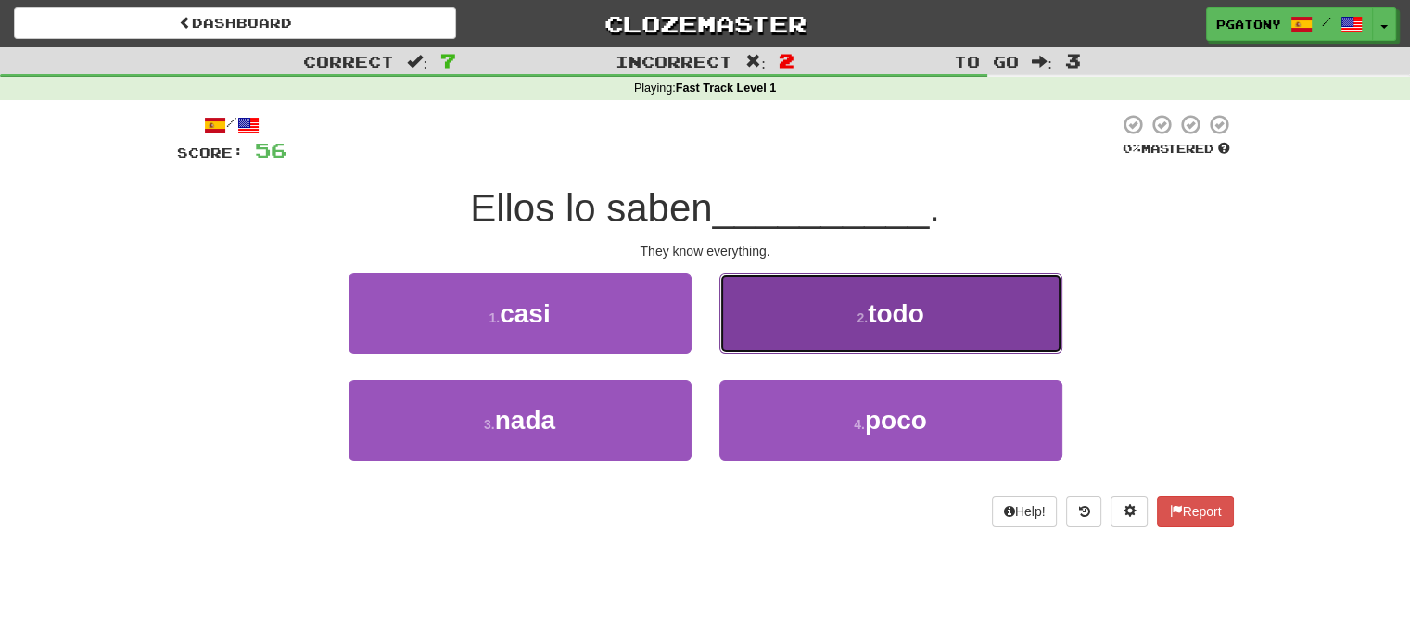
click at [875, 323] on span "todo" at bounding box center [895, 313] width 57 height 29
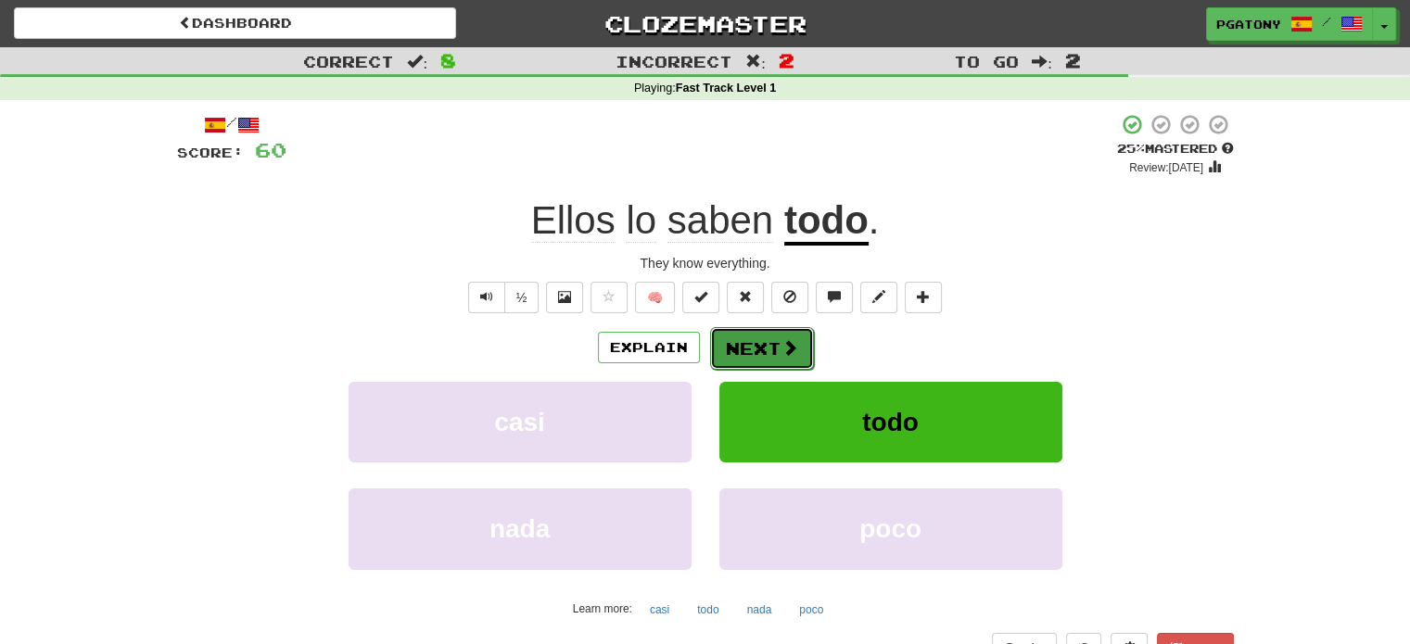
click at [767, 343] on button "Next" at bounding box center [762, 348] width 104 height 43
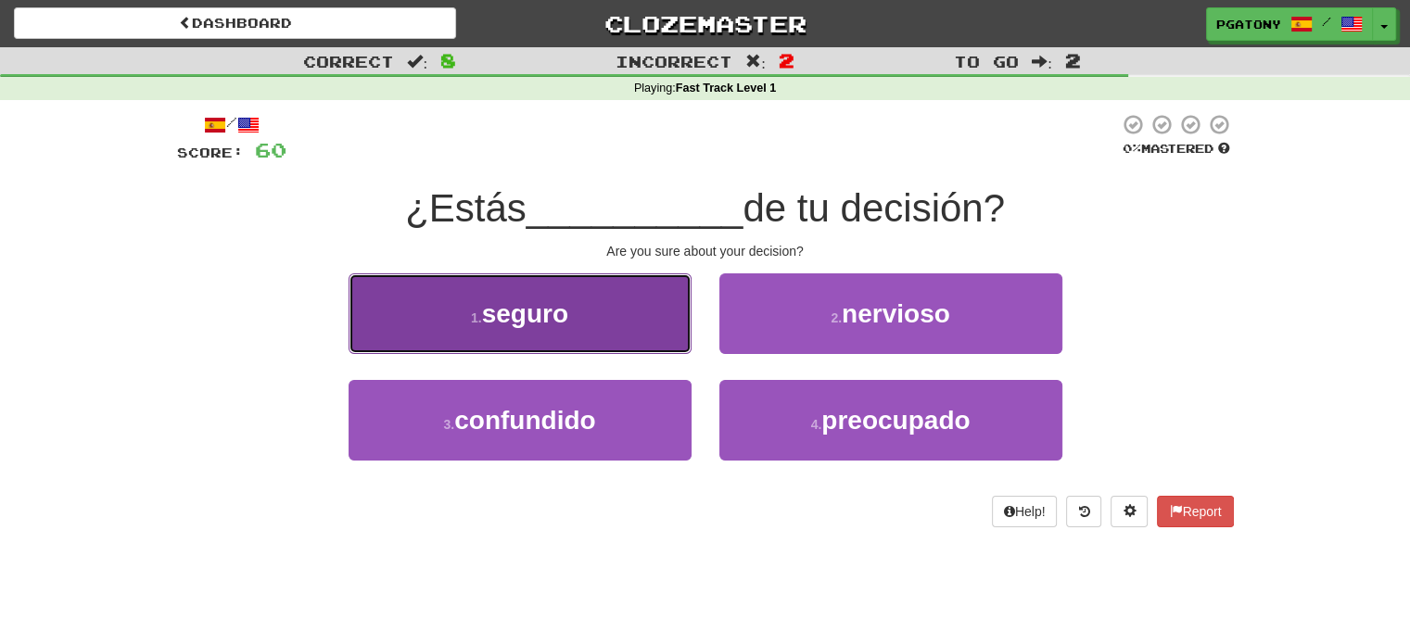
click at [549, 326] on span "seguro" at bounding box center [525, 313] width 86 height 29
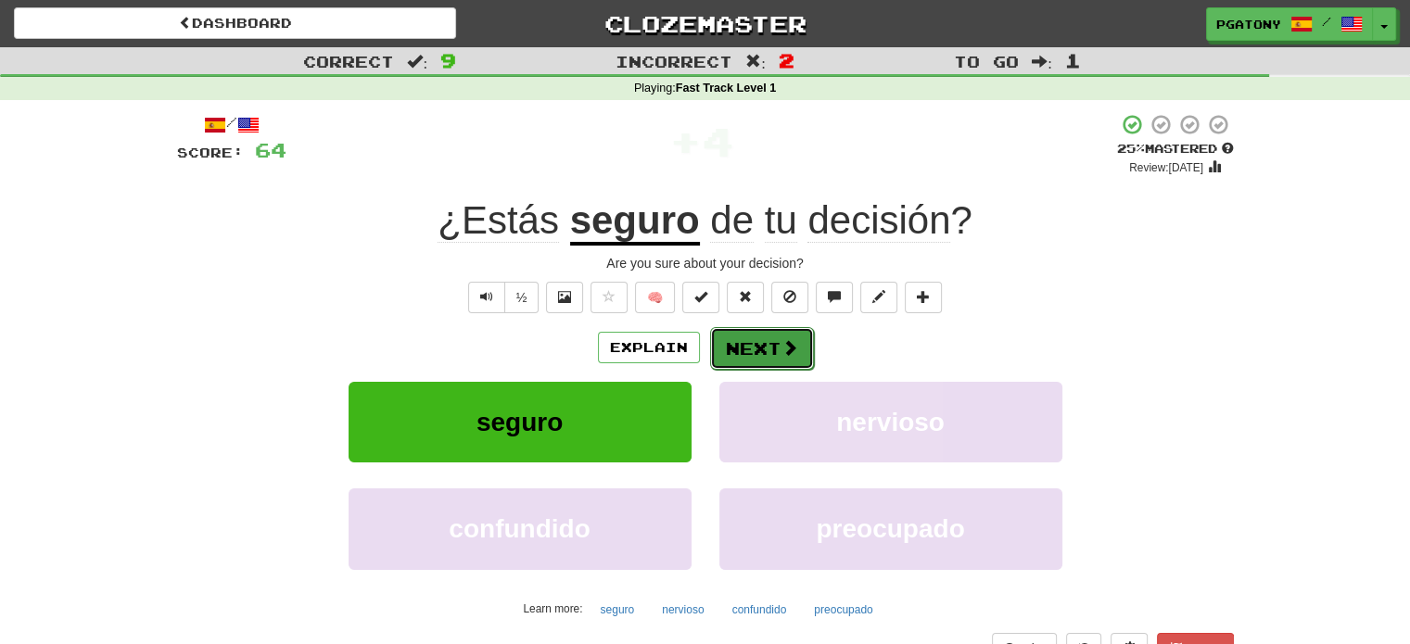
click at [744, 338] on button "Next" at bounding box center [762, 348] width 104 height 43
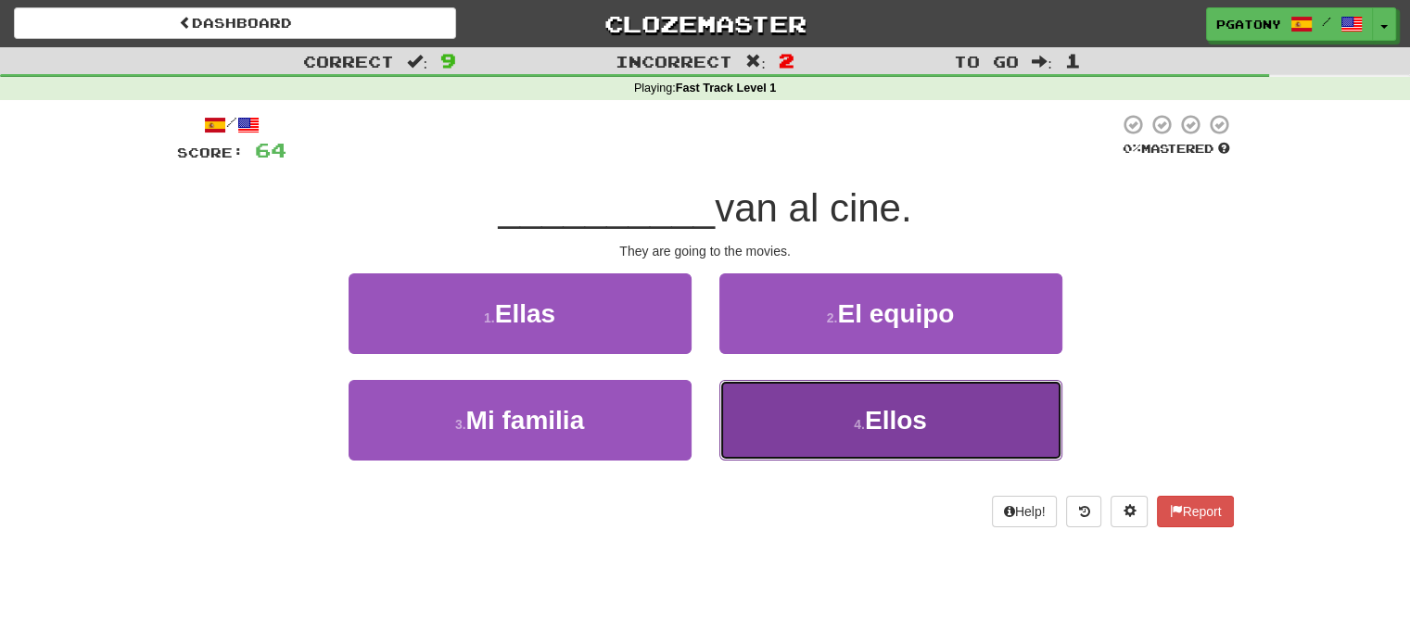
click at [886, 413] on span "Ellos" at bounding box center [896, 420] width 62 height 29
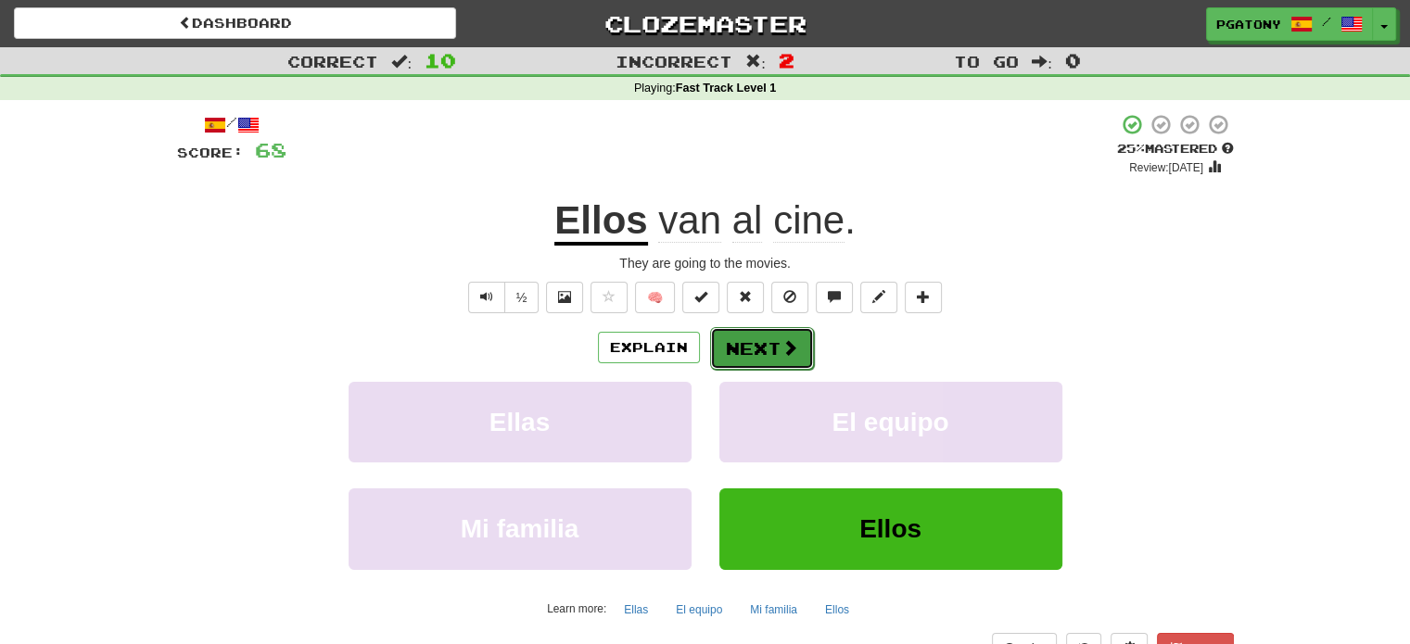
click at [743, 339] on button "Next" at bounding box center [762, 348] width 104 height 43
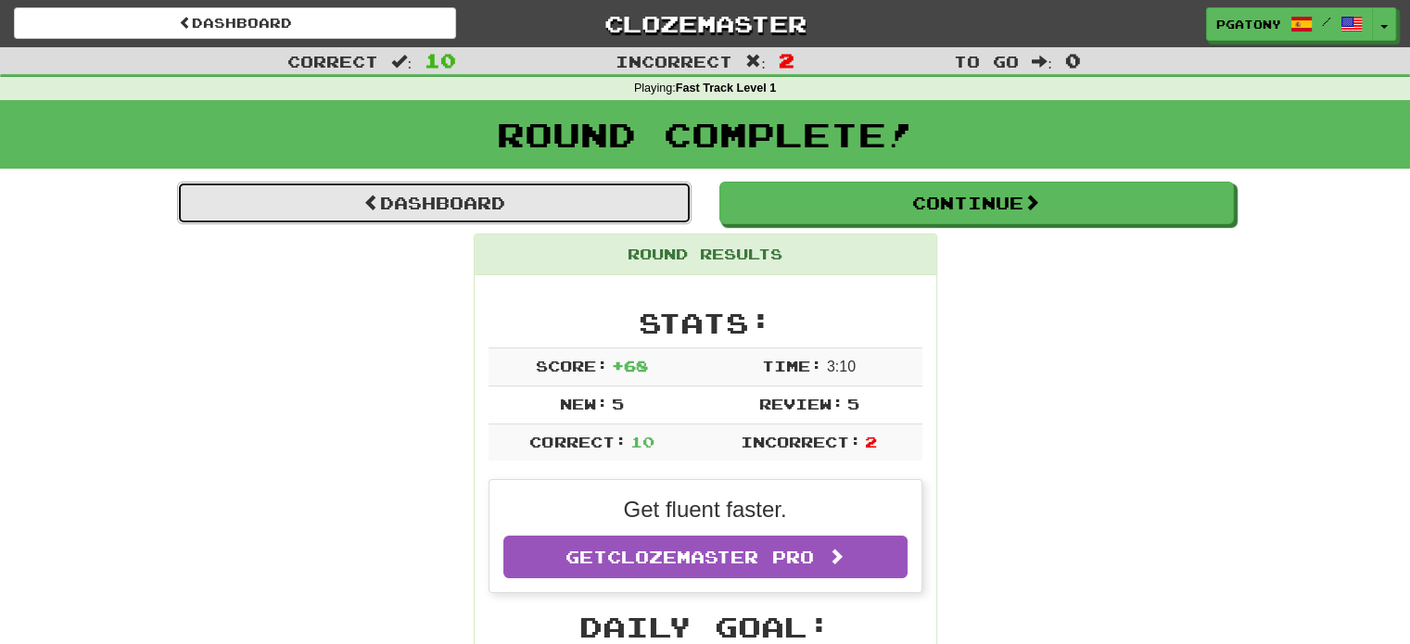
click at [451, 197] on link "Dashboard" at bounding box center [434, 203] width 514 height 43
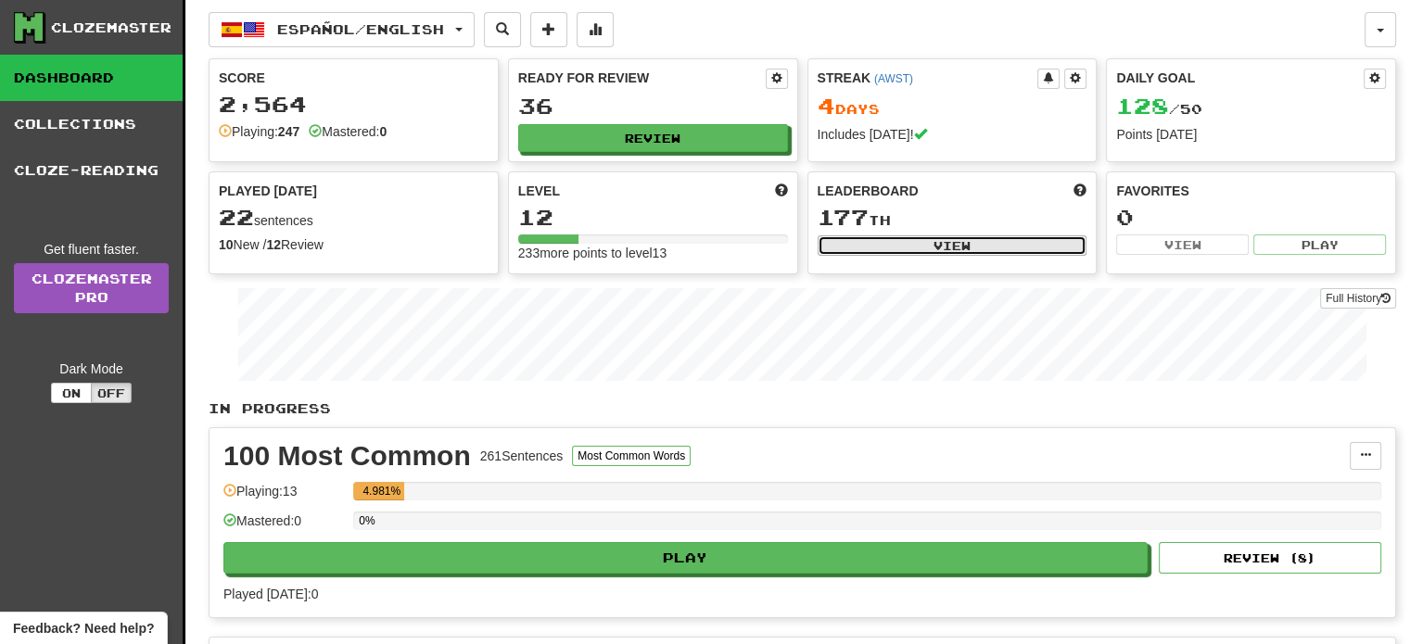
click at [948, 239] on button "View" at bounding box center [952, 245] width 270 height 20
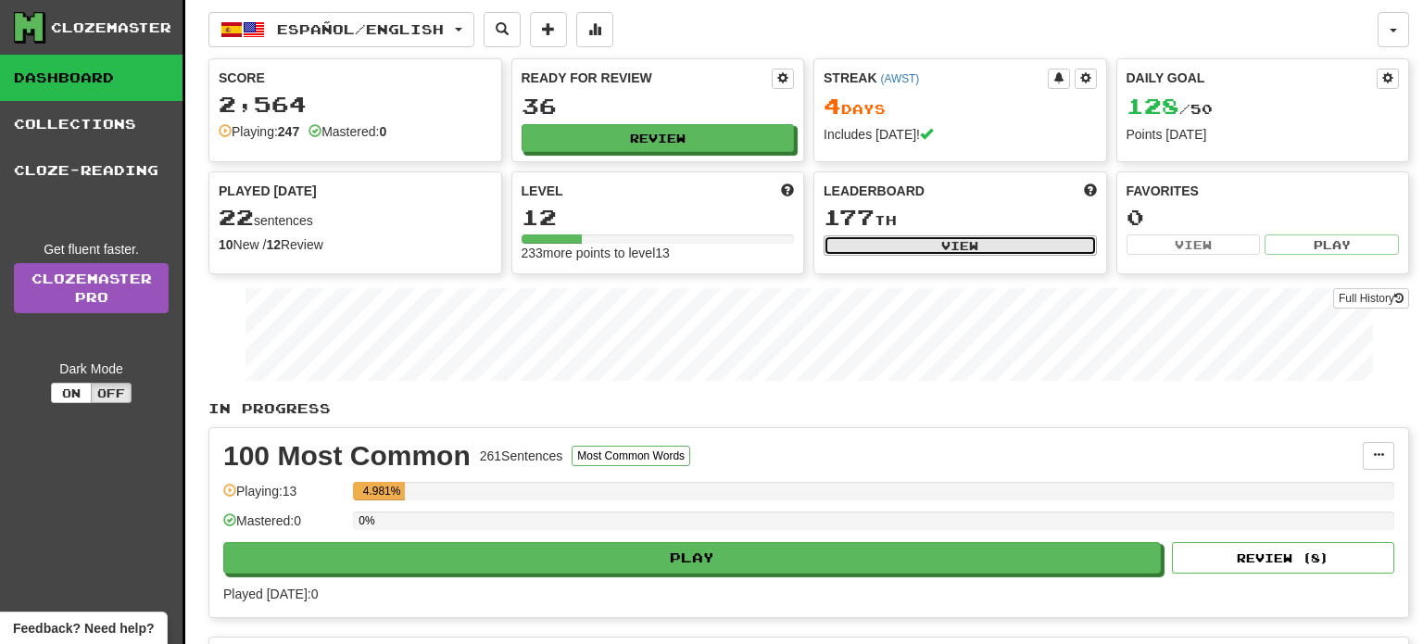
select select "**********"
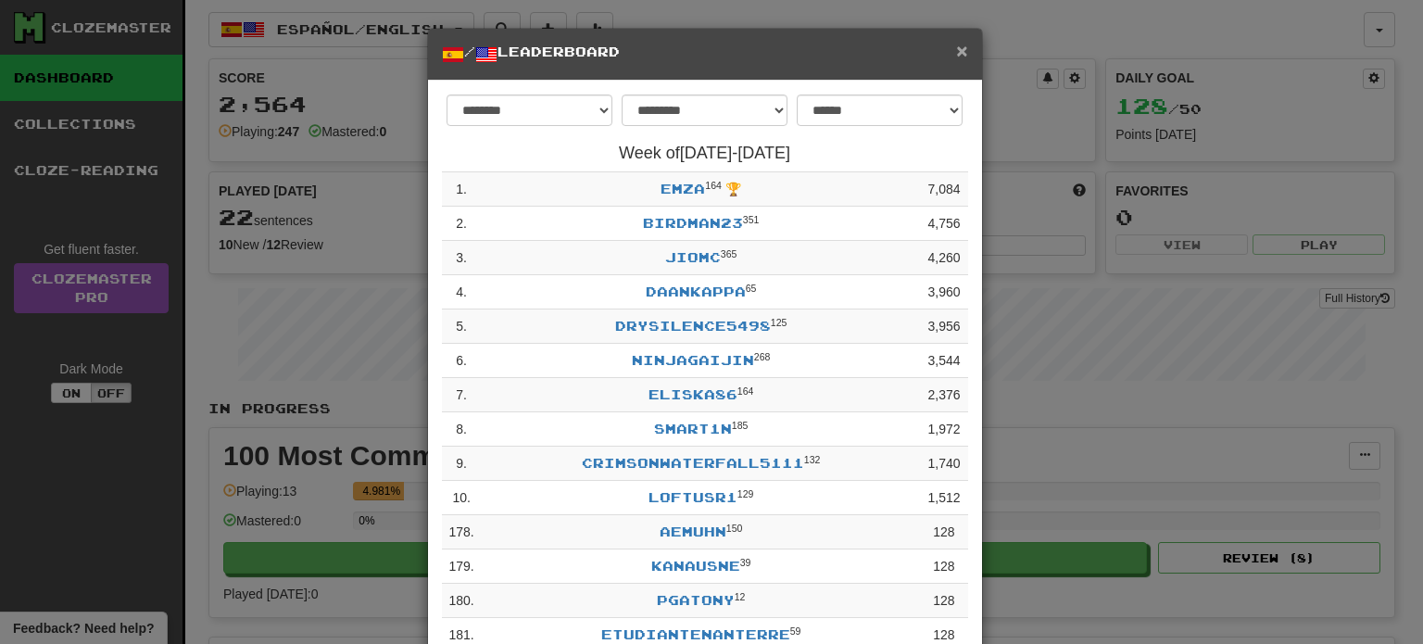
click at [956, 51] on span "×" at bounding box center [961, 50] width 11 height 21
